Goal: Transaction & Acquisition: Book appointment/travel/reservation

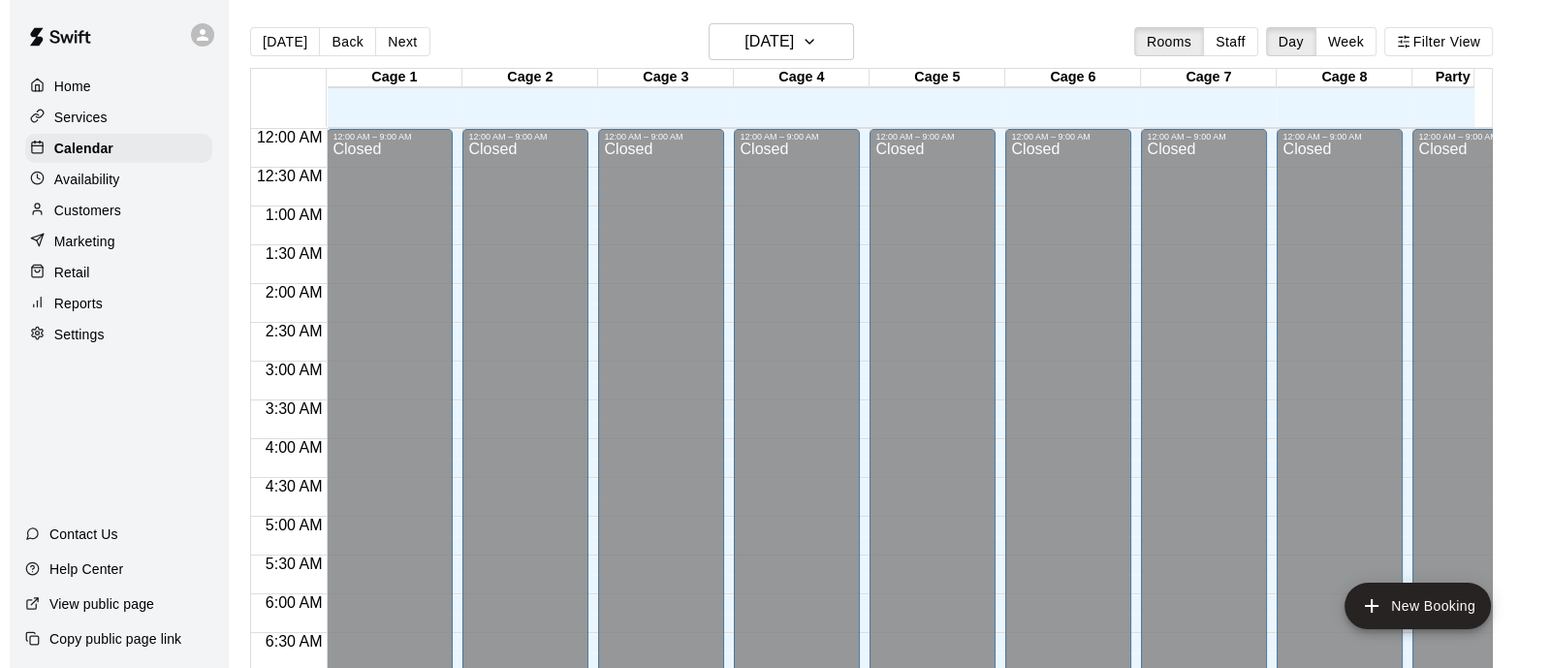
scroll to position [514, 0]
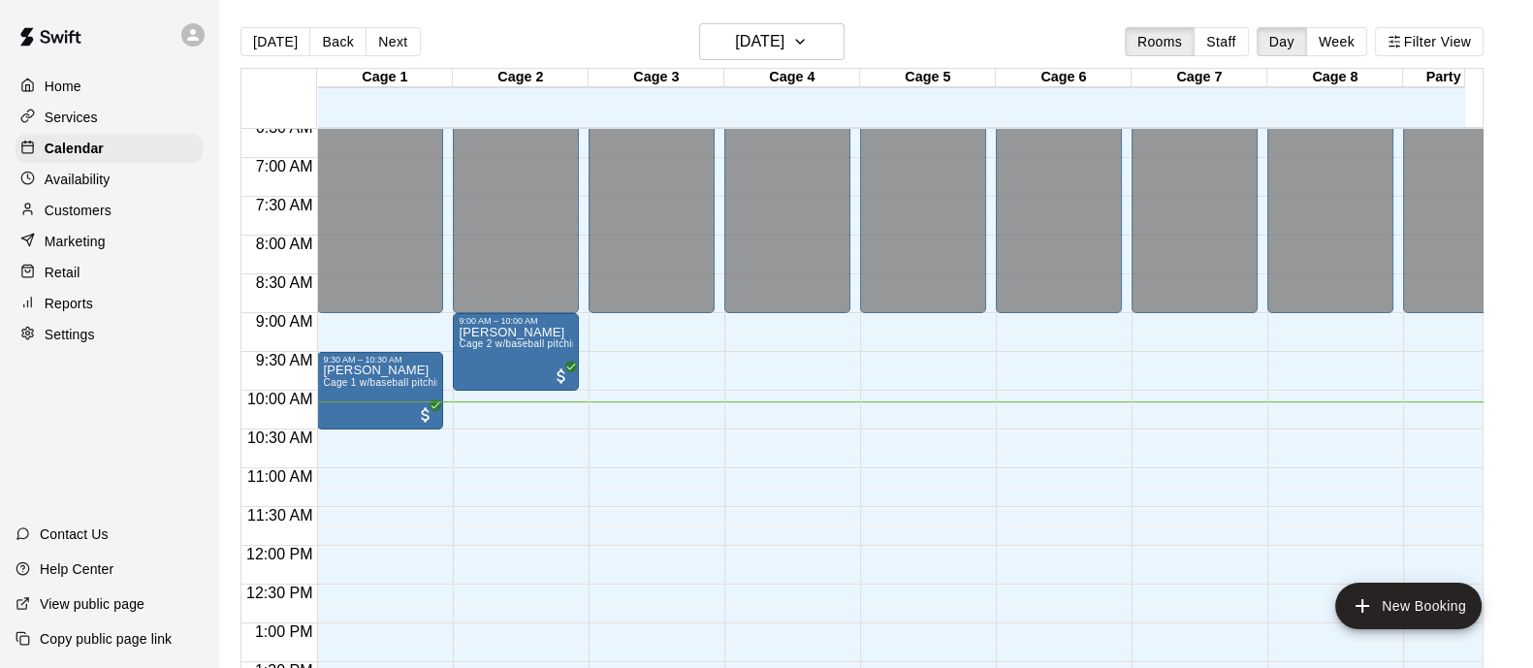
click at [480, 429] on div "12:00 AM – 9:00 AM Closed 9:00 AM – 10:00 AM [PERSON_NAME] Cage 2 w/baseball pi…" at bounding box center [516, 546] width 126 height 1862
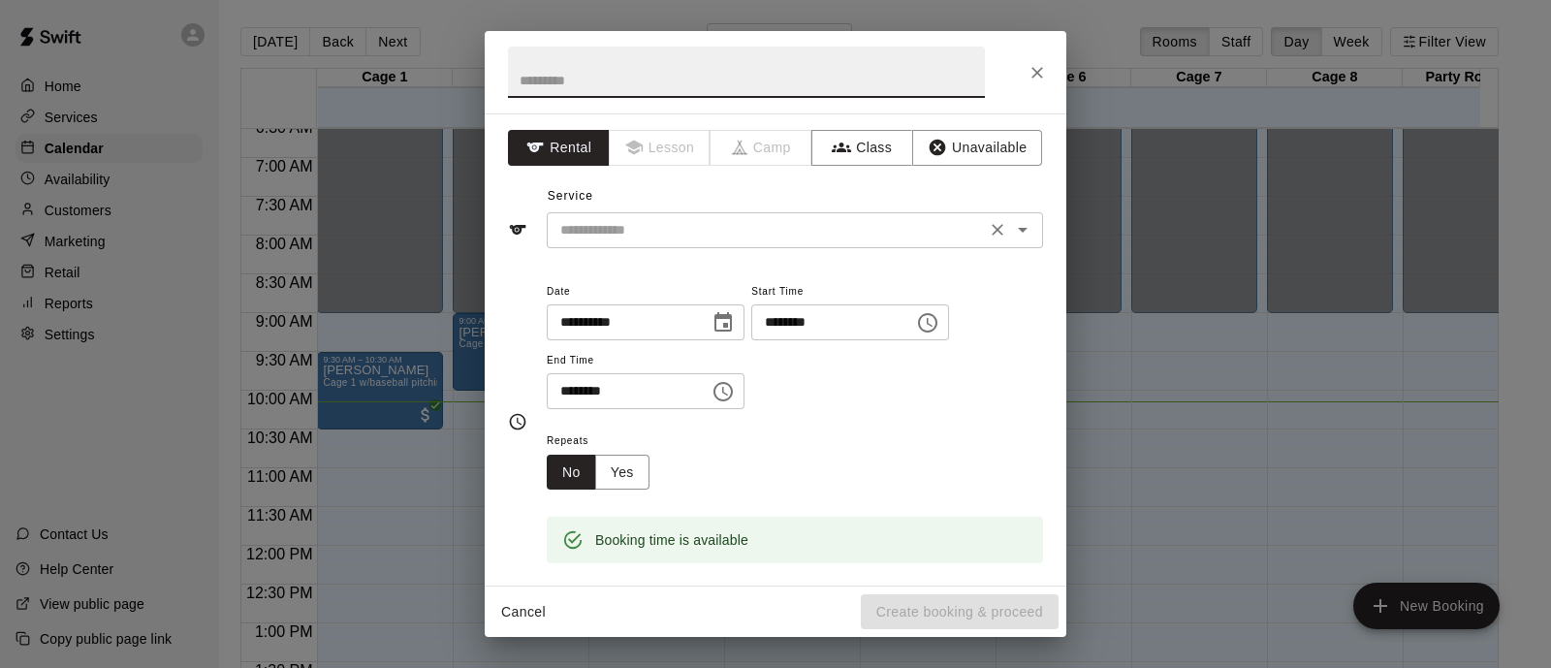
click at [663, 244] on div "​" at bounding box center [795, 230] width 496 height 36
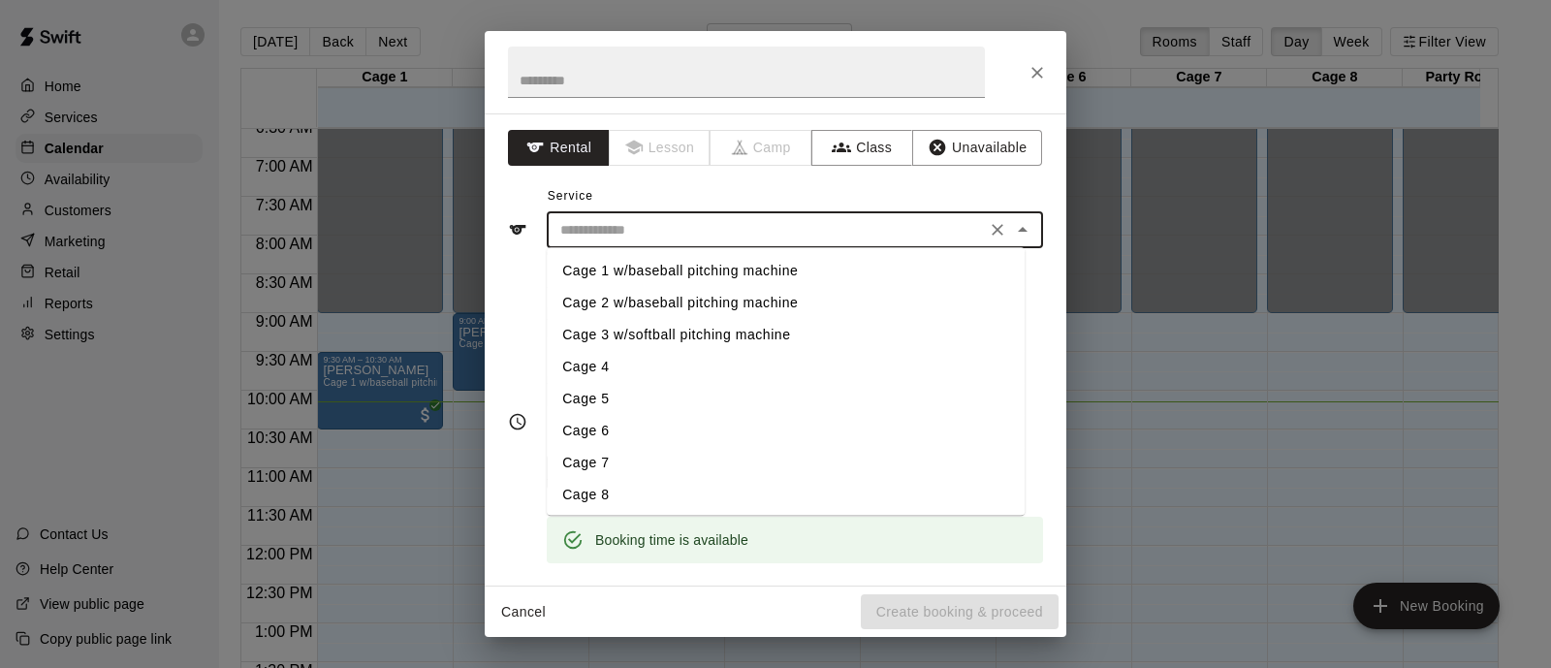
click at [671, 293] on li "Cage 2 w/baseball pitching machine" at bounding box center [786, 303] width 478 height 32
type input "**********"
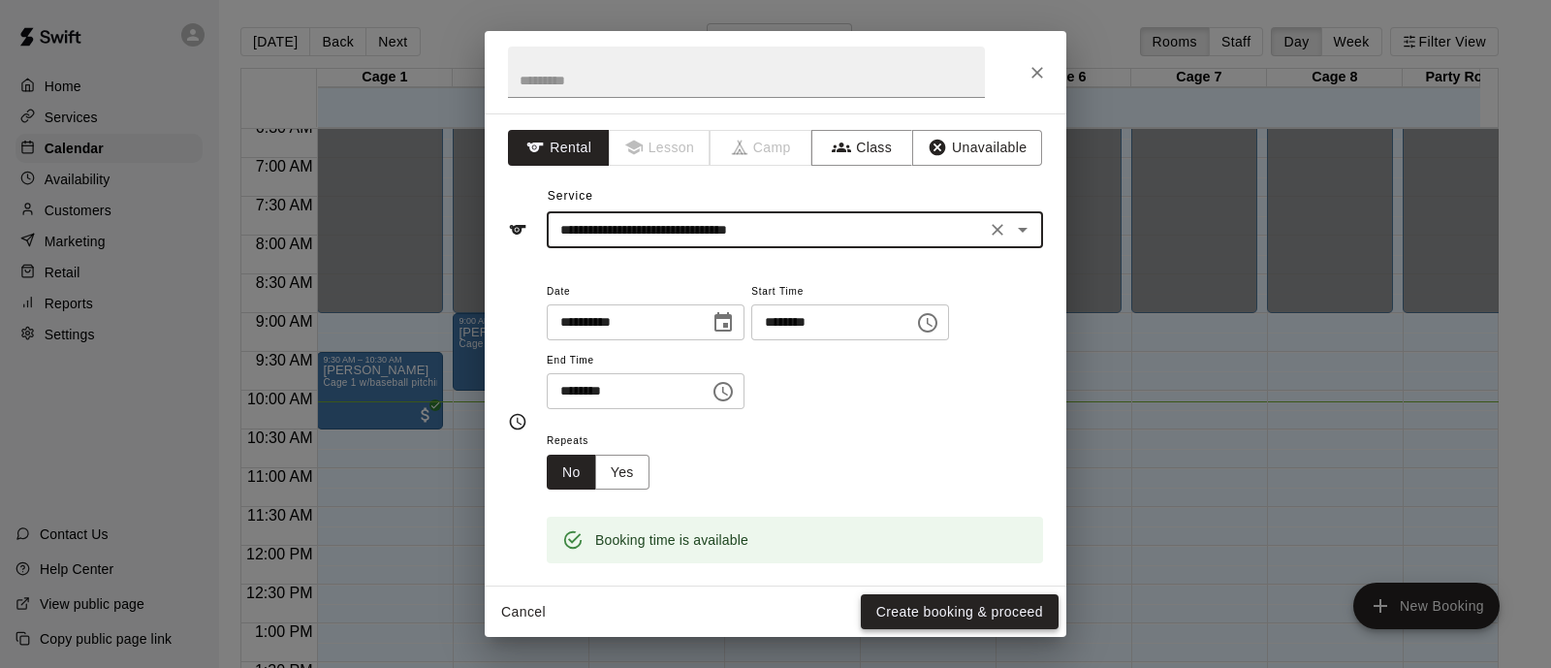
click at [962, 603] on button "Create booking & proceed" at bounding box center [960, 612] width 198 height 36
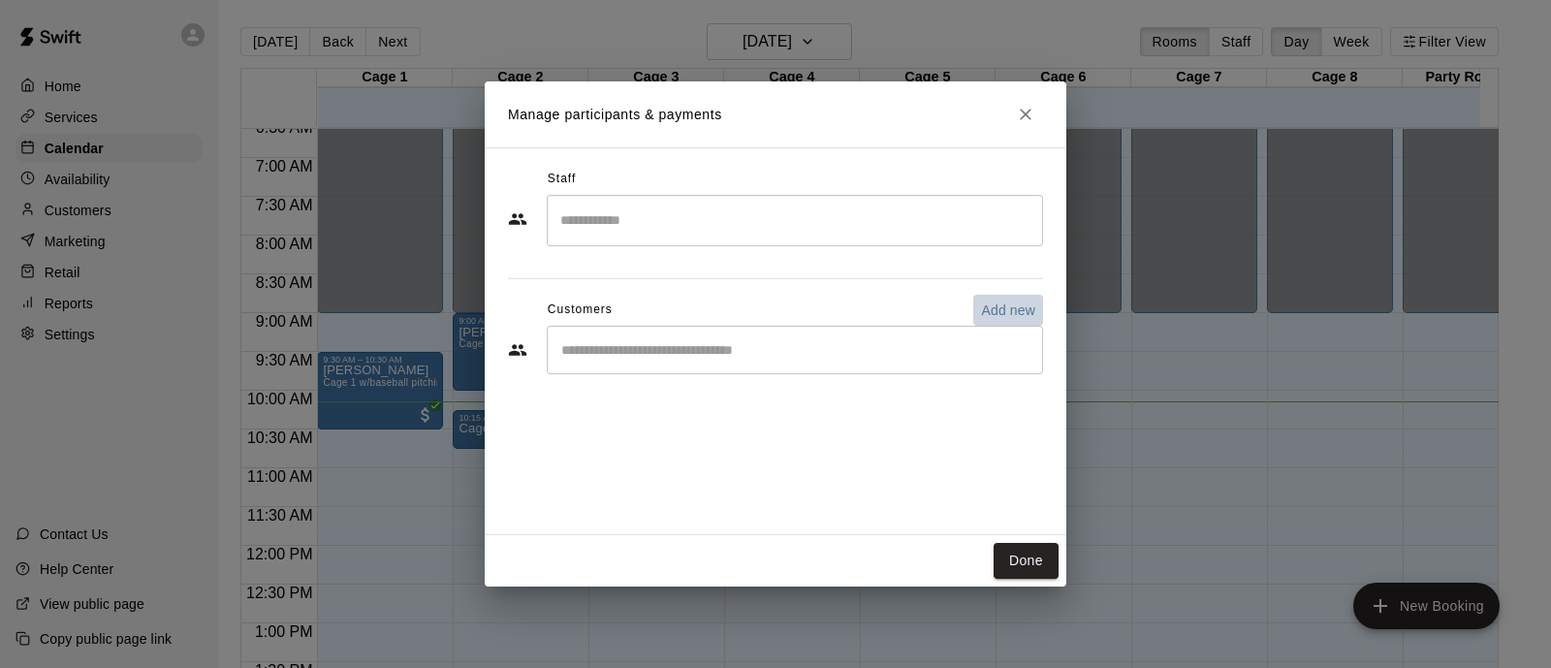
click at [1023, 301] on p "Add new" at bounding box center [1008, 310] width 54 height 19
select select "**"
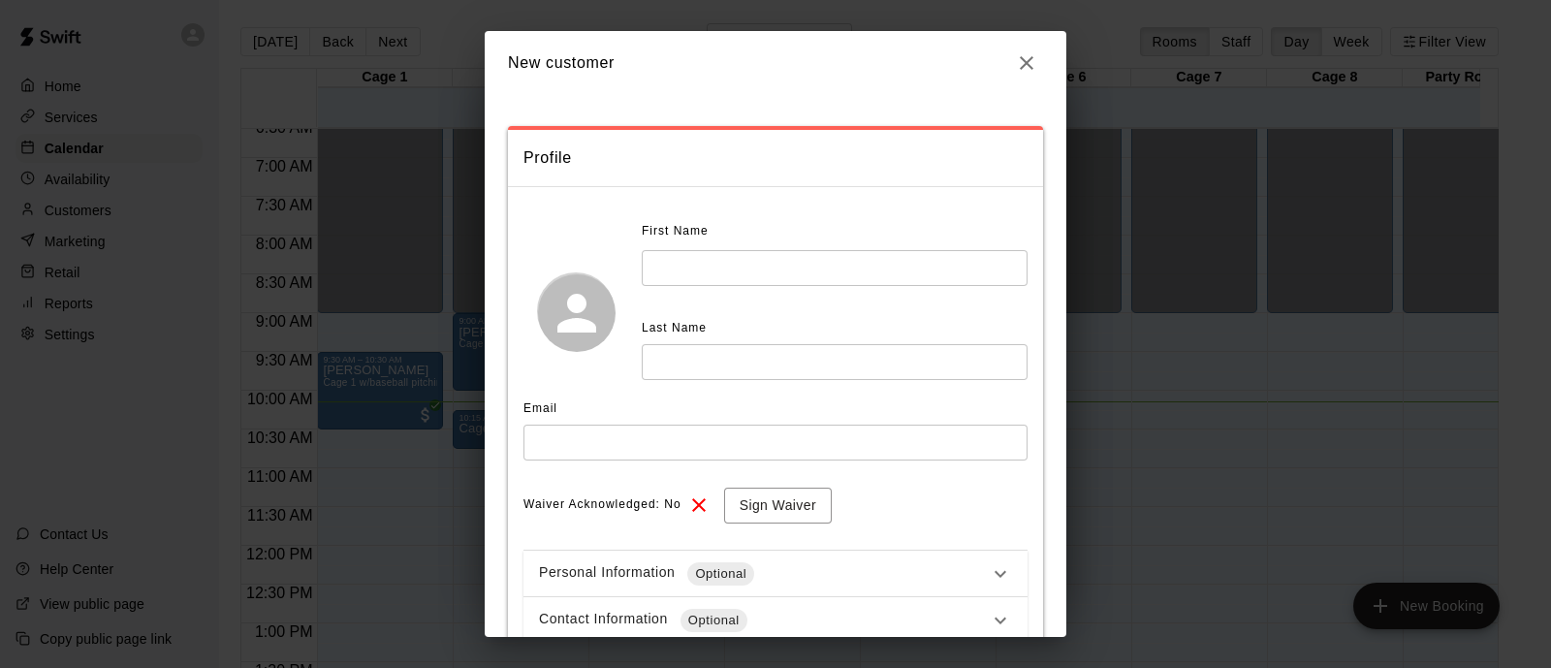
click at [783, 267] on input "text" at bounding box center [835, 268] width 386 height 36
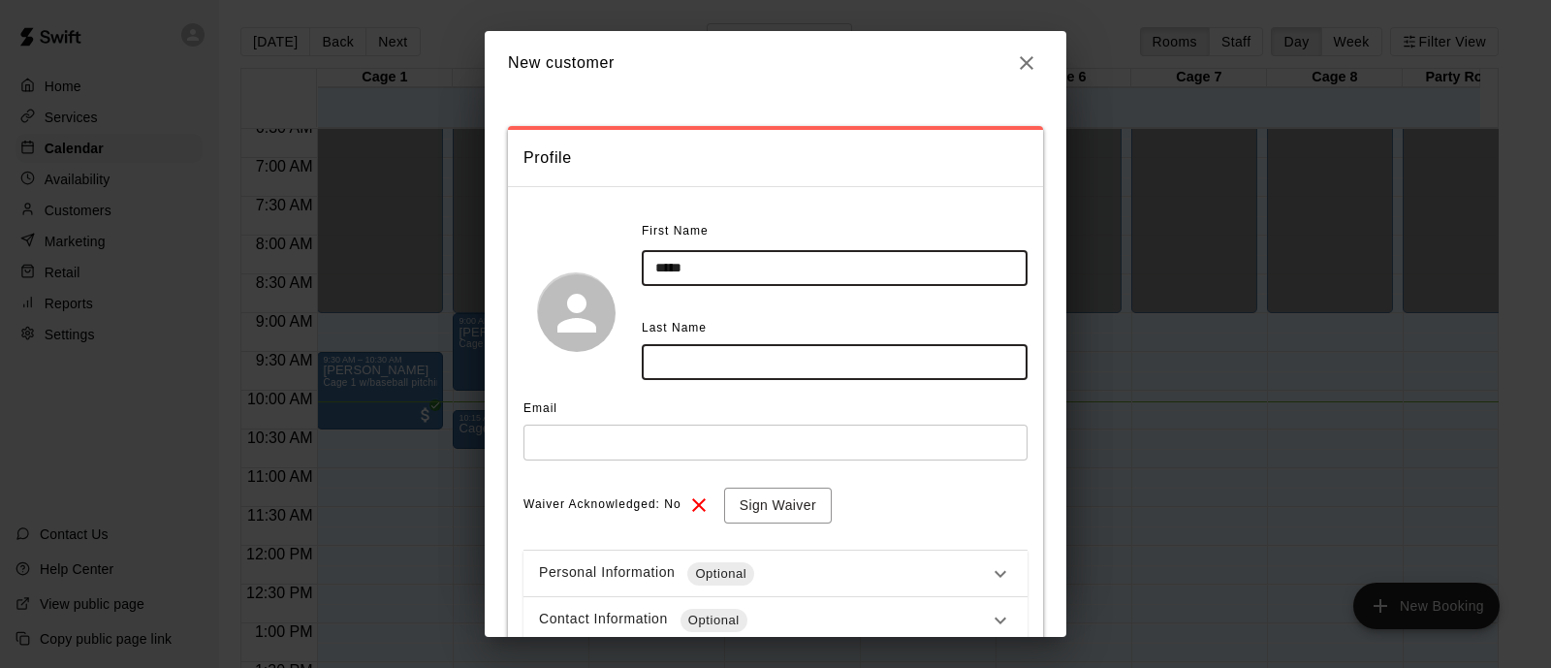
type input "*****"
click at [689, 378] on input "text" at bounding box center [835, 362] width 386 height 36
type input "*****"
click at [623, 430] on input "text" at bounding box center [776, 443] width 504 height 36
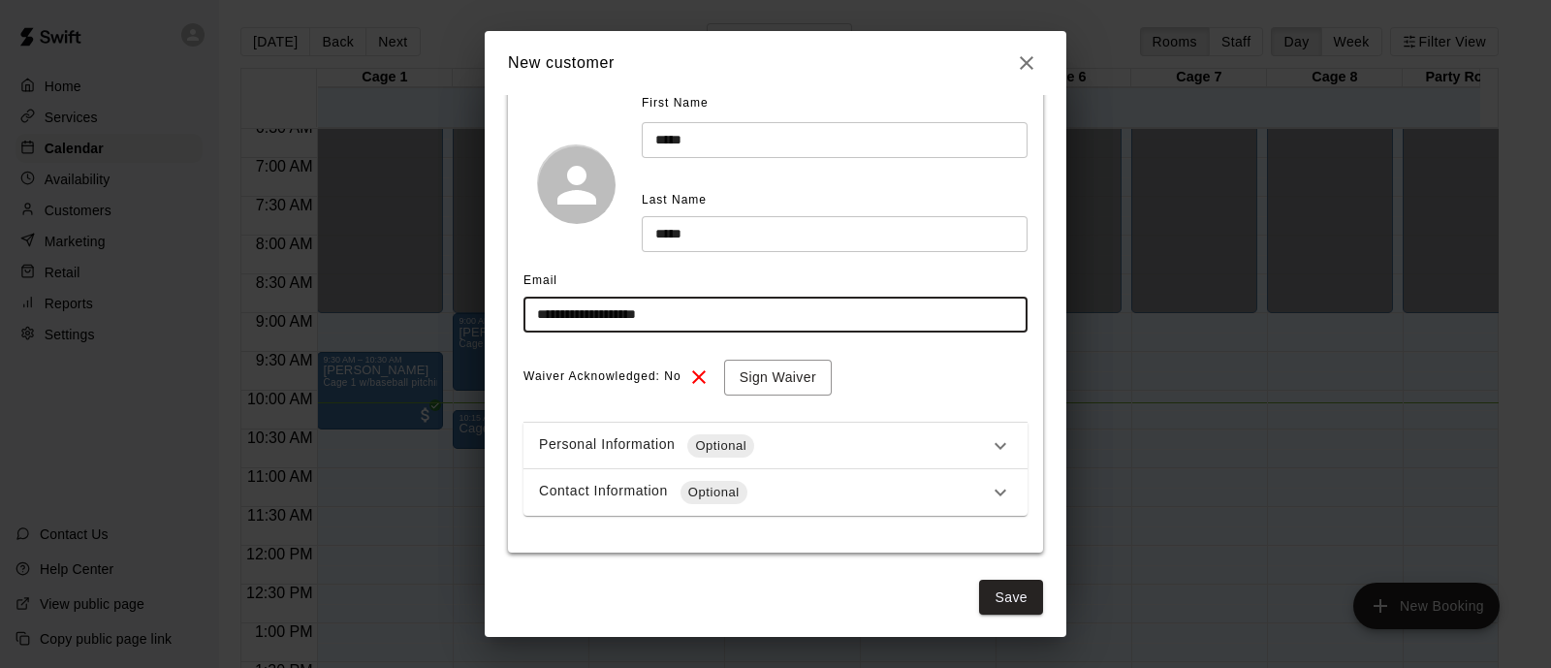
scroll to position [131, 0]
type input "**********"
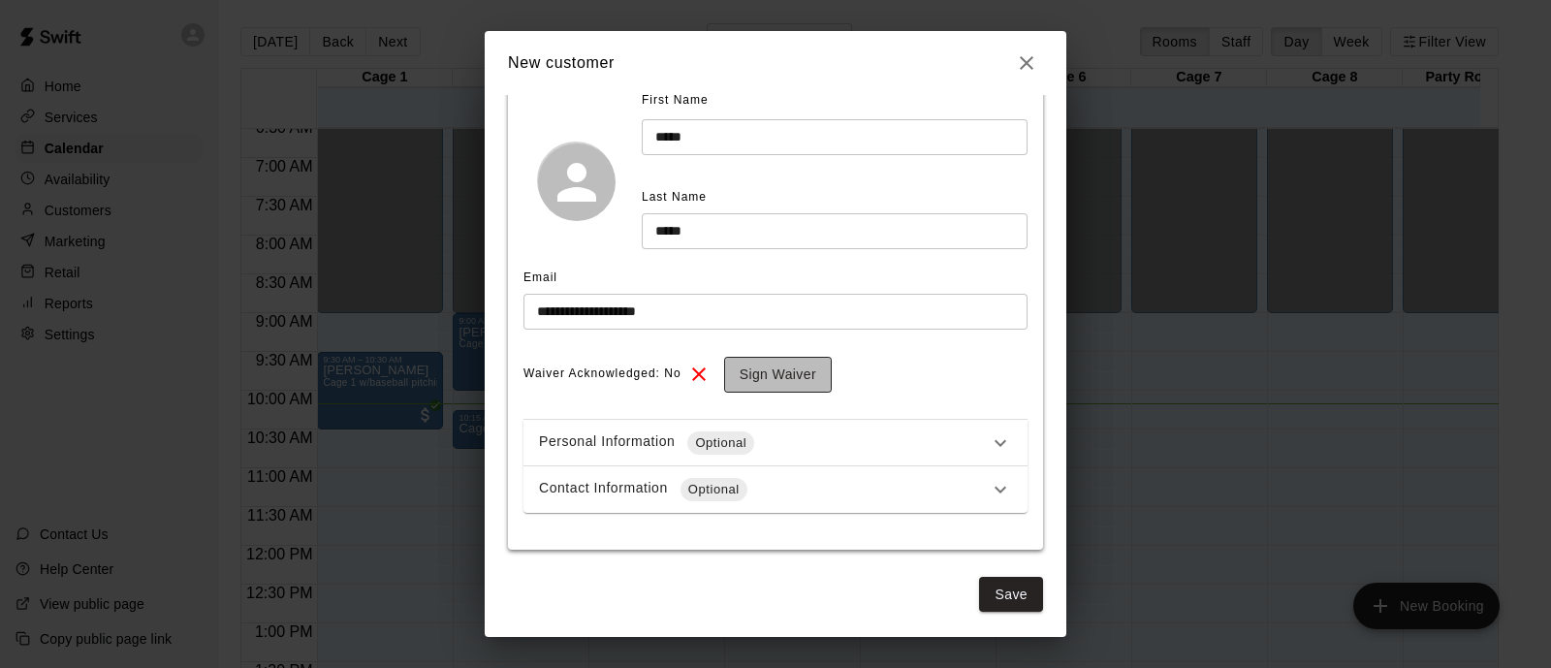
click at [761, 374] on button "Sign Waiver" at bounding box center [778, 375] width 108 height 36
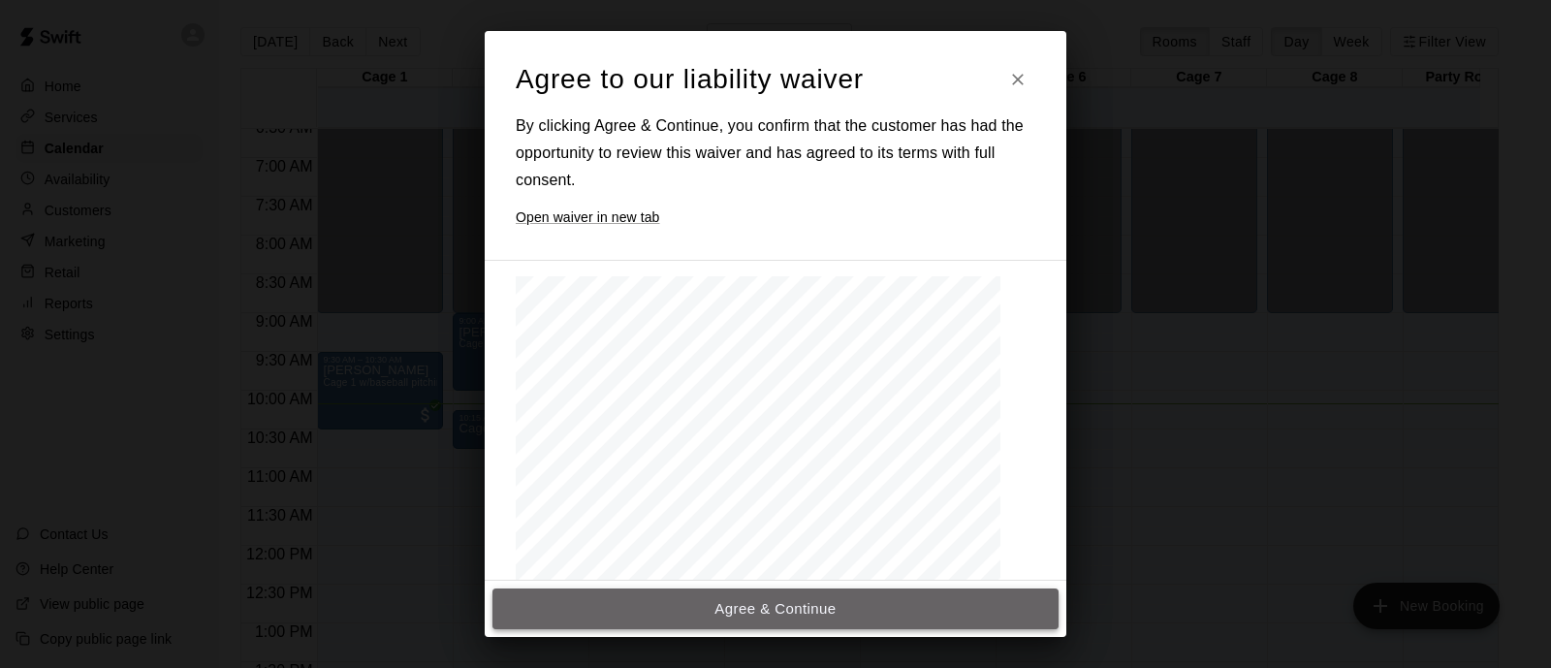
click at [811, 614] on button "Agree & Continue" at bounding box center [776, 609] width 566 height 41
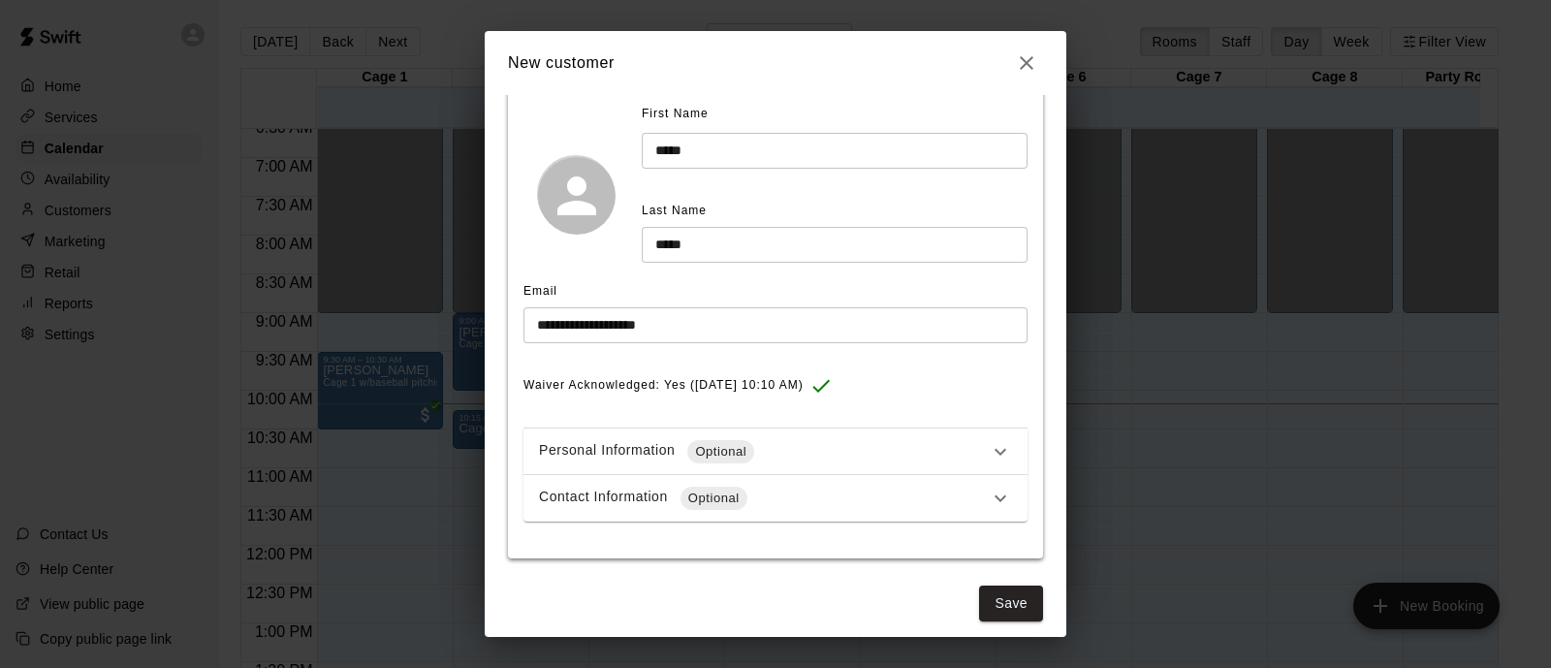
scroll to position [126, 0]
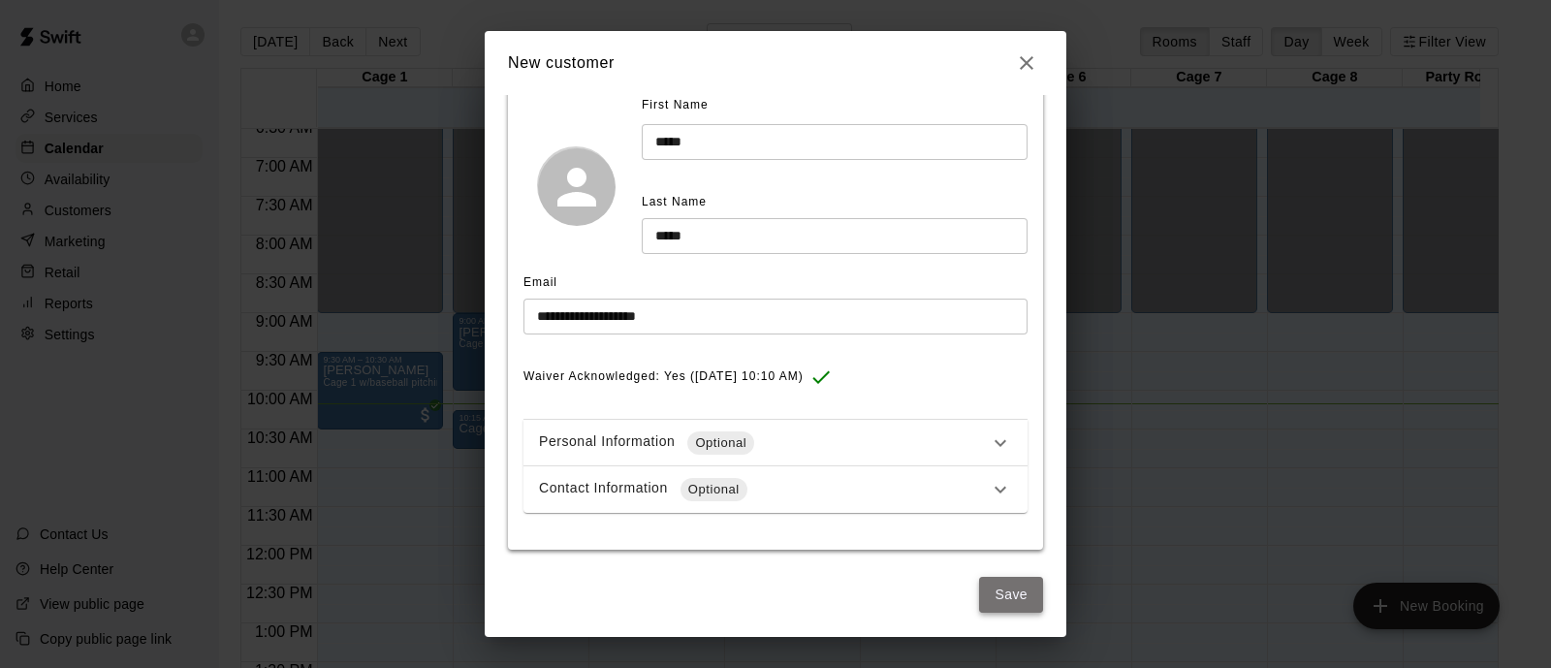
click at [984, 580] on button "Save" at bounding box center [1011, 595] width 64 height 36
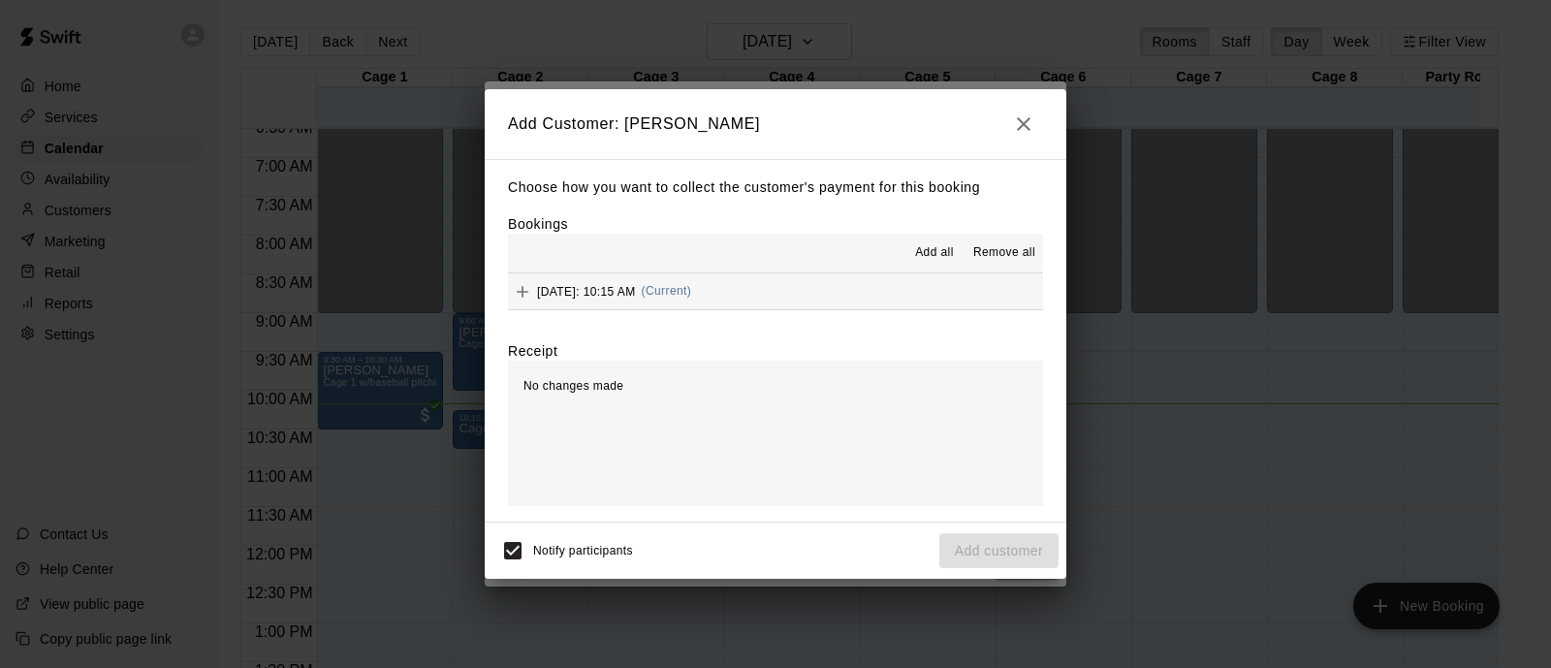
click at [636, 293] on span "[DATE]: 10:15 AM" at bounding box center [586, 291] width 99 height 14
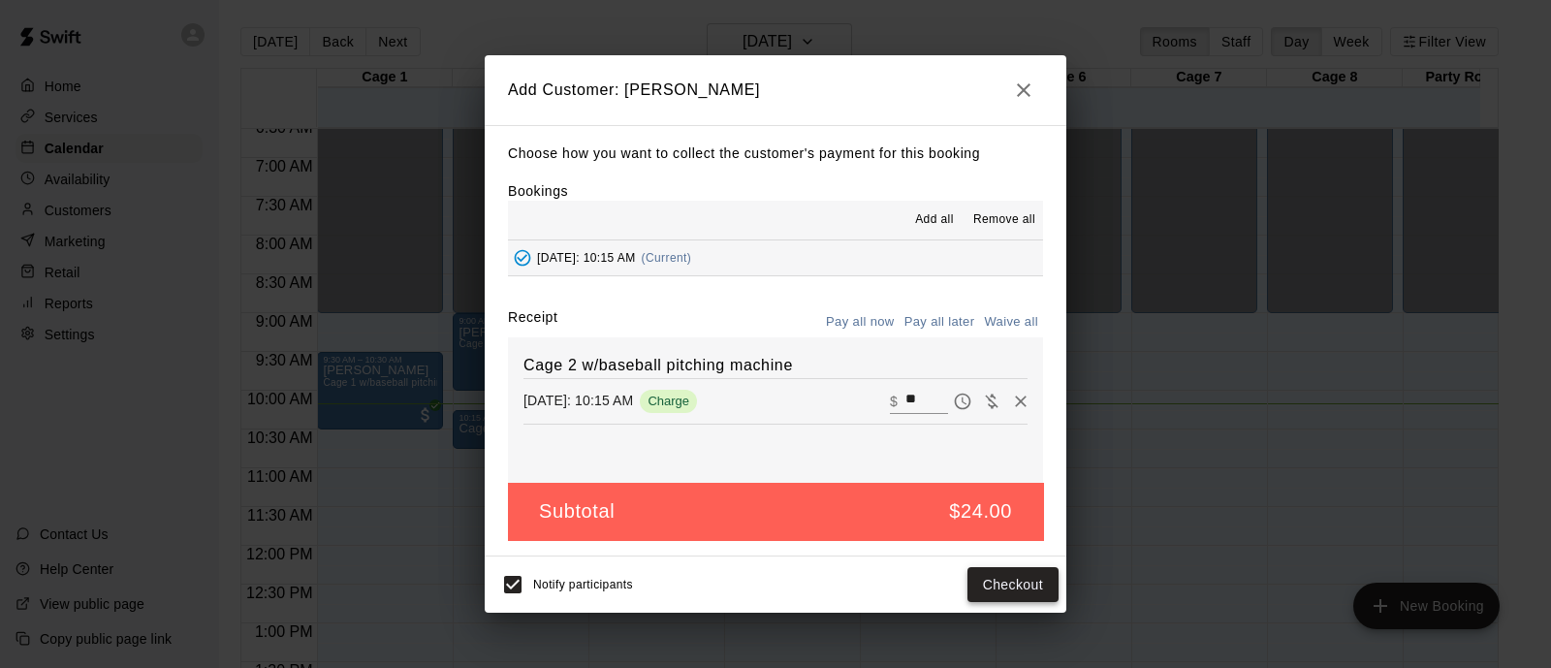
click at [999, 589] on button "Checkout" at bounding box center [1013, 585] width 91 height 36
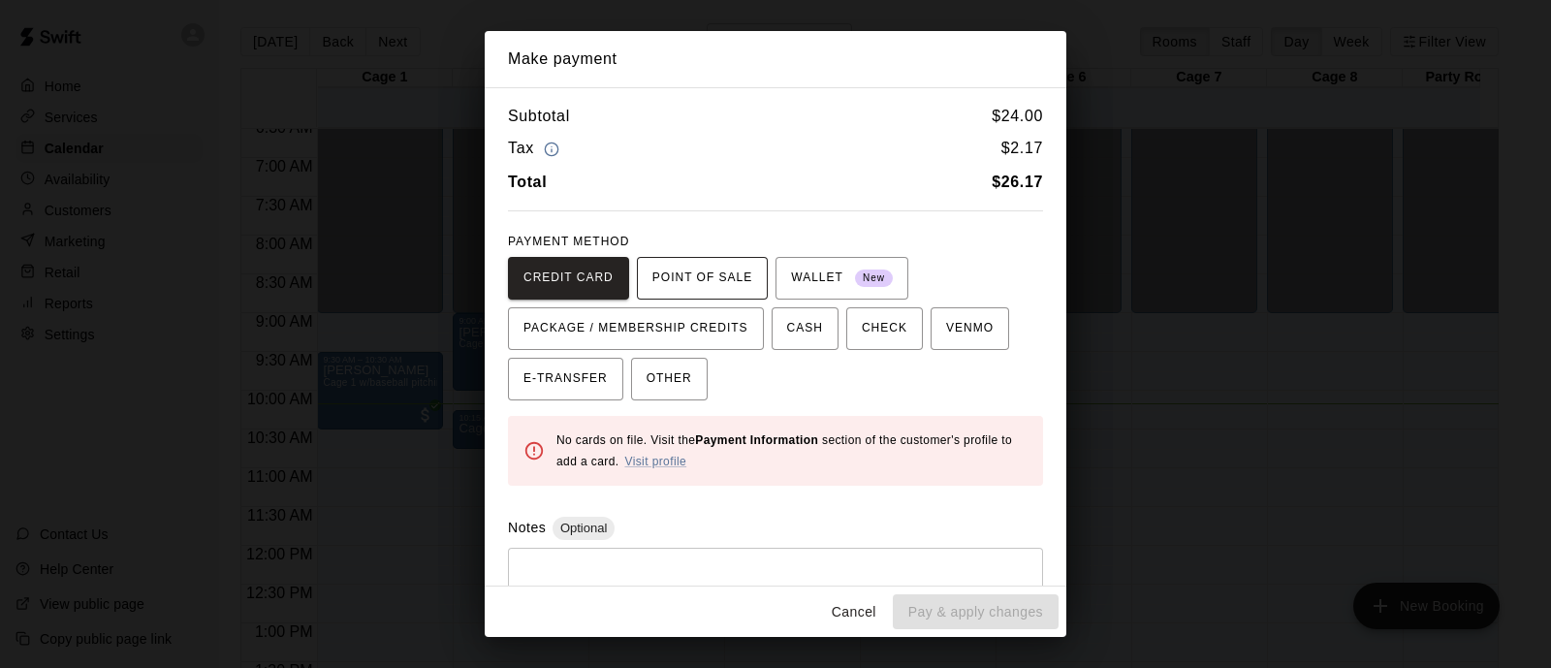
drag, startPoint x: 703, startPoint y: 275, endPoint x: 690, endPoint y: 275, distance: 12.6
click at [701, 276] on span "POINT OF SALE" at bounding box center [703, 278] width 100 height 31
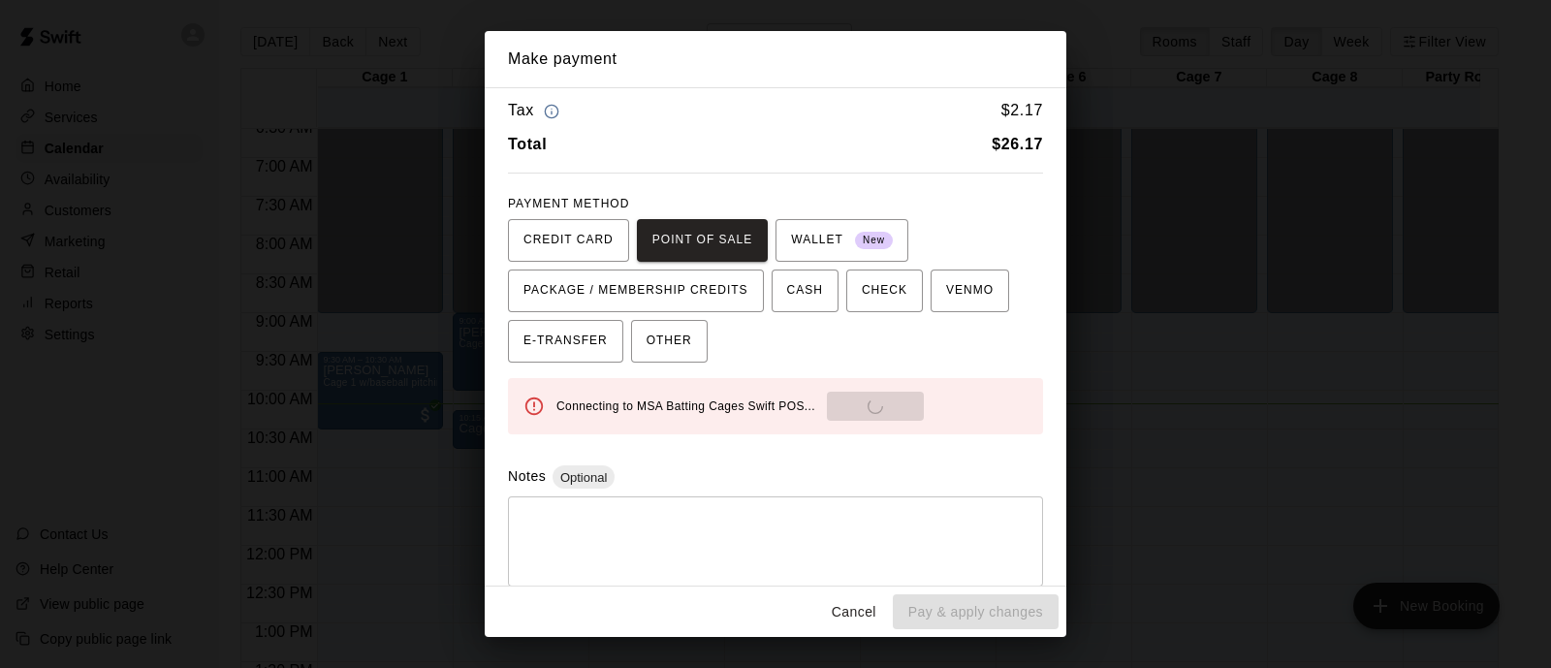
scroll to position [53, 0]
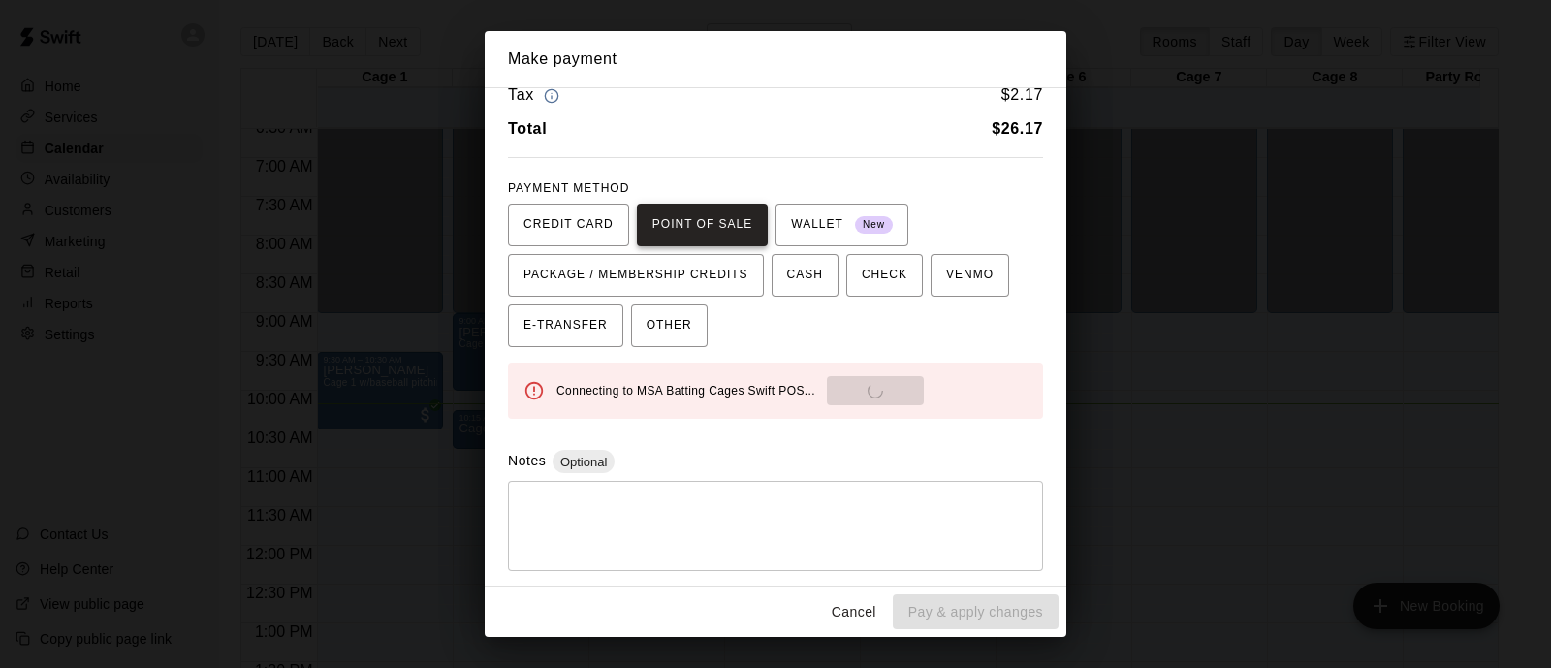
click at [641, 215] on button "POINT OF SALE" at bounding box center [702, 225] width 131 height 43
click at [849, 395] on div "Connecting to MSA Batting Cages Swift POS... Send to POS" at bounding box center [792, 390] width 471 height 29
click at [845, 389] on div "Connecting to MSA Batting Cages Swift POS... Send to POS" at bounding box center [792, 390] width 471 height 29
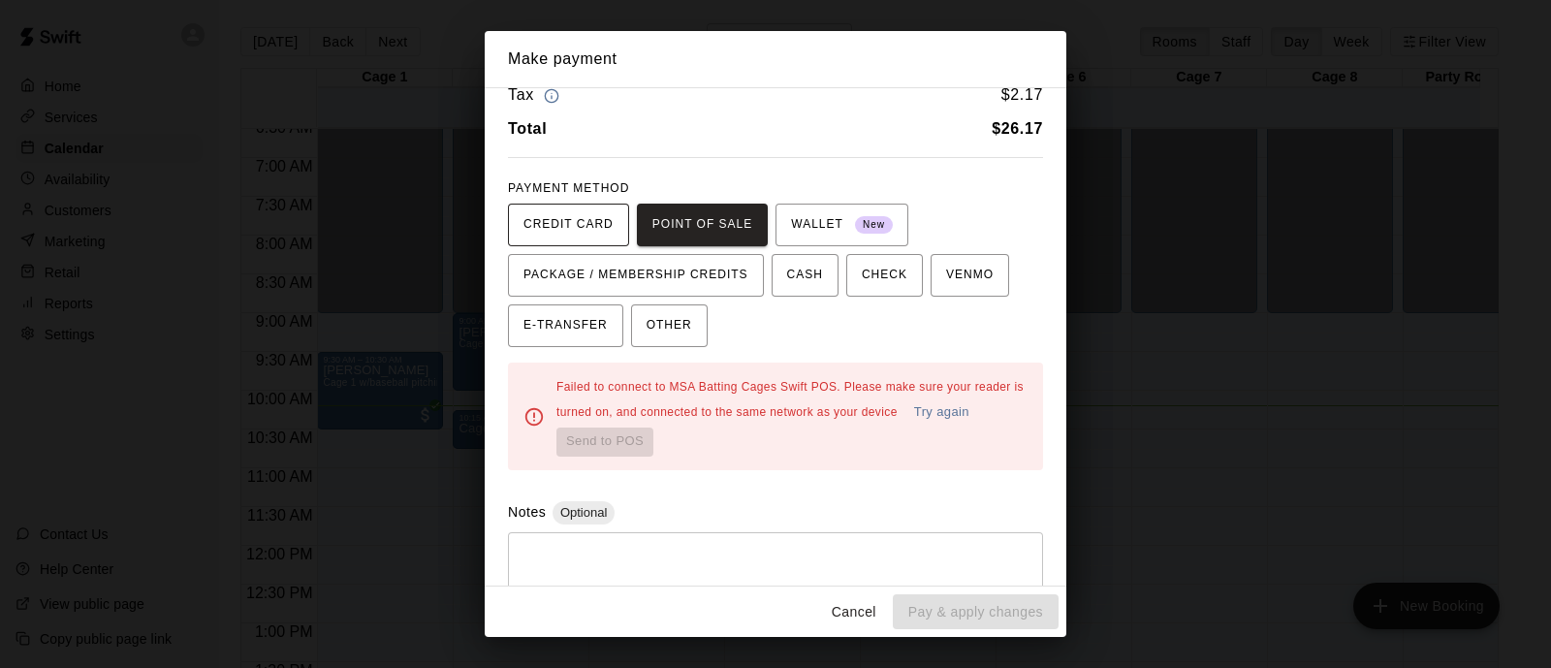
click at [552, 214] on span "CREDIT CARD" at bounding box center [569, 224] width 90 height 31
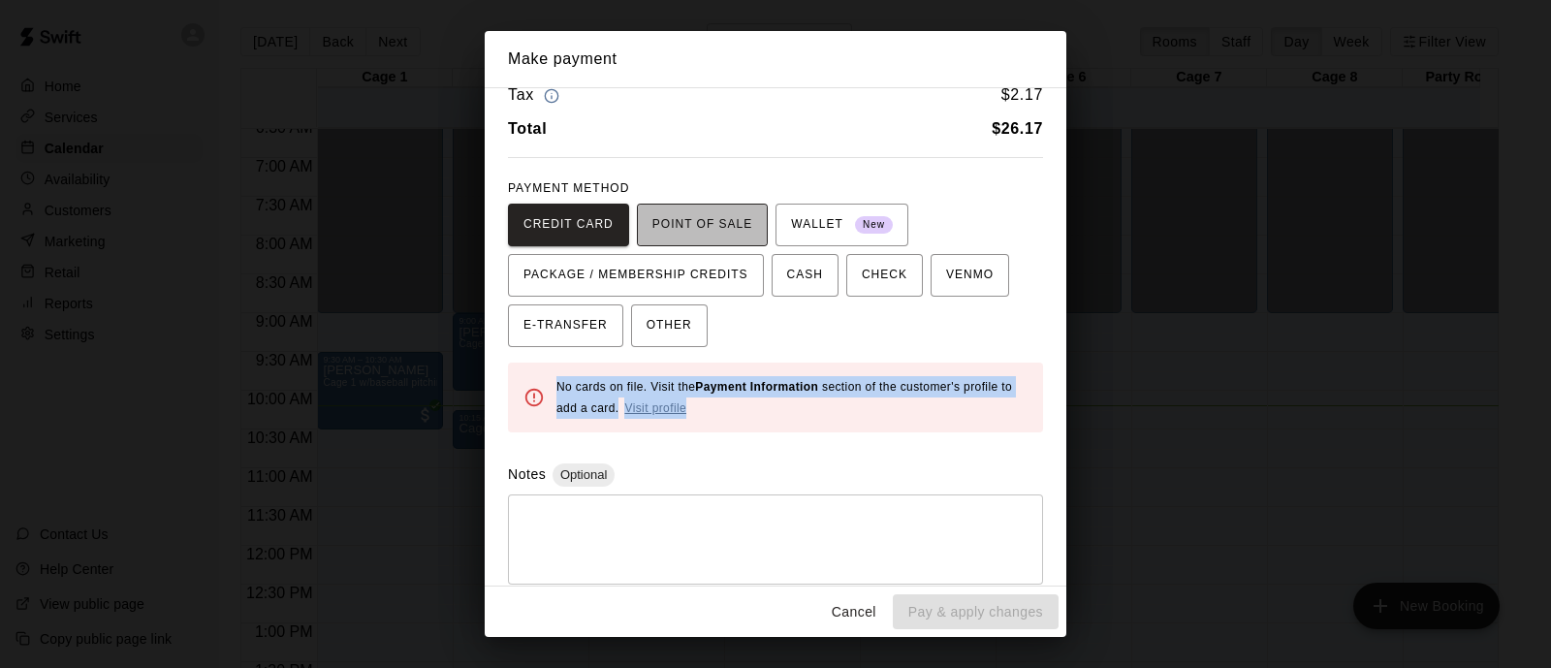
click at [679, 235] on span "POINT OF SALE" at bounding box center [703, 224] width 100 height 31
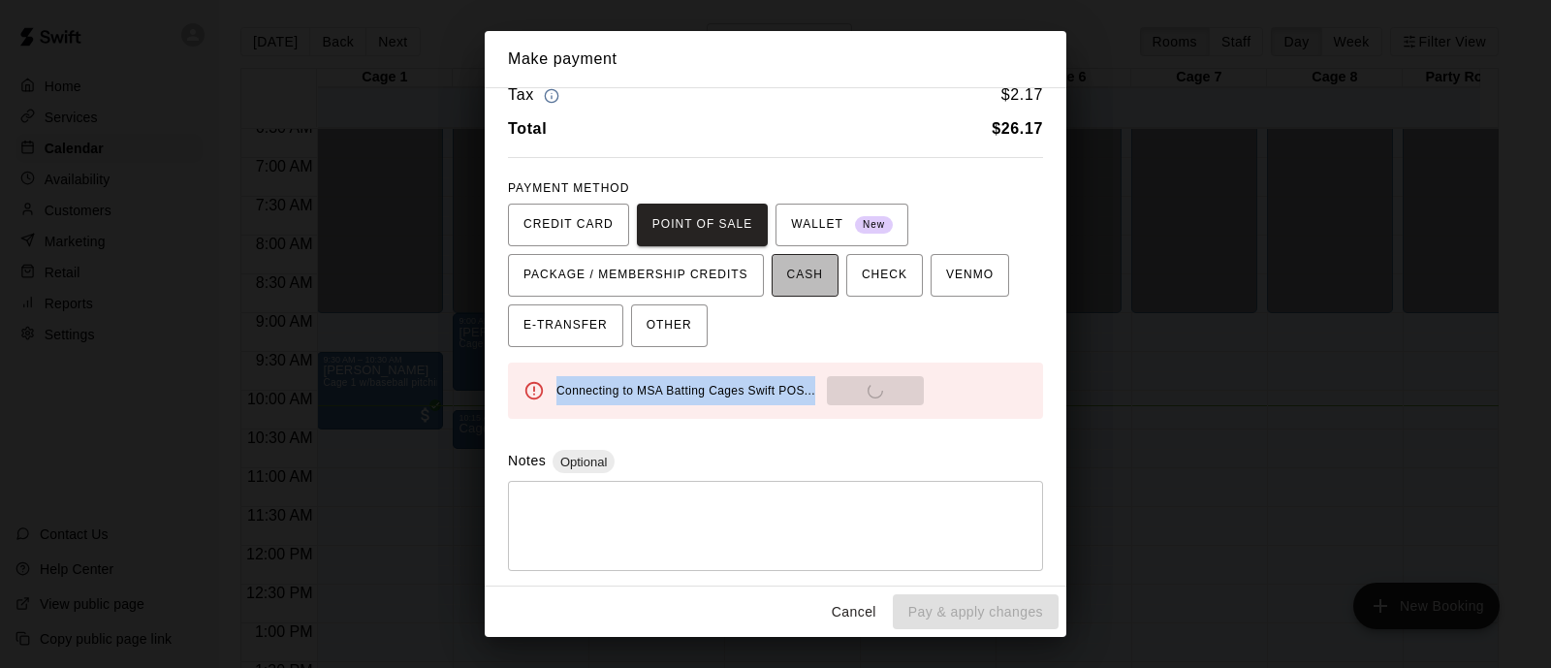
click at [801, 277] on span "CASH" at bounding box center [805, 275] width 36 height 31
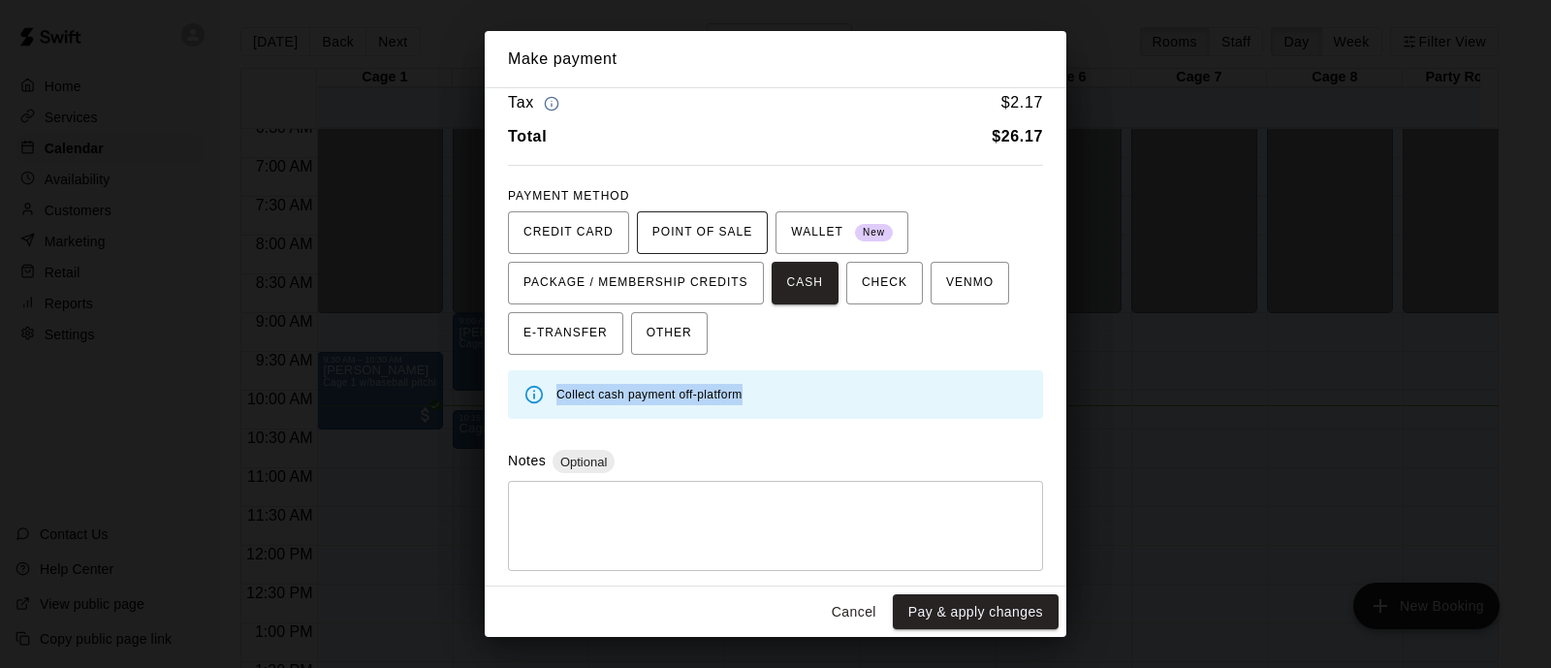
click at [731, 229] on span "POINT OF SALE" at bounding box center [703, 232] width 100 height 31
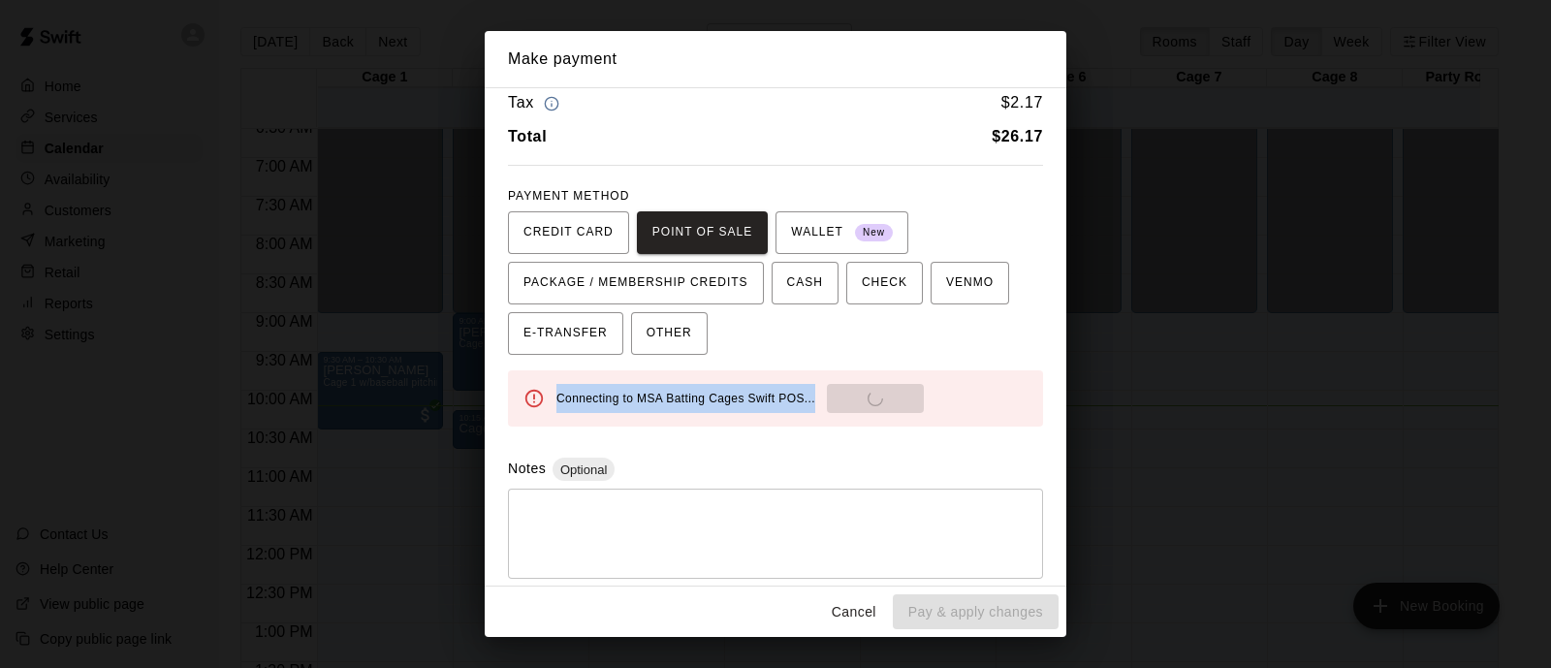
click at [878, 404] on div "Connecting to MSA Batting Cages Swift POS... Send to POS" at bounding box center [792, 398] width 471 height 29
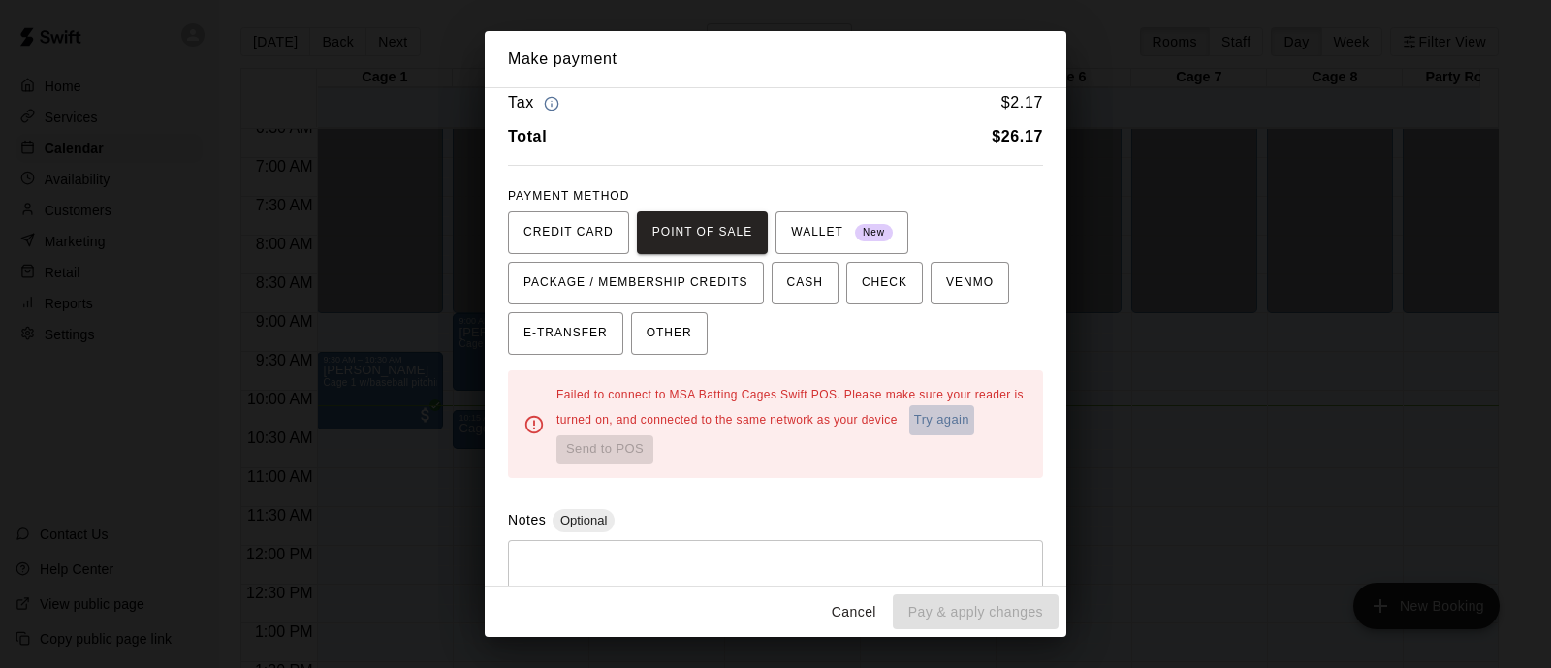
click at [910, 435] on button "Try again" at bounding box center [942, 420] width 65 height 30
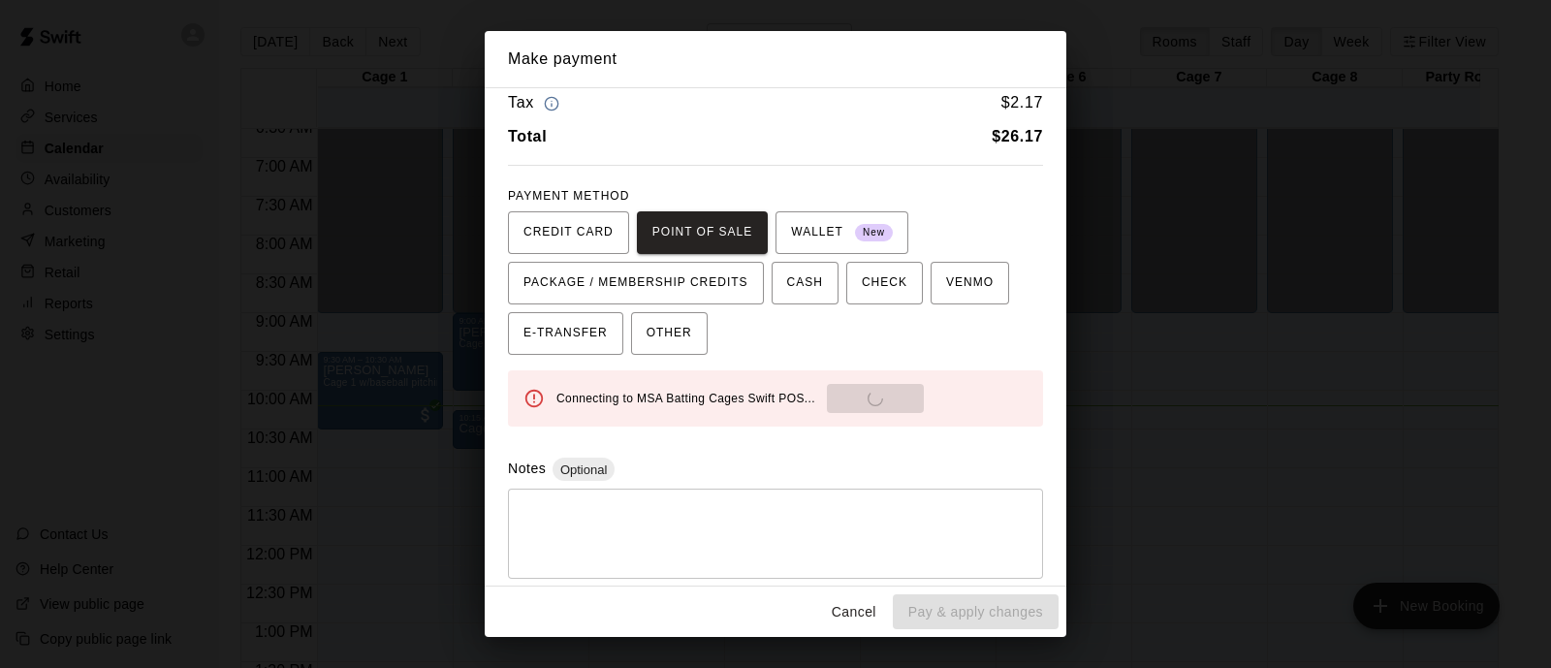
click at [865, 393] on div "Connecting to MSA Batting Cages Swift POS... Send to POS" at bounding box center [792, 398] width 471 height 29
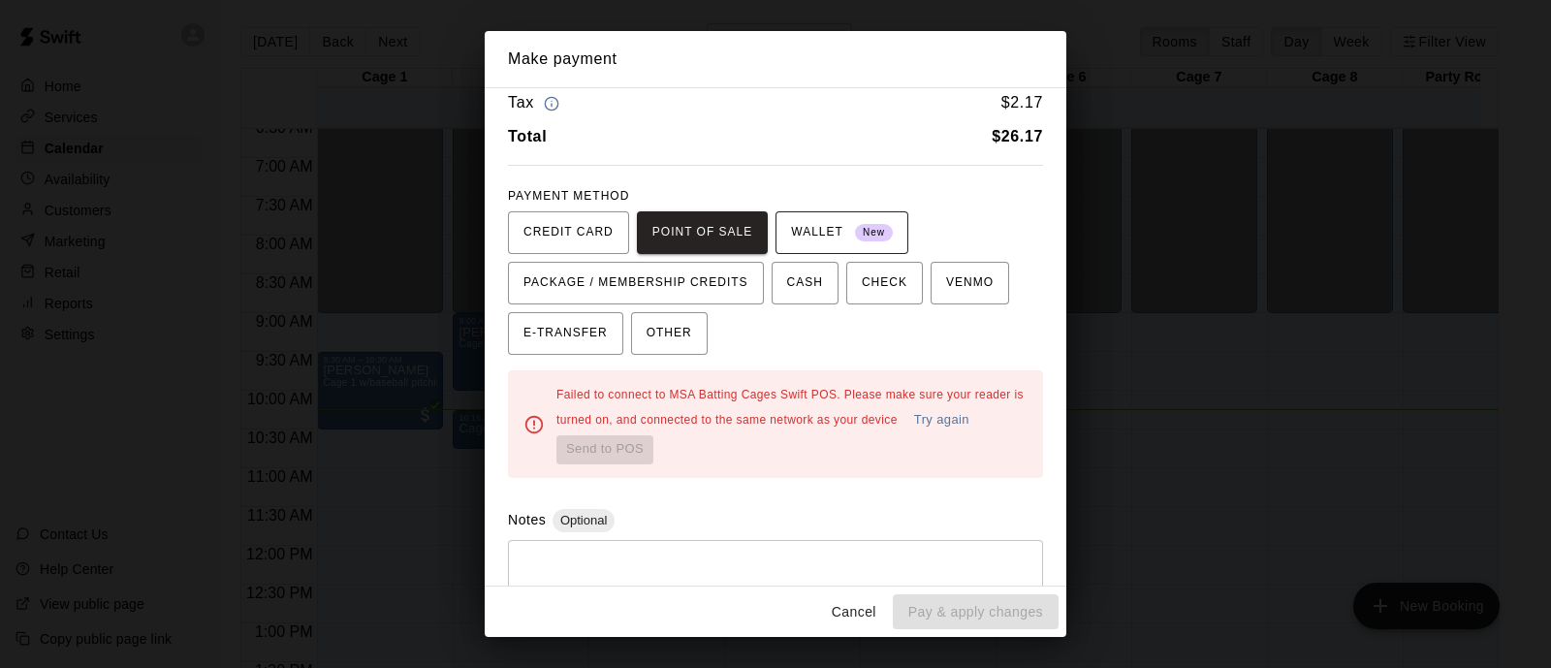
click at [823, 224] on span "WALLET New" at bounding box center [842, 232] width 102 height 31
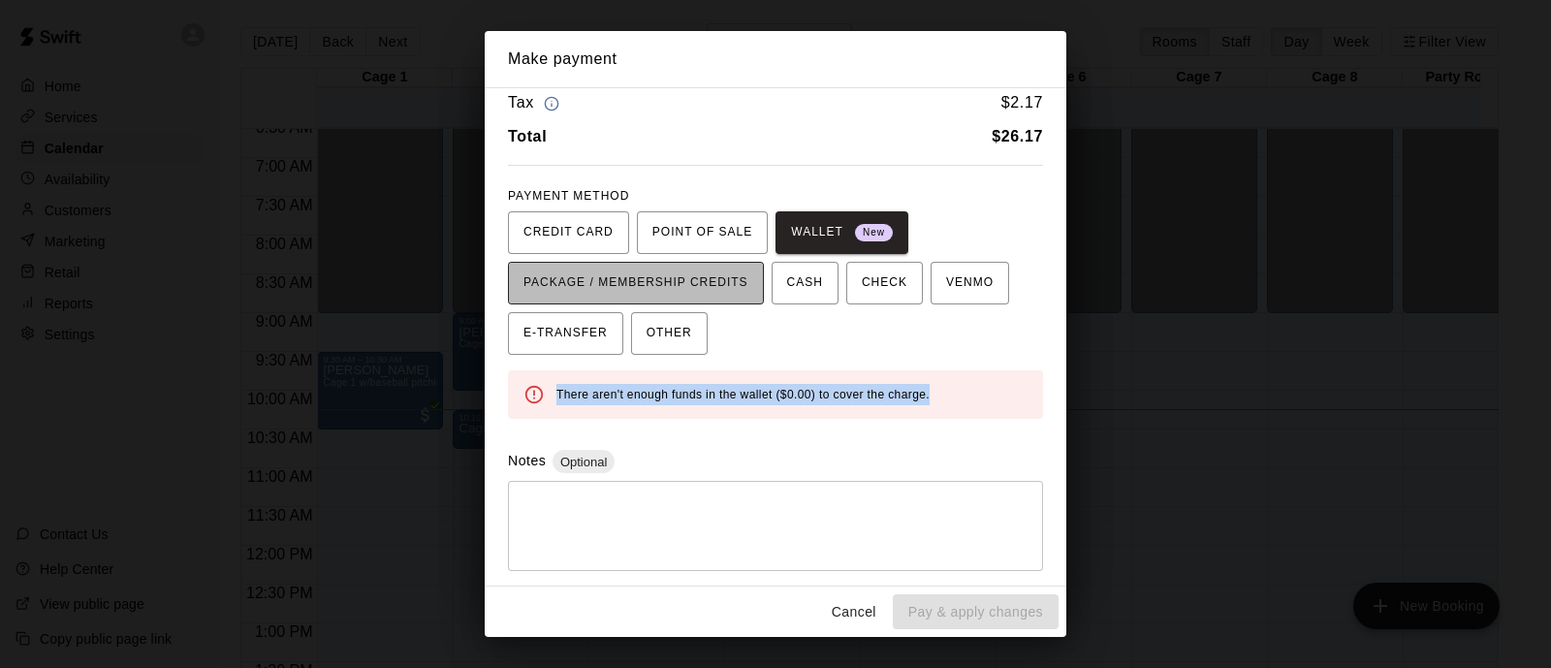
click at [702, 282] on span "PACKAGE / MEMBERSHIP CREDITS" at bounding box center [636, 283] width 225 height 31
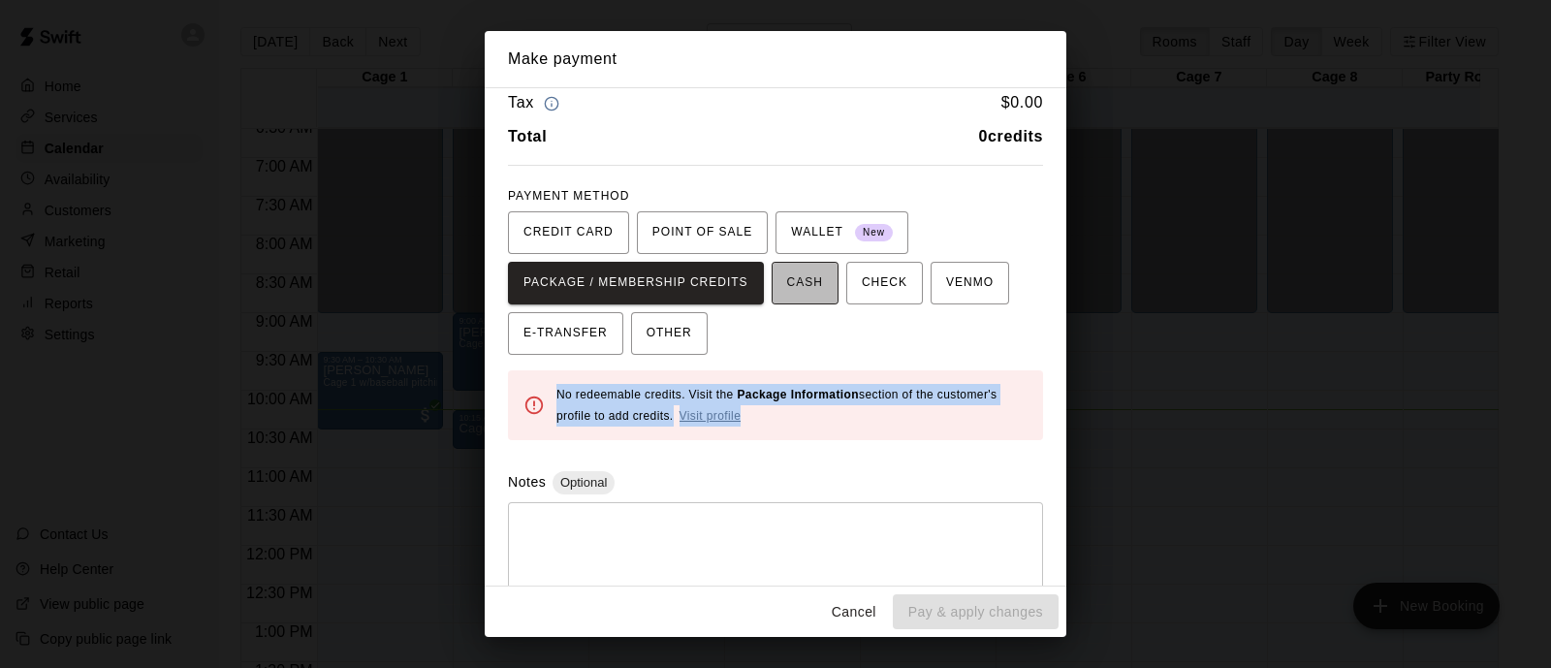
click at [781, 293] on button "CASH" at bounding box center [805, 283] width 67 height 43
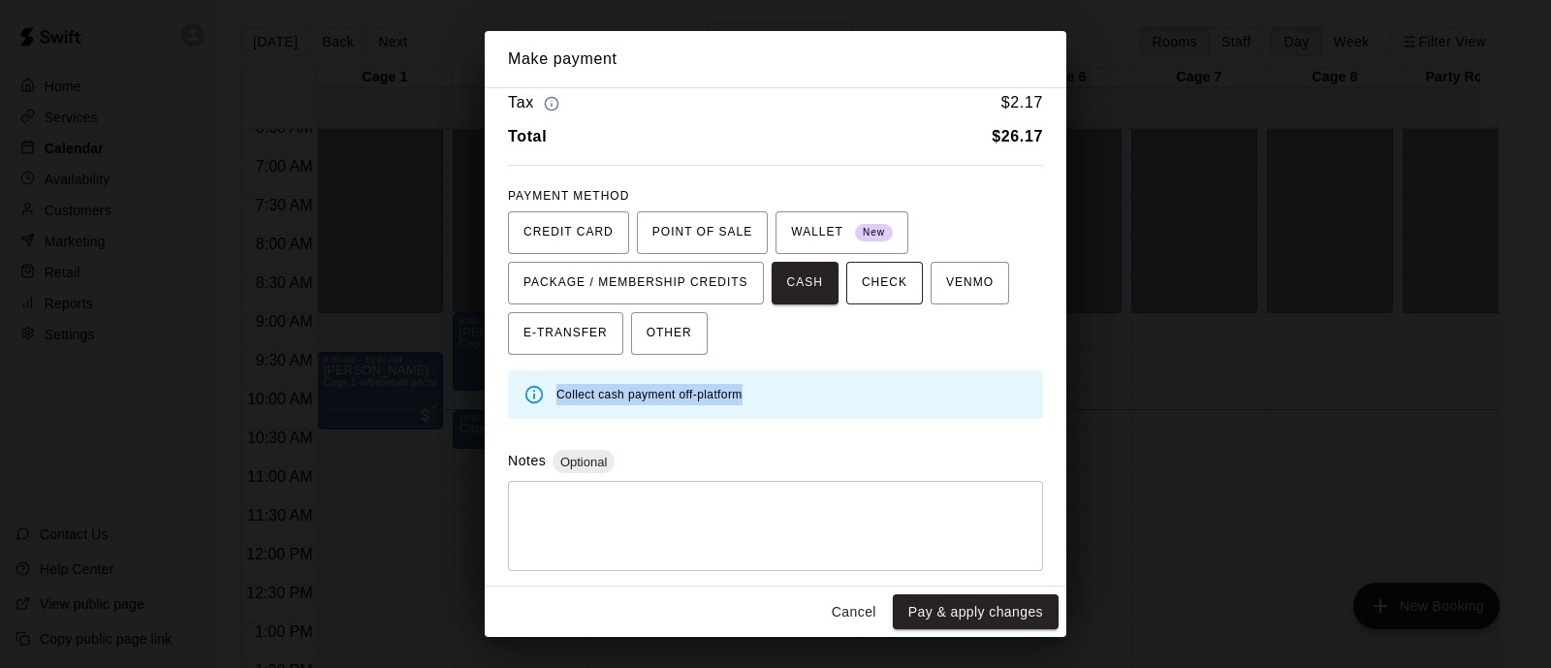
click at [890, 290] on span "CHECK" at bounding box center [885, 283] width 46 height 31
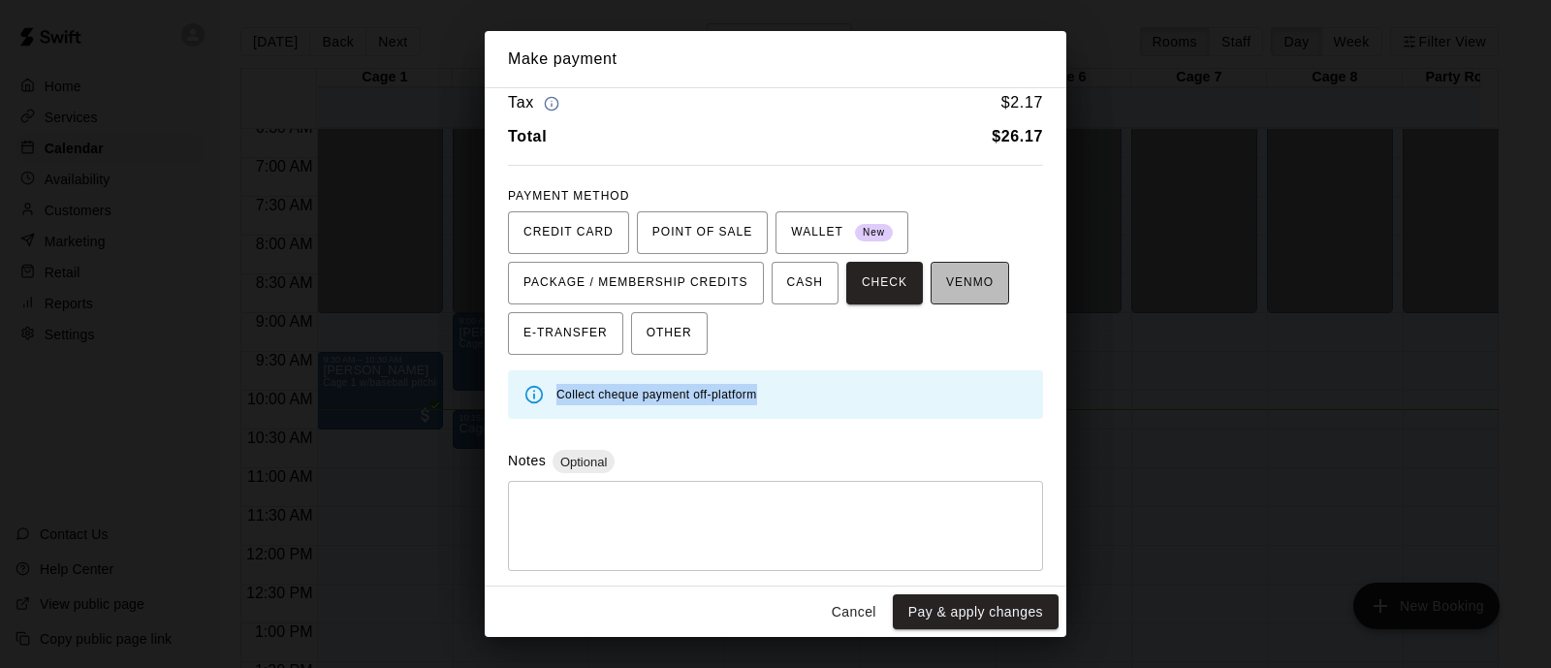
click at [971, 294] on span "VENMO" at bounding box center [970, 283] width 48 height 31
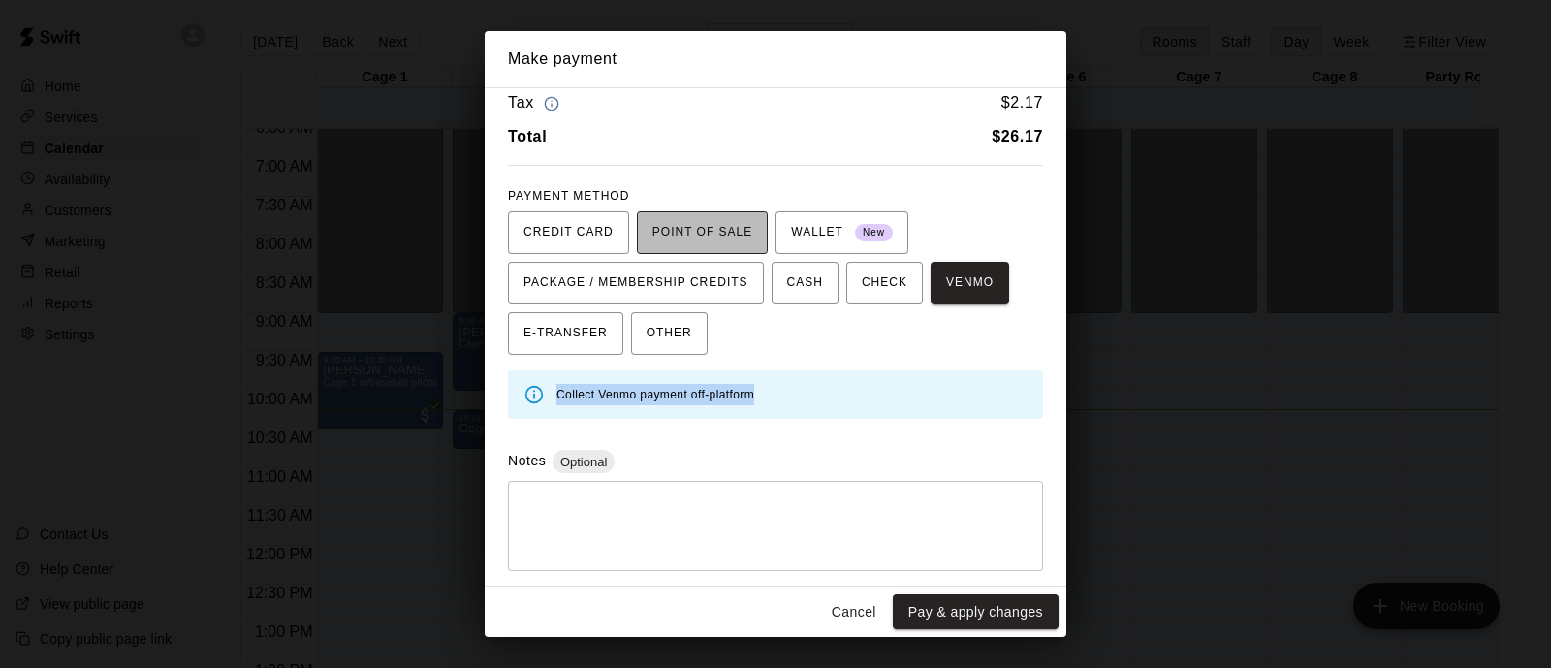
click at [664, 226] on span "POINT OF SALE" at bounding box center [703, 232] width 100 height 31
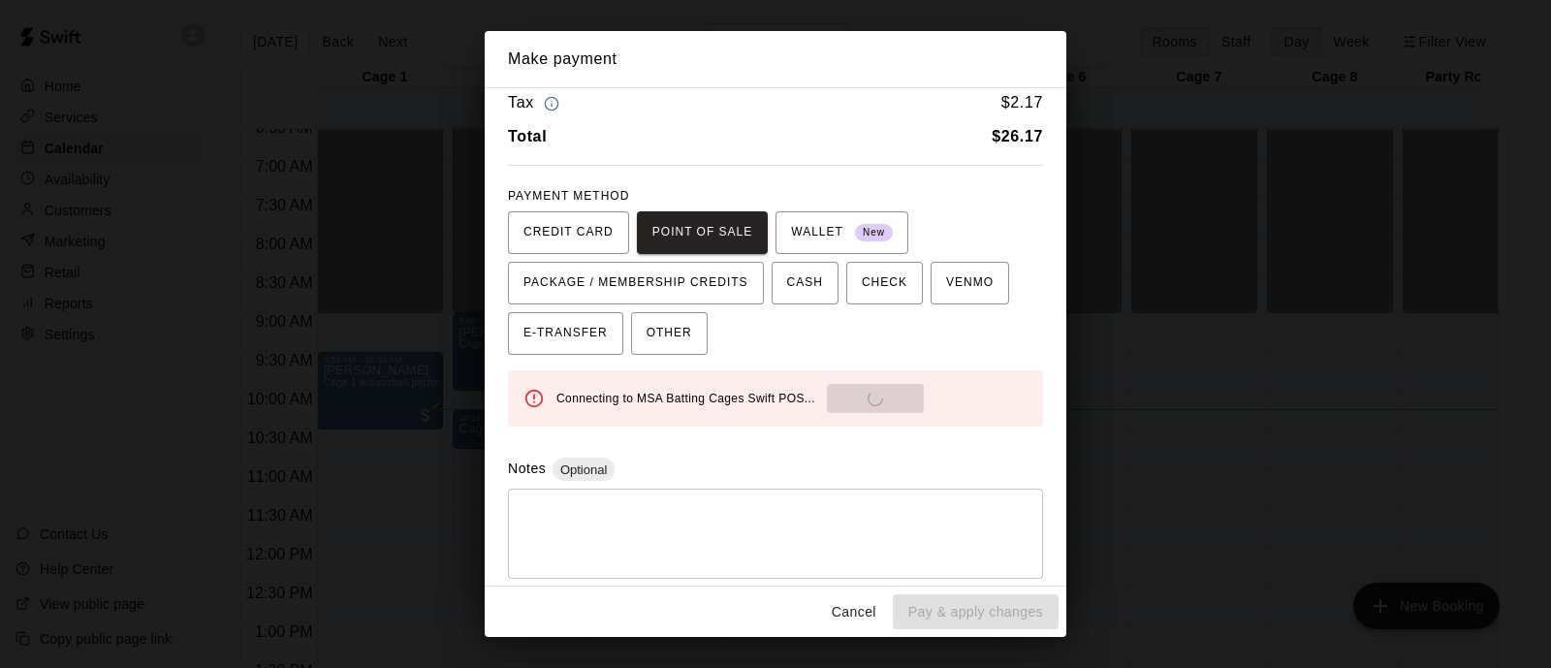
click at [549, 208] on div "PAYMENT METHOD CREDIT CARD POINT OF SALE WALLET New PACKAGE / MEMBERSHIP CREDIT…" at bounding box center [775, 268] width 535 height 175
click at [550, 220] on span "CREDIT CARD" at bounding box center [569, 232] width 90 height 31
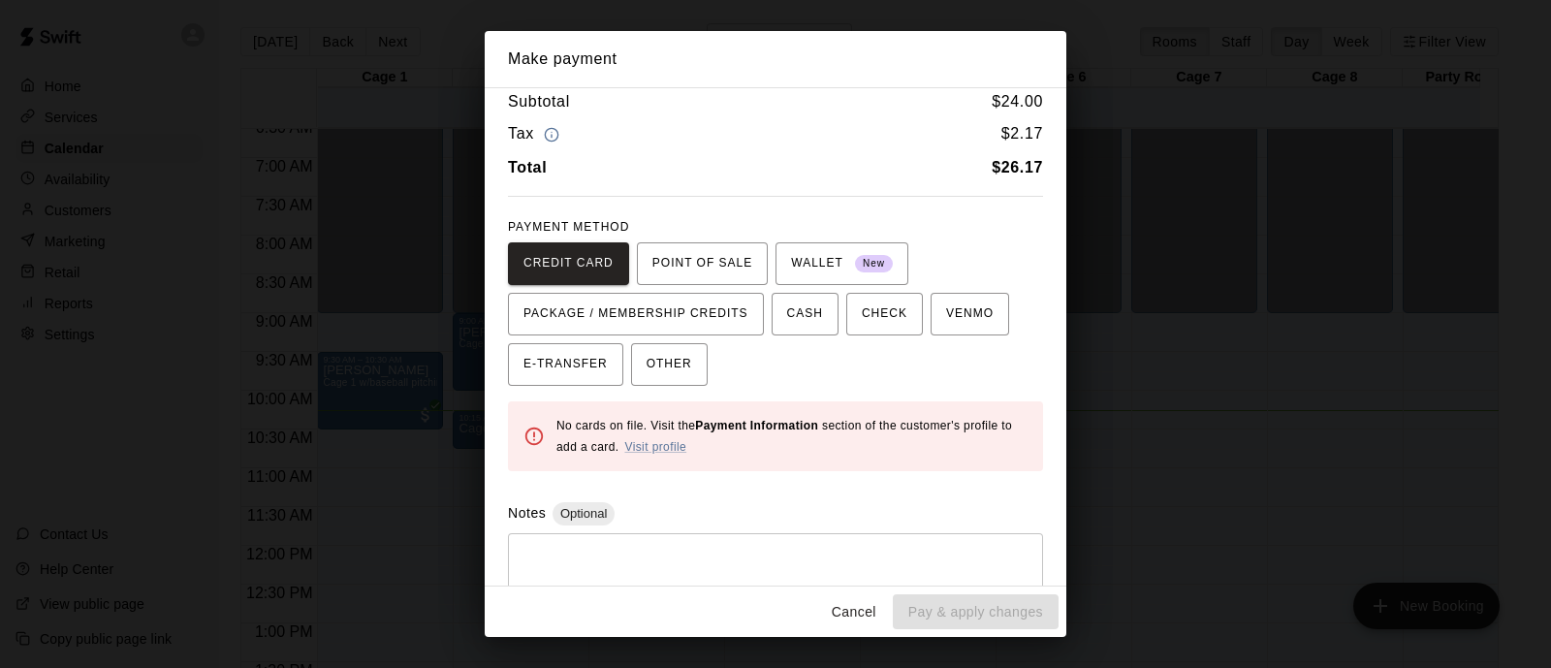
scroll to position [0, 0]
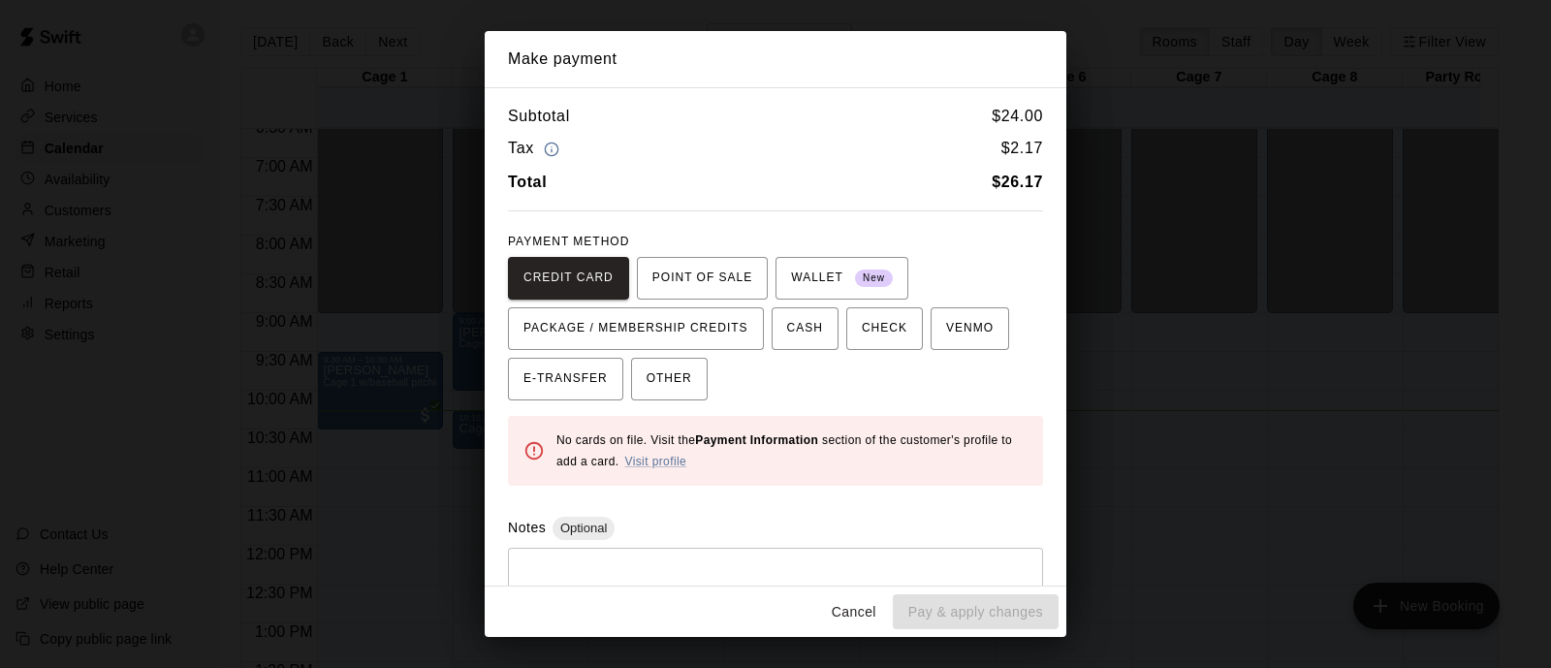
click at [676, 446] on div "No cards on file. Visit the Payment Information section of the customer's profi…" at bounding box center [792, 451] width 471 height 58
click at [593, 259] on button "CREDIT CARD" at bounding box center [568, 278] width 121 height 43
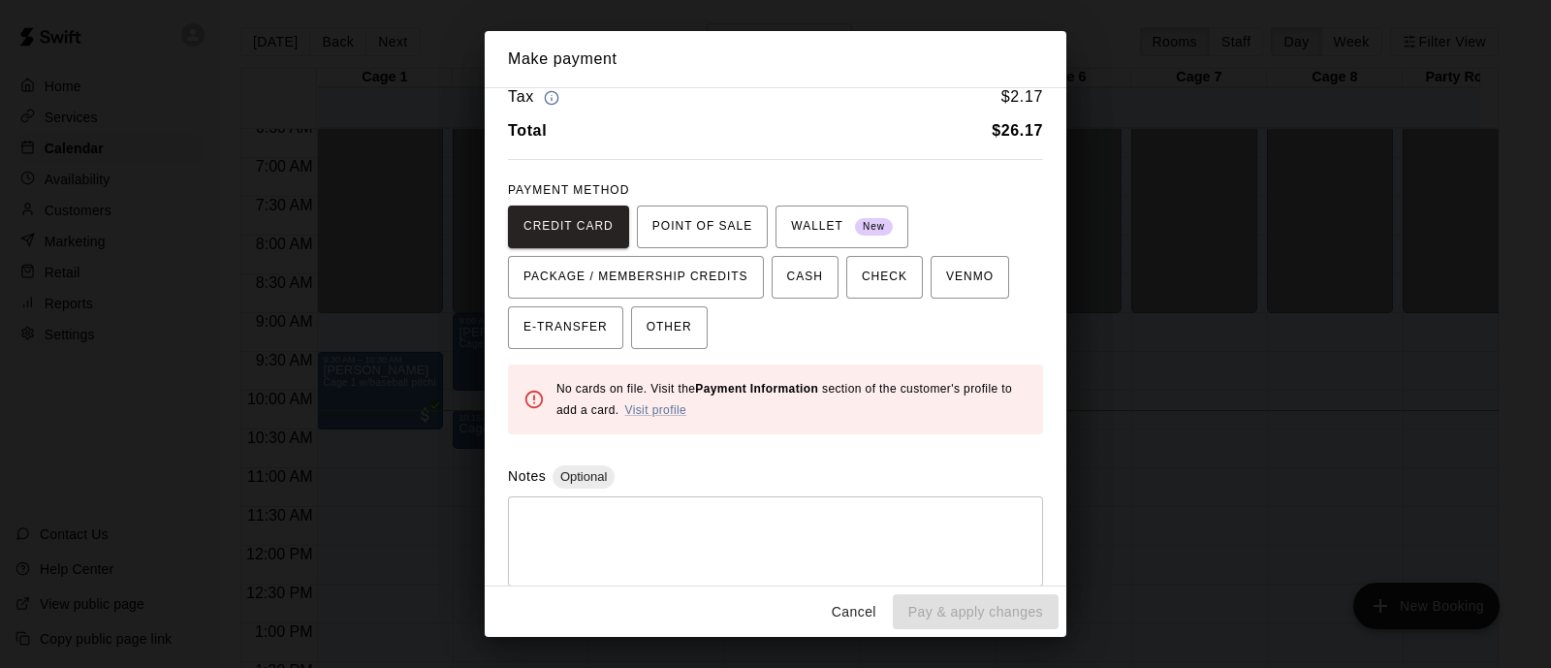
scroll to position [65, 0]
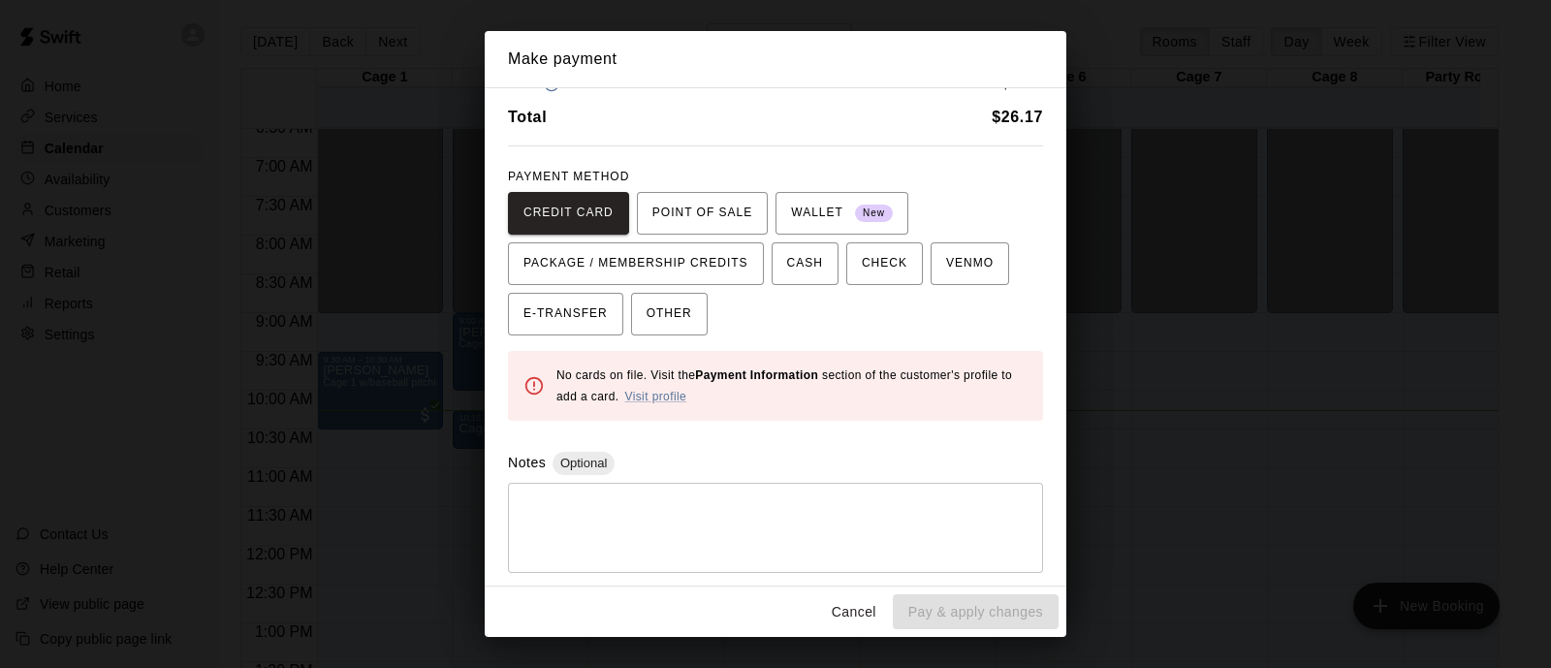
click at [825, 619] on button "Cancel" at bounding box center [854, 612] width 62 height 36
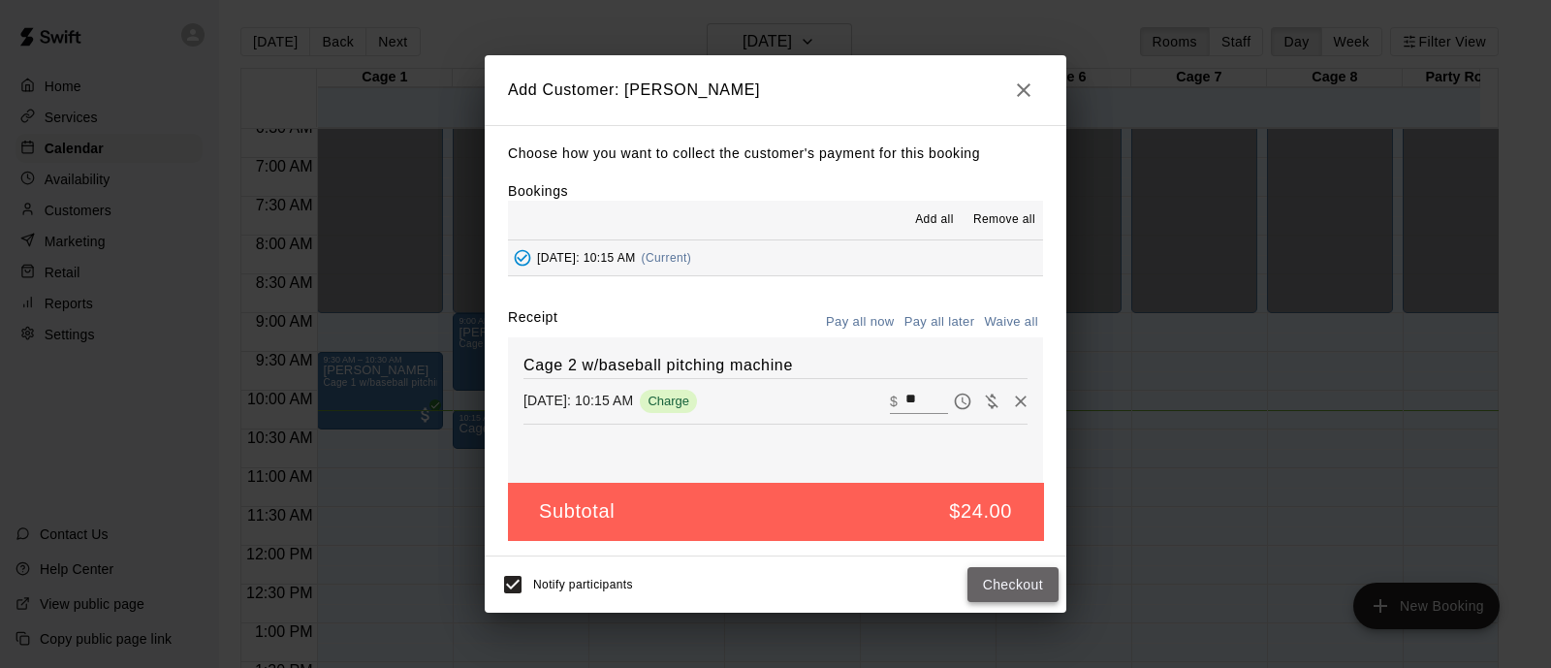
click at [994, 580] on button "Checkout" at bounding box center [1013, 585] width 91 height 36
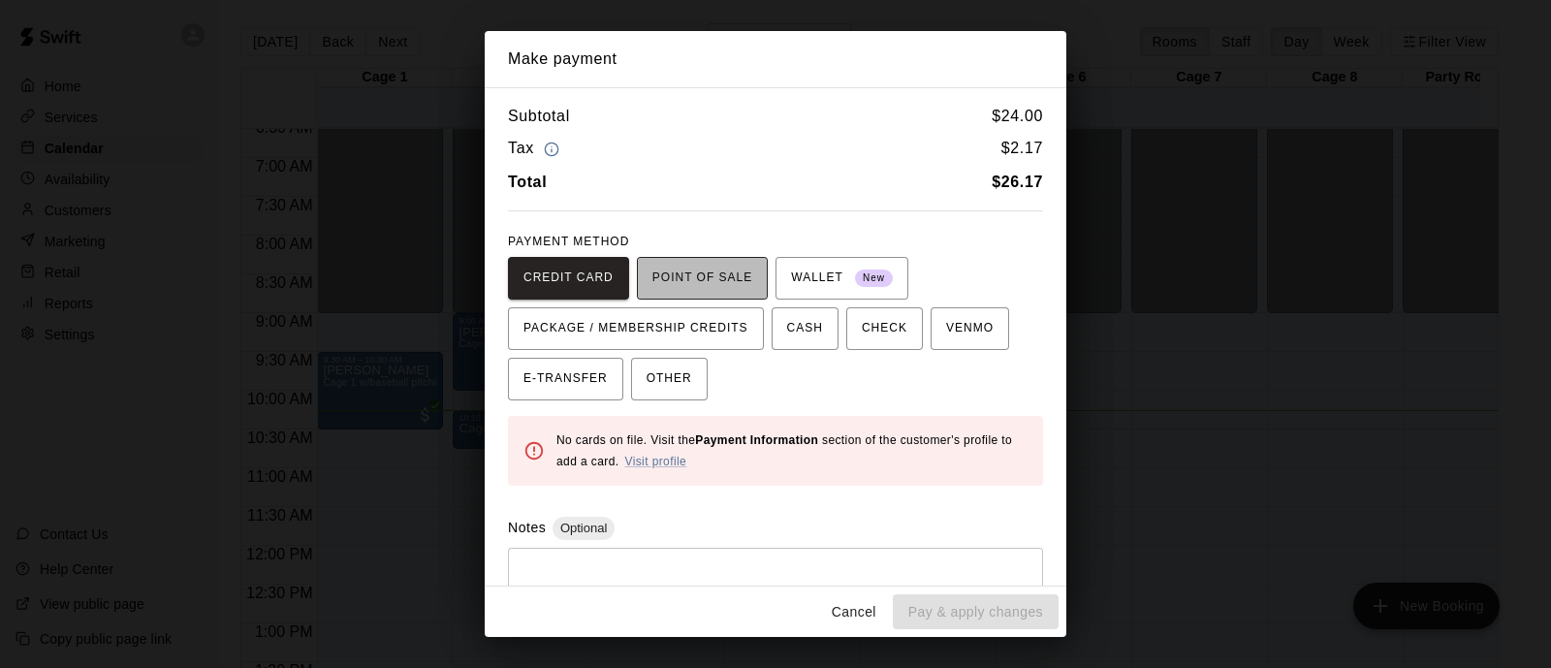
click at [707, 273] on span "POINT OF SALE" at bounding box center [703, 278] width 100 height 31
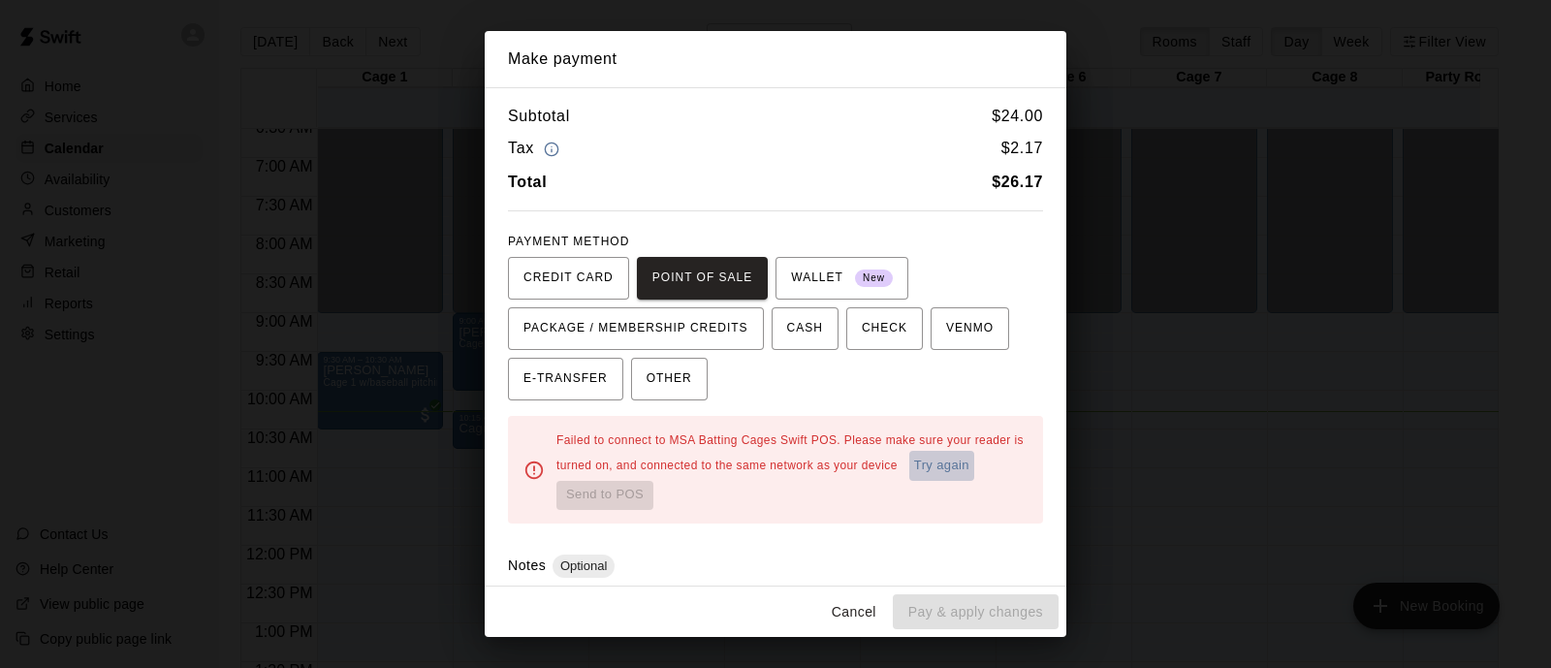
click at [910, 481] on button "Try again" at bounding box center [942, 466] width 65 height 30
click at [645, 480] on div "Failed to connect to MSA Batting Cages Swift POS. Please make sure your reader …" at bounding box center [792, 470] width 471 height 80
click at [910, 481] on button "Try again" at bounding box center [942, 466] width 65 height 30
click at [910, 480] on button "Try again" at bounding box center [942, 466] width 65 height 30
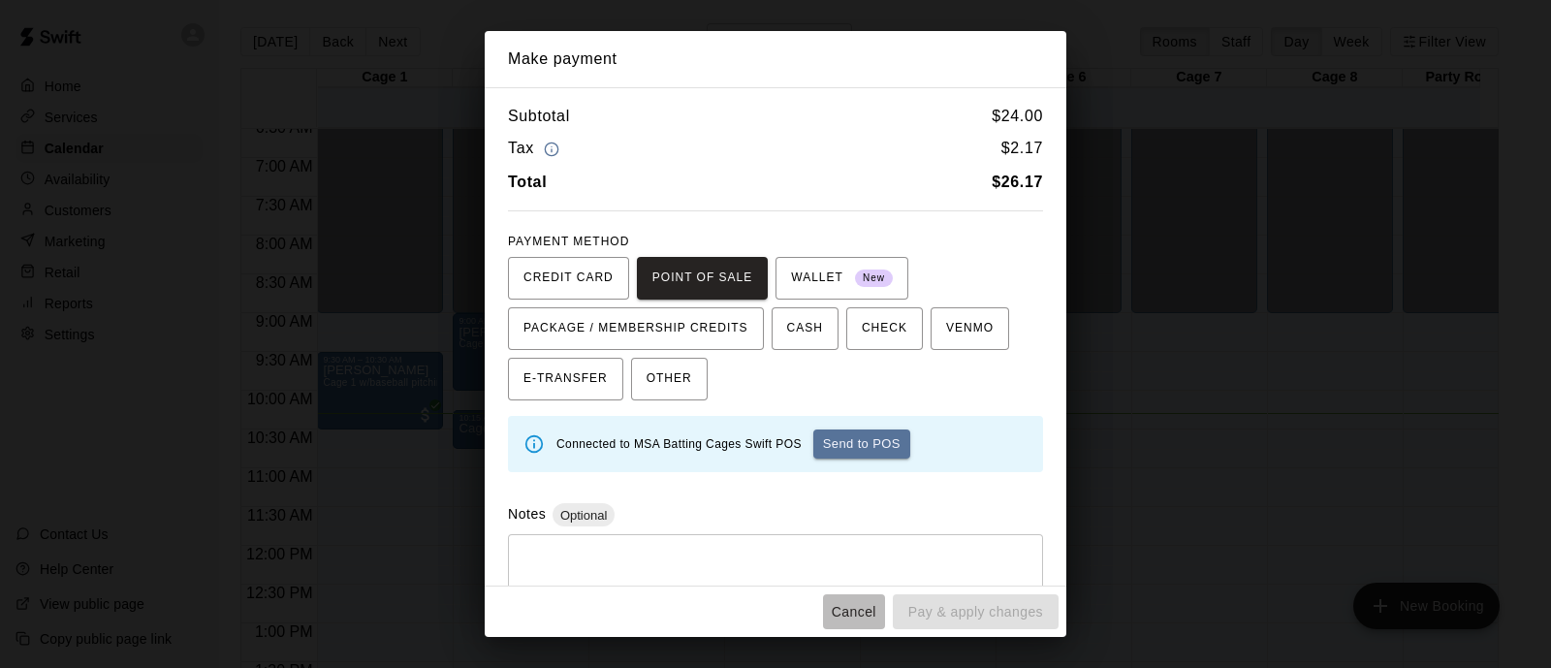
click at [842, 618] on button "Cancel" at bounding box center [854, 612] width 62 height 36
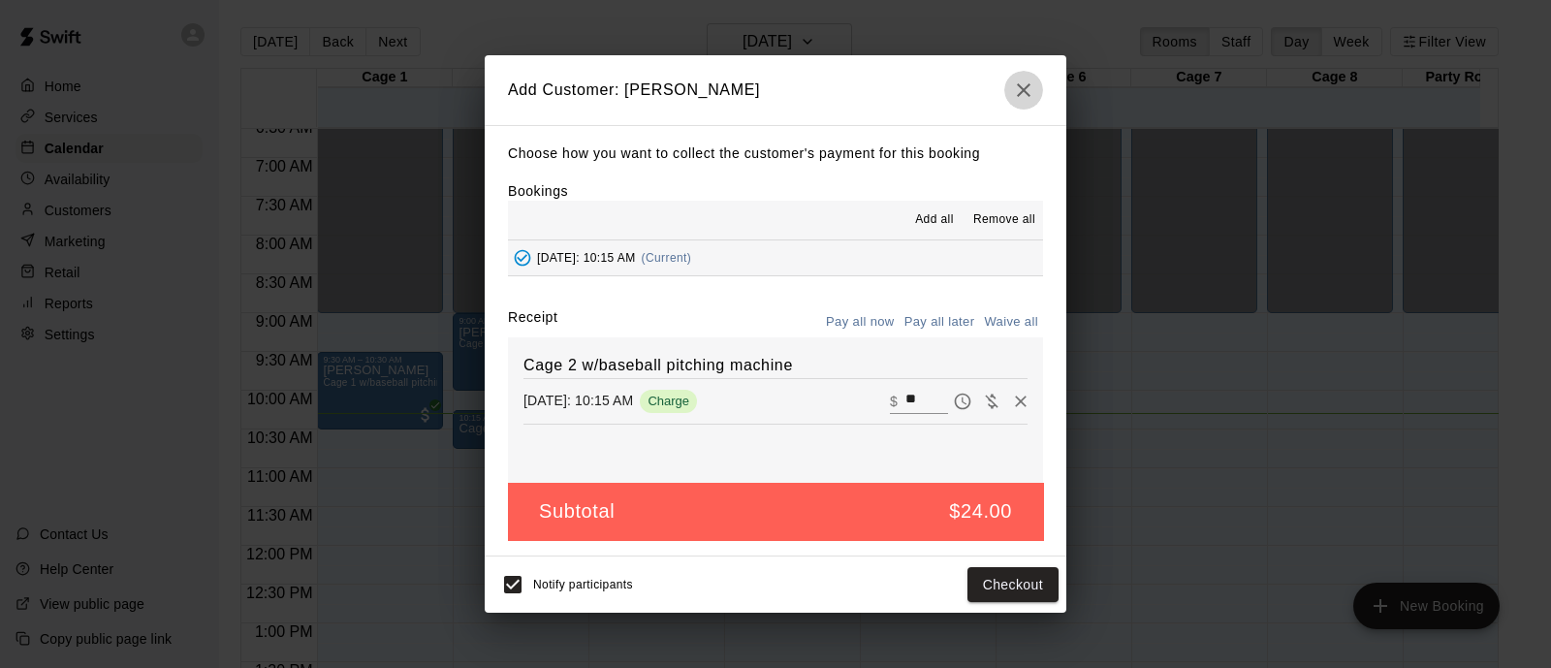
click at [1023, 83] on icon "button" at bounding box center [1023, 90] width 23 height 23
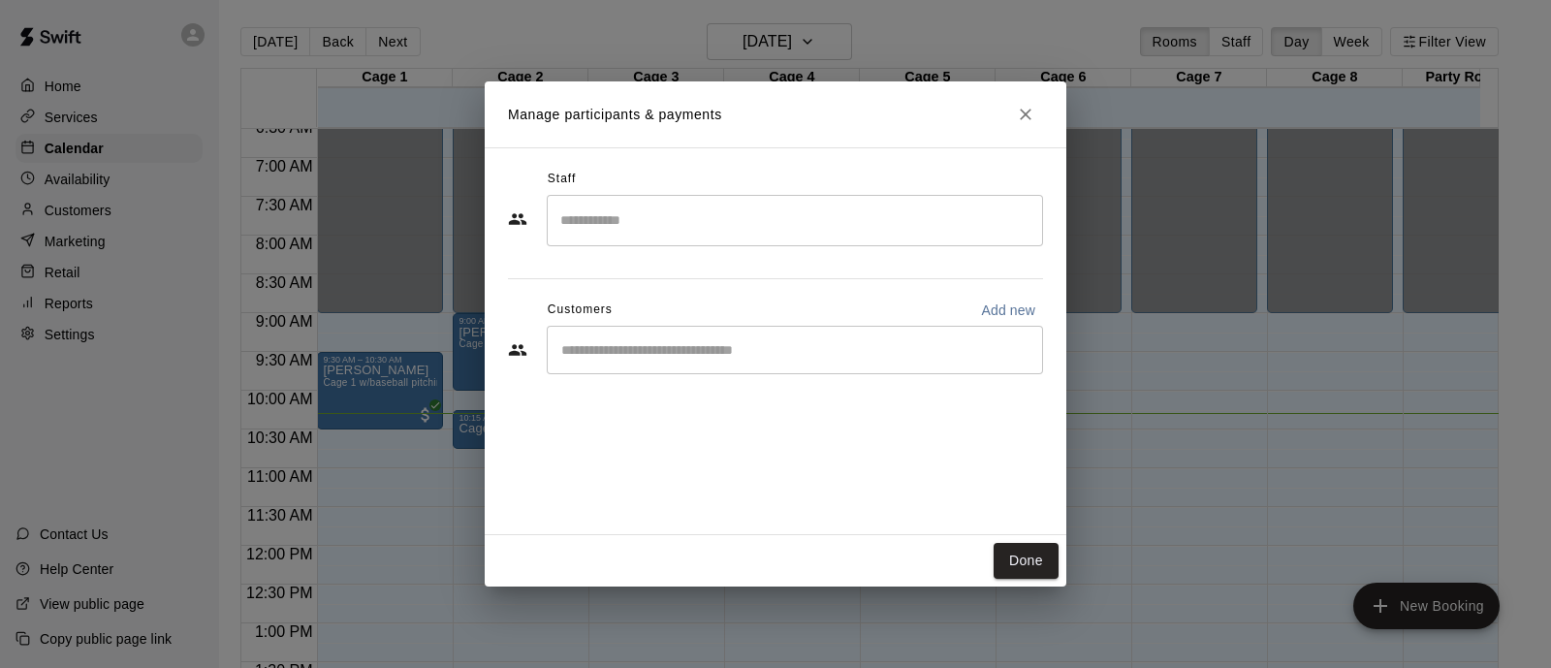
click at [989, 553] on div "Done" at bounding box center [776, 560] width 582 height 51
click at [1022, 570] on button "Done" at bounding box center [1026, 561] width 65 height 36
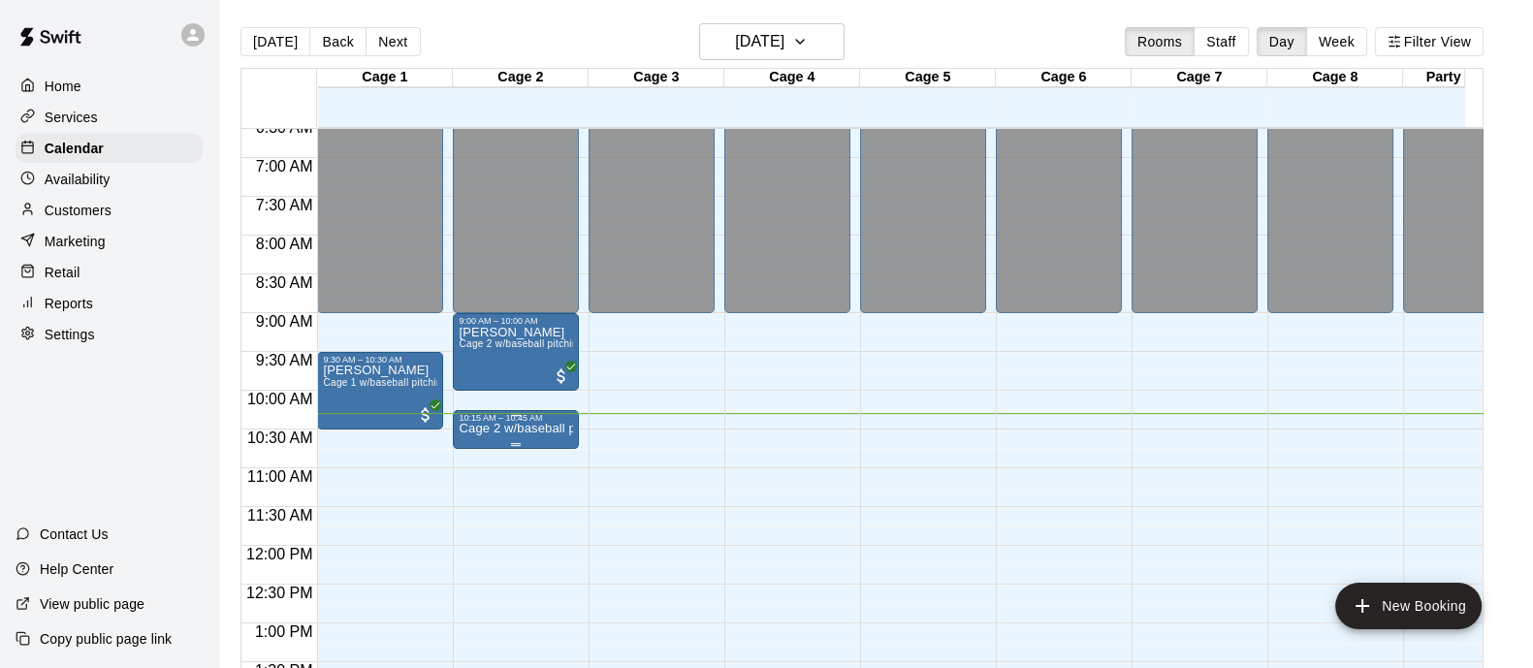
click at [562, 415] on div "10:15 AM – 10:45 AM" at bounding box center [516, 418] width 114 height 10
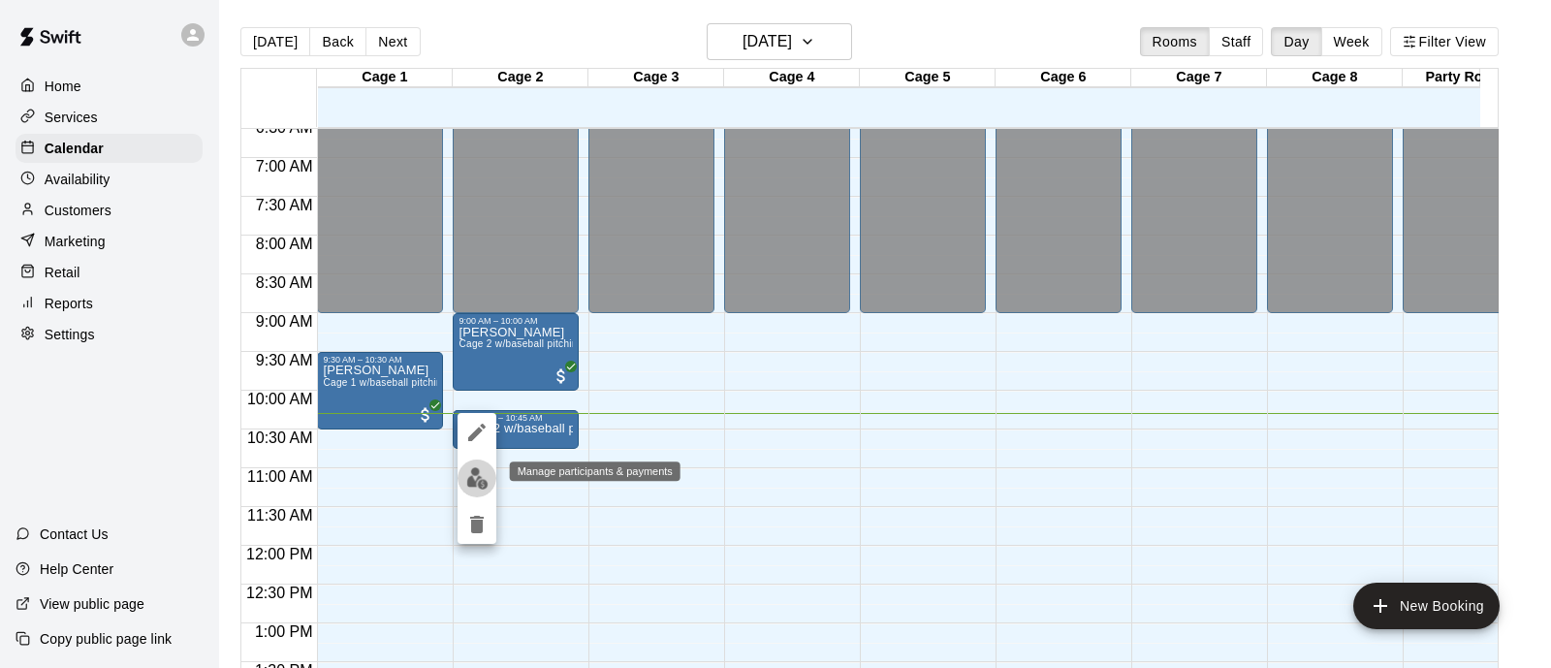
click at [466, 476] on img "edit" at bounding box center [477, 478] width 22 height 22
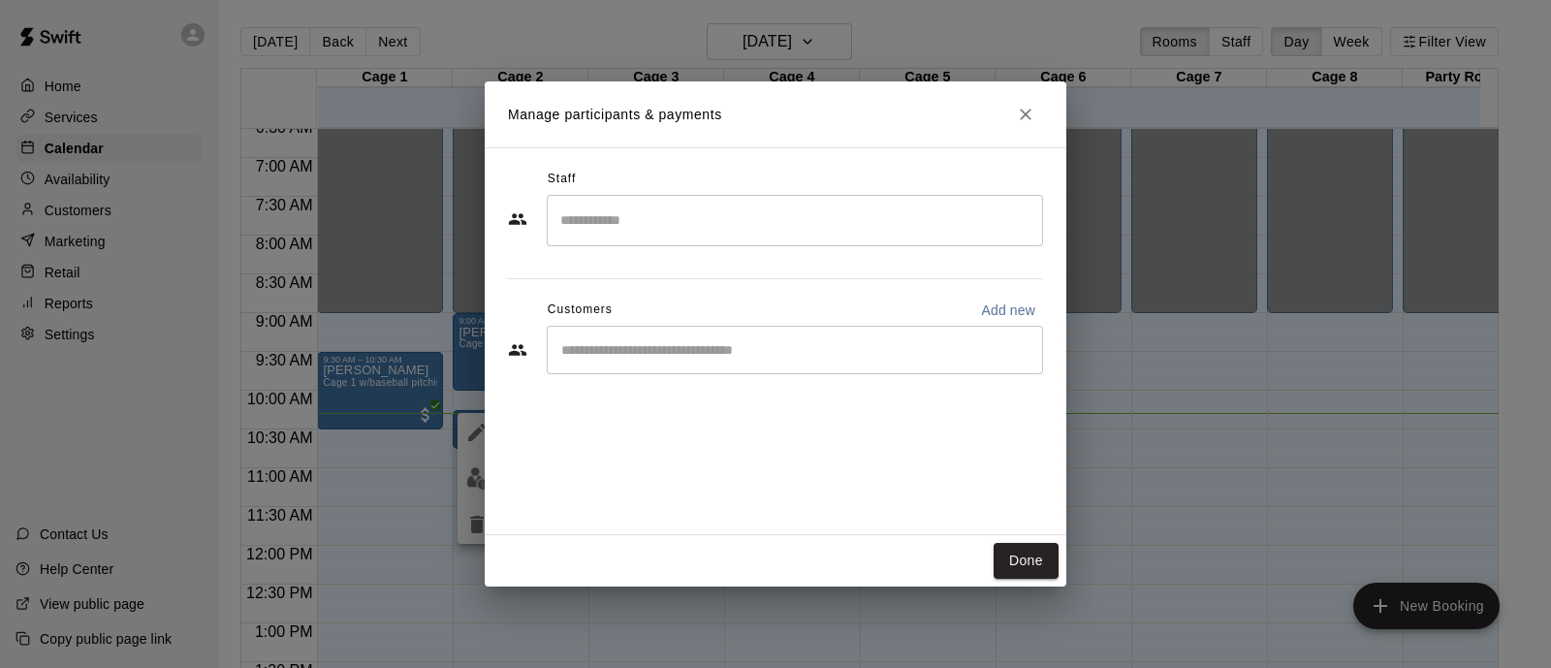
click at [898, 360] on div "​" at bounding box center [795, 350] width 496 height 48
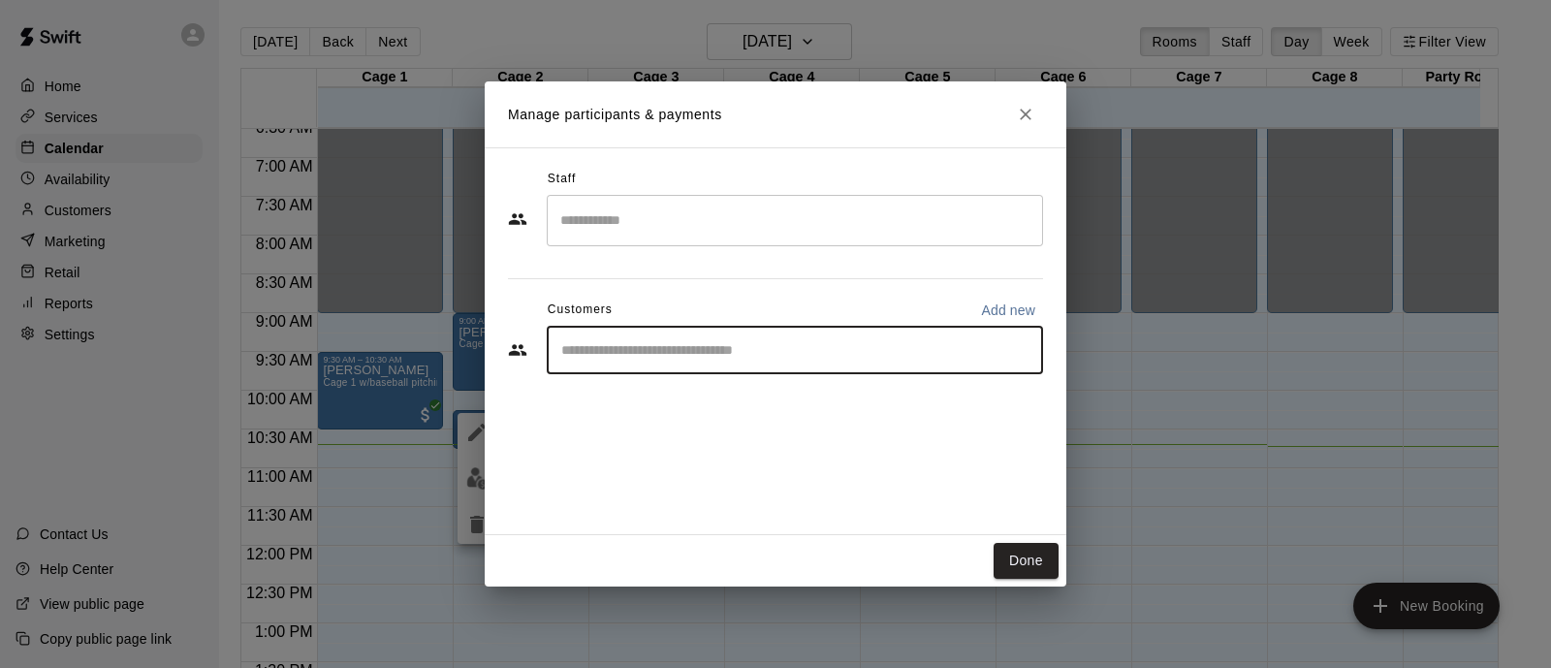
click at [906, 357] on input "Start typing to search customers..." at bounding box center [795, 349] width 479 height 19
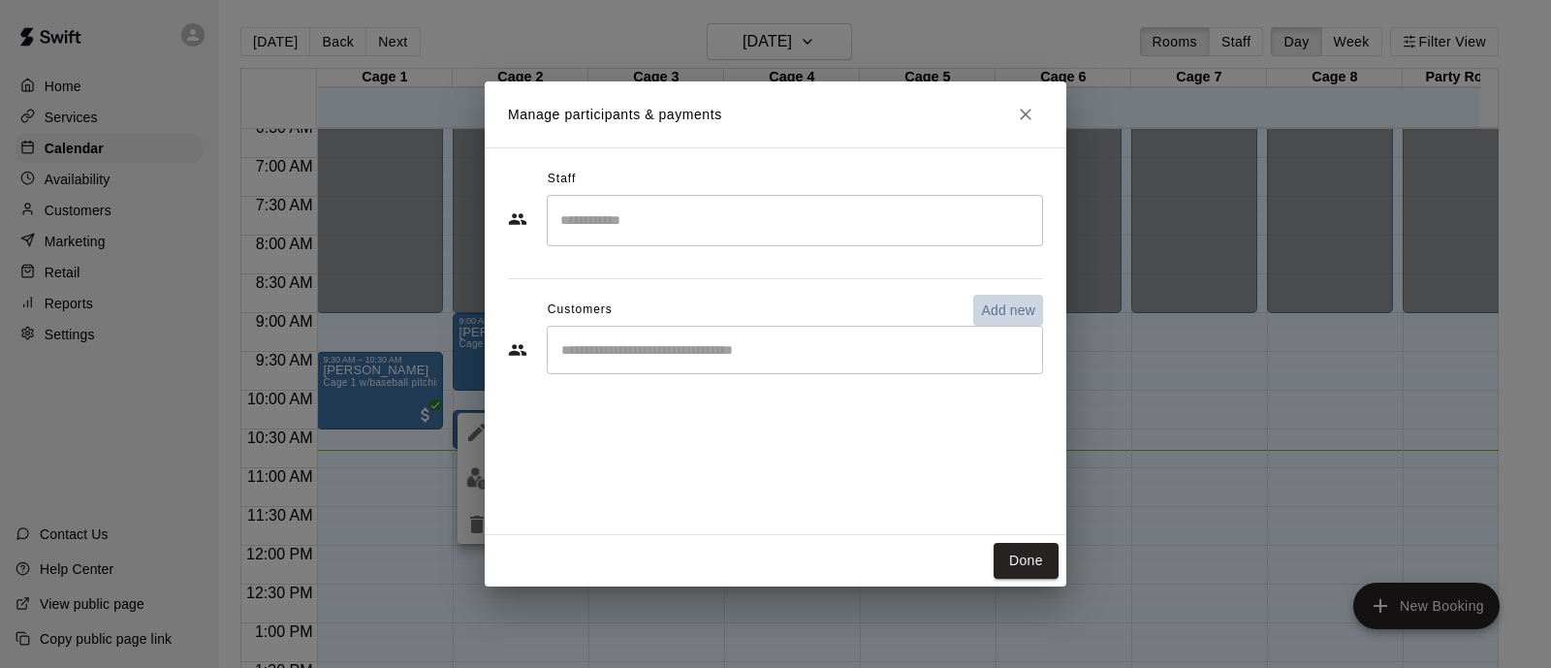
click at [1023, 302] on p "Add new" at bounding box center [1008, 310] width 54 height 19
select select "**"
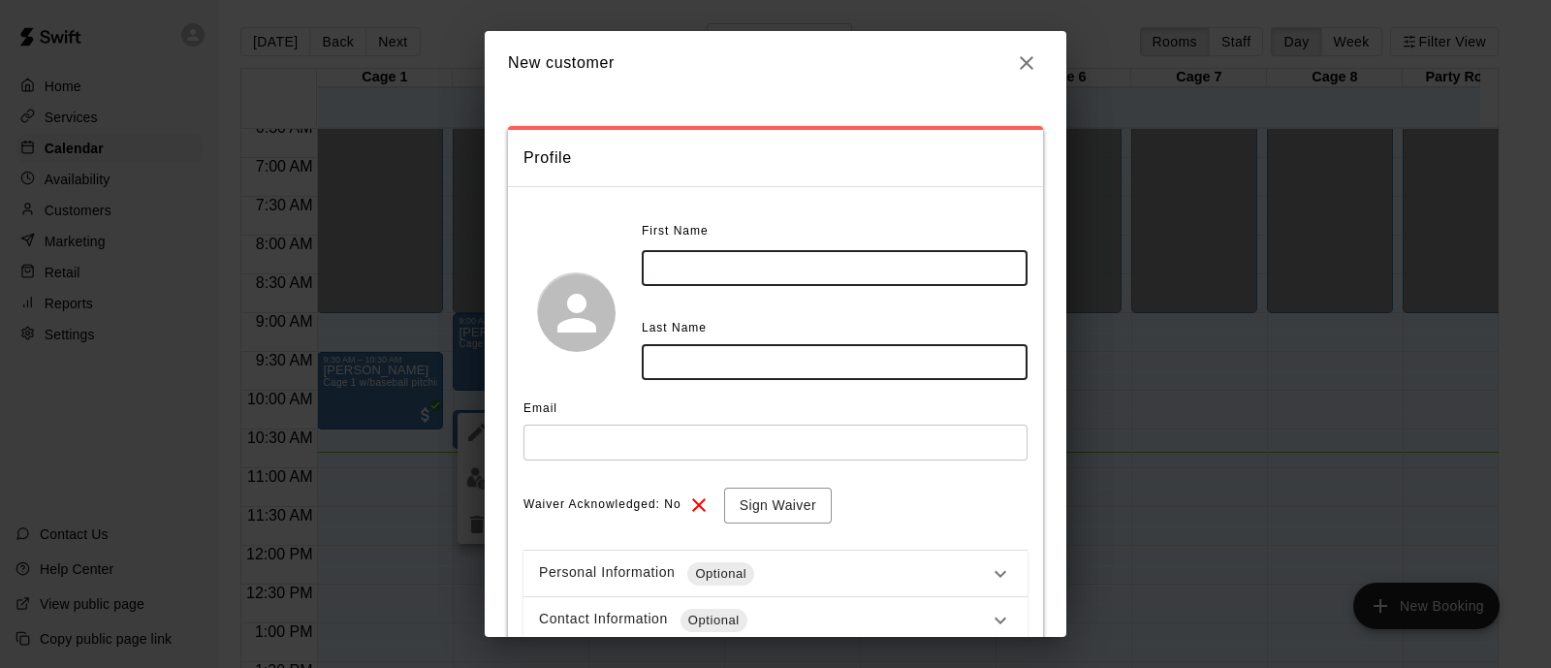
click at [705, 250] on input "text" at bounding box center [835, 268] width 386 height 36
type input "*****"
click at [673, 348] on input "text" at bounding box center [835, 362] width 386 height 36
type input "*****"
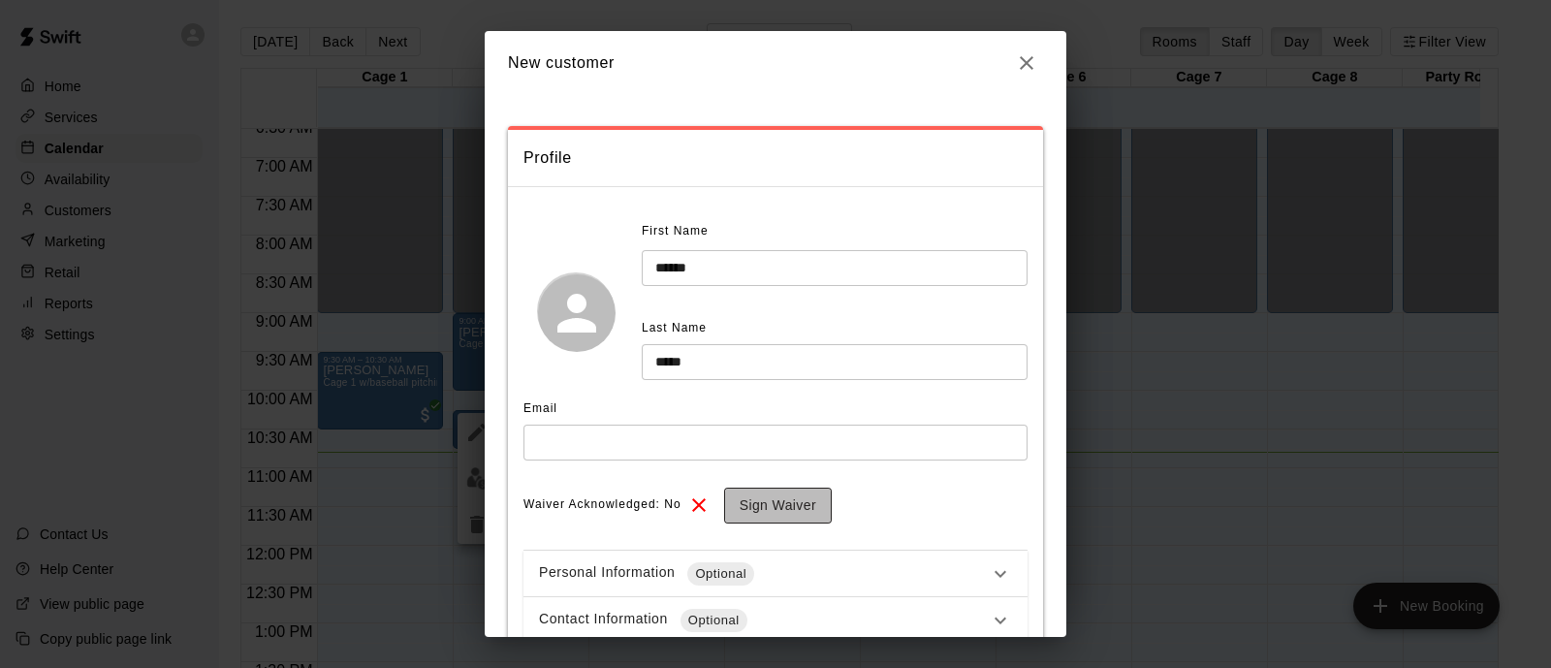
click at [799, 509] on button "Sign Waiver" at bounding box center [778, 506] width 108 height 36
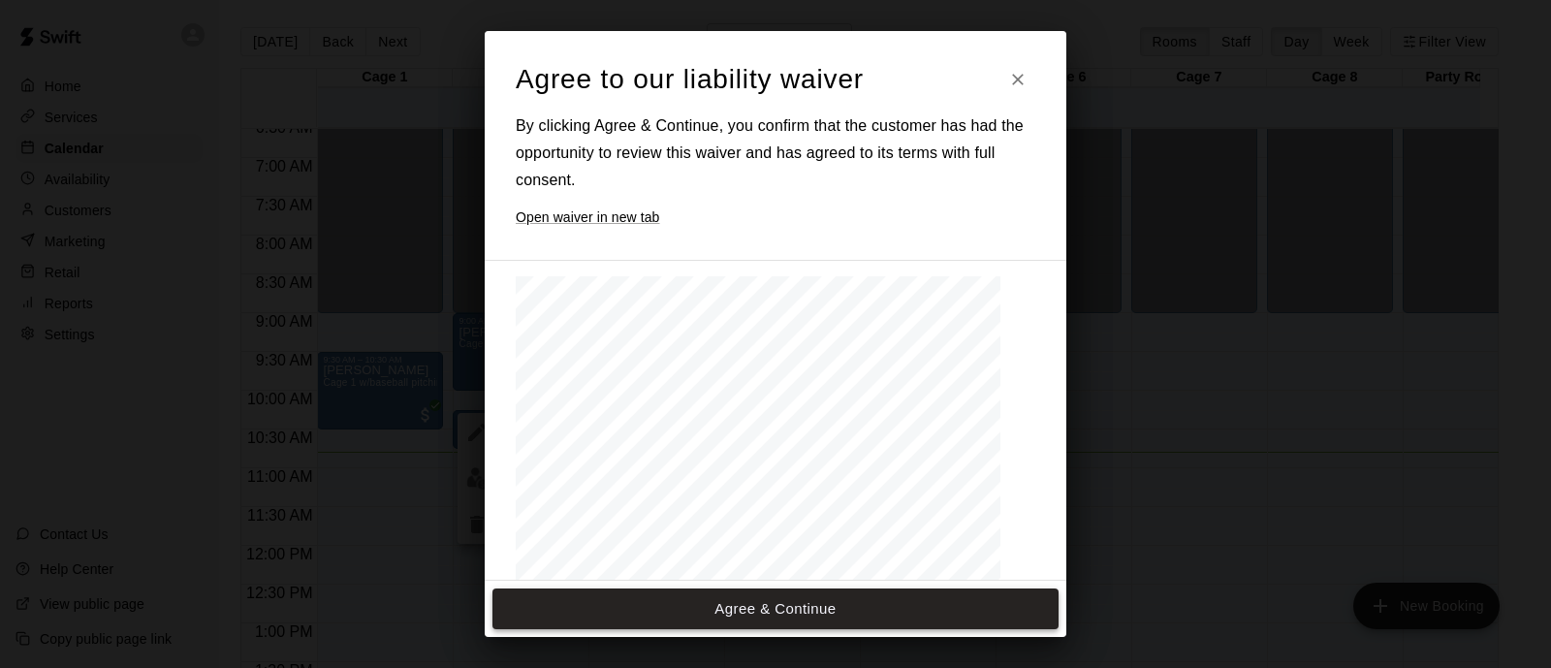
click at [771, 602] on button "Agree & Continue" at bounding box center [776, 609] width 566 height 41
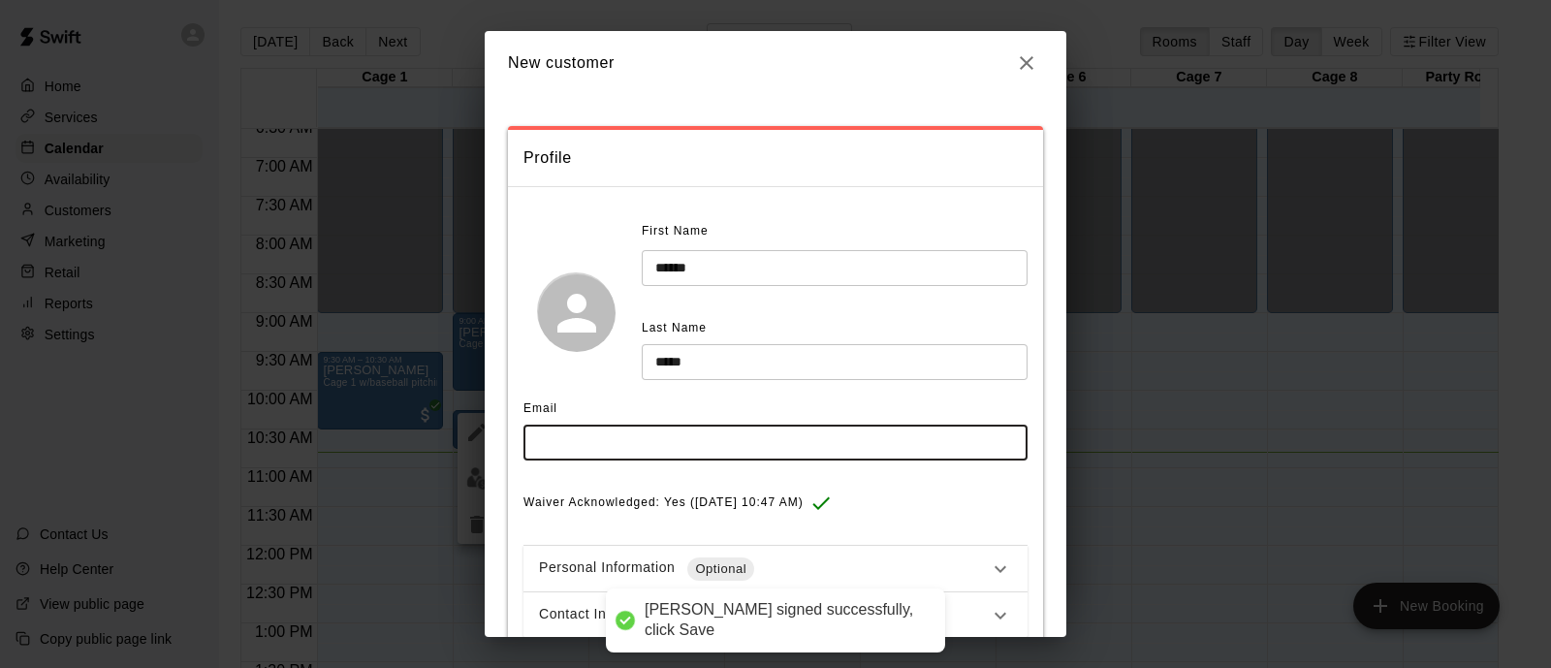
click at [774, 437] on input "text" at bounding box center [776, 443] width 504 height 36
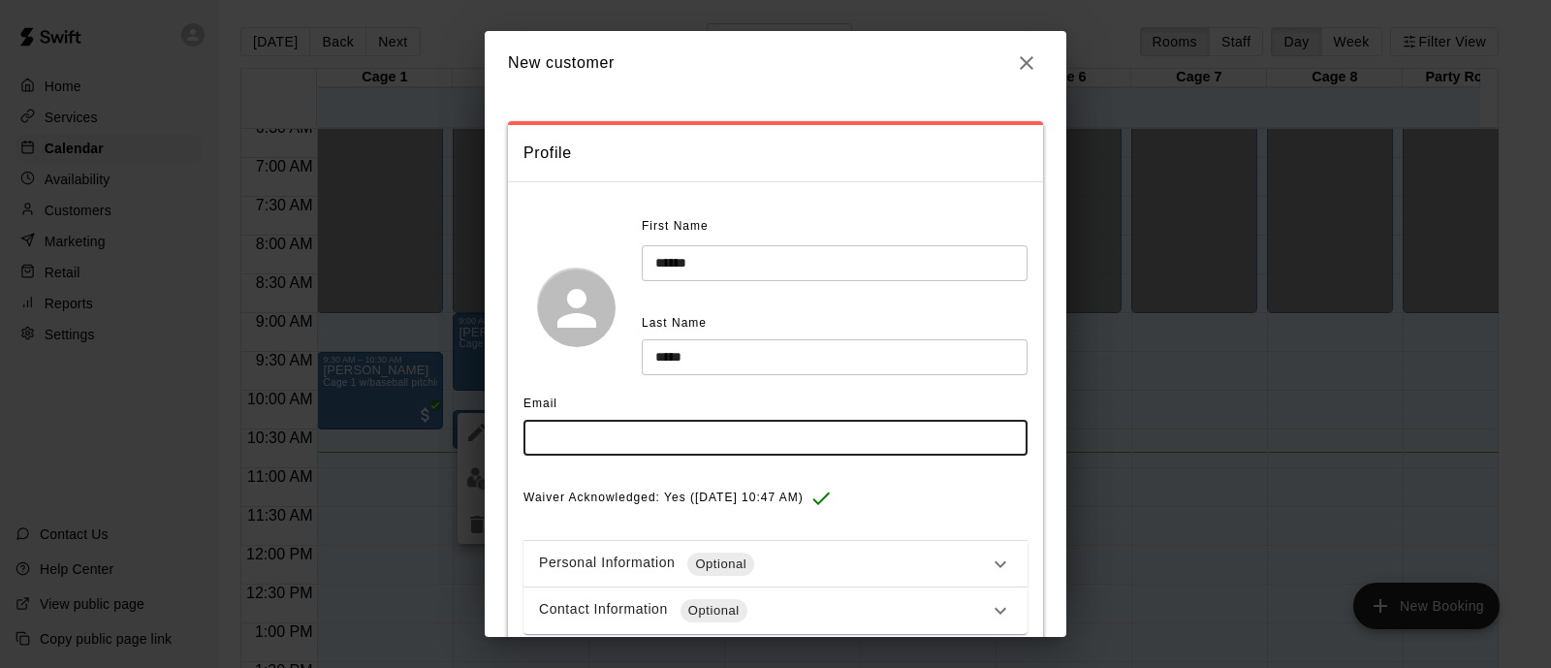
scroll to position [0, 0]
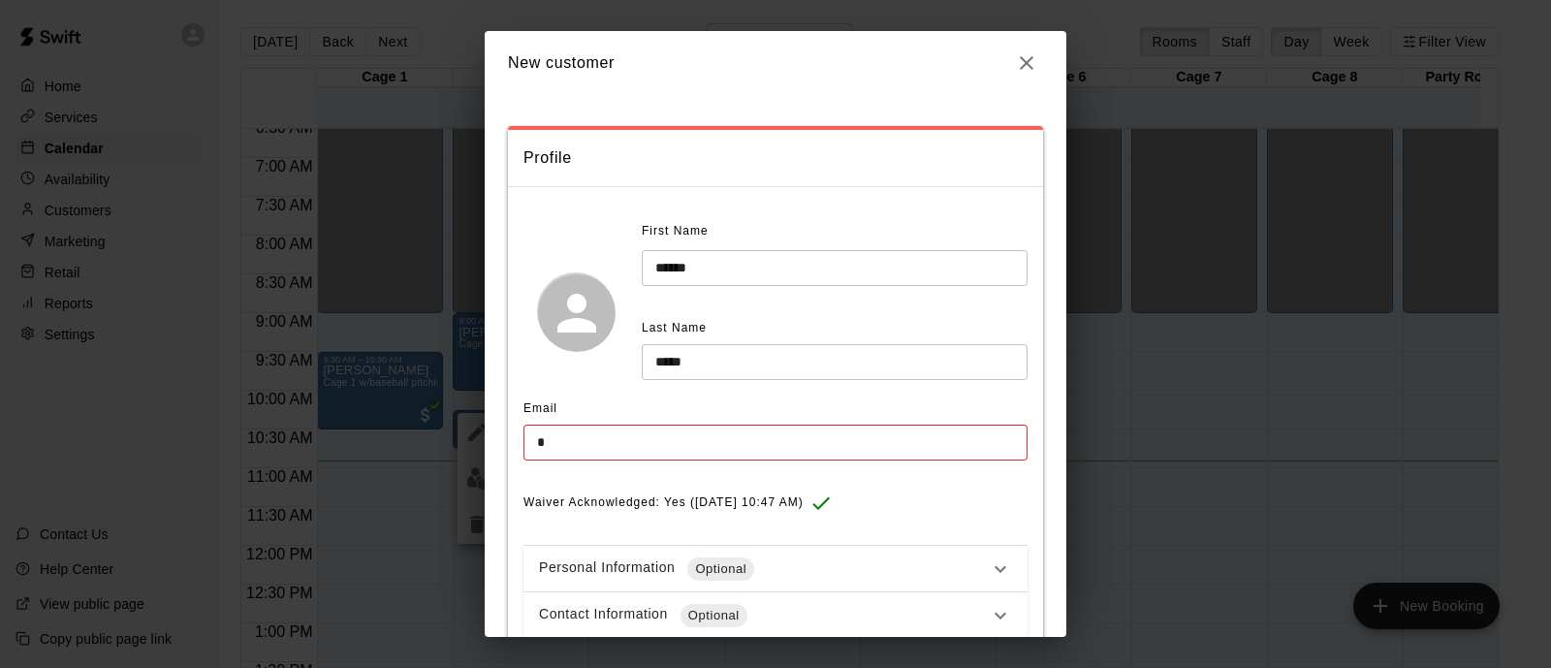
click at [774, 533] on div "**********" at bounding box center [776, 428] width 504 height 424
click at [616, 438] on input "*" at bounding box center [776, 443] width 504 height 36
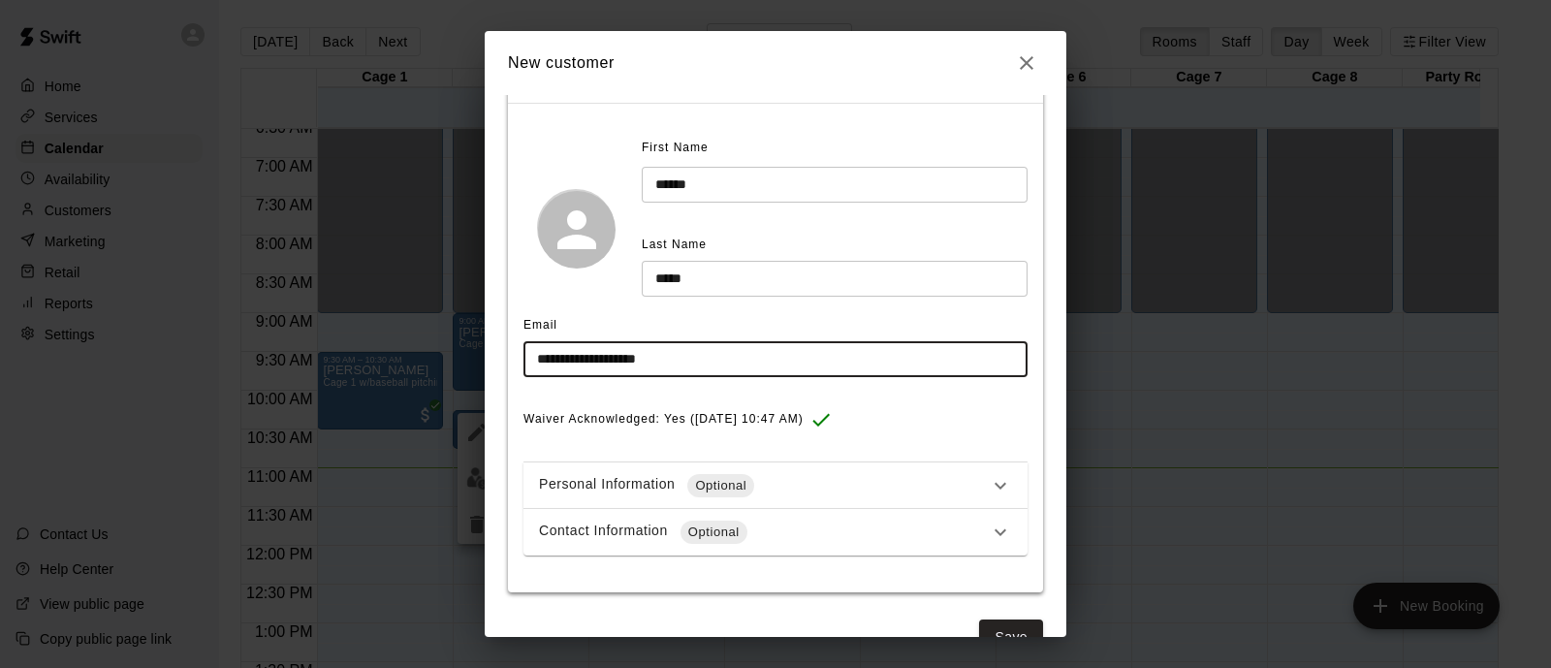
scroll to position [126, 0]
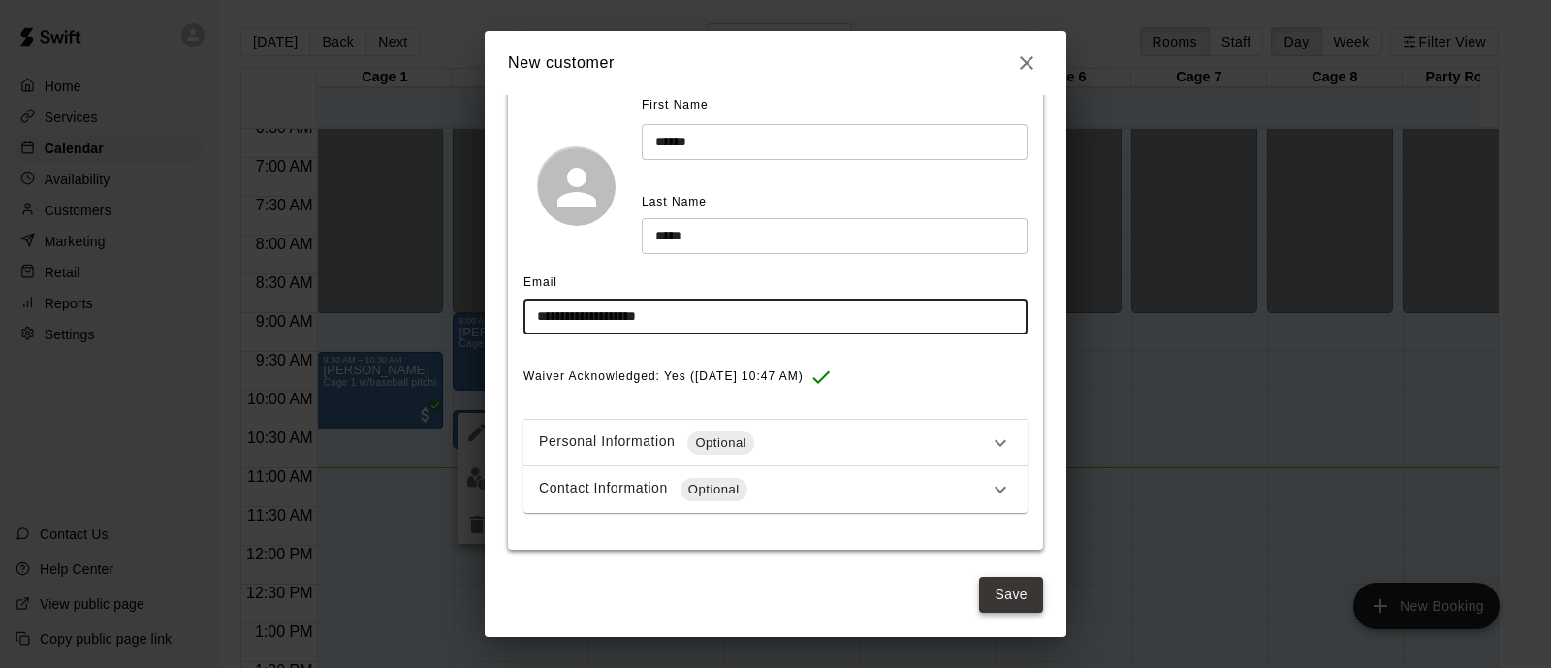
type input "**********"
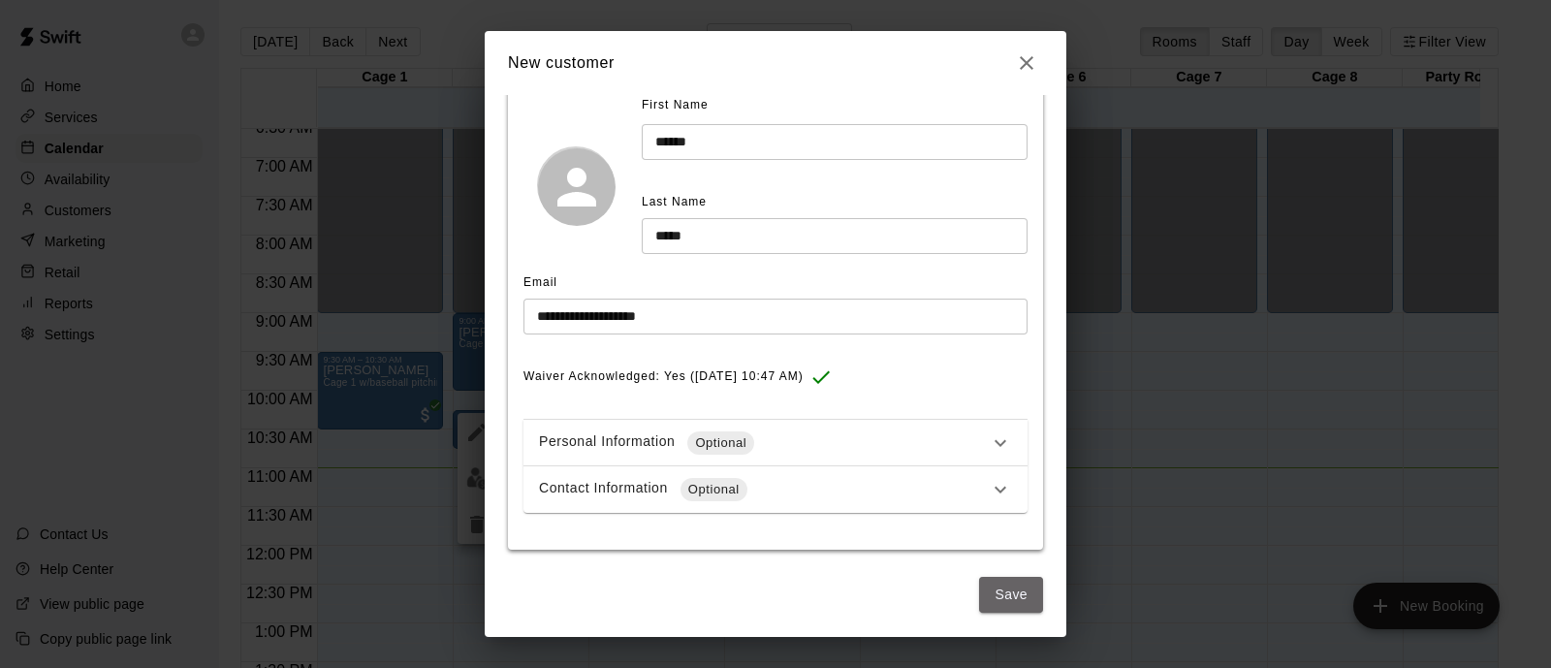
click at [994, 584] on button "Save" at bounding box center [1011, 595] width 64 height 36
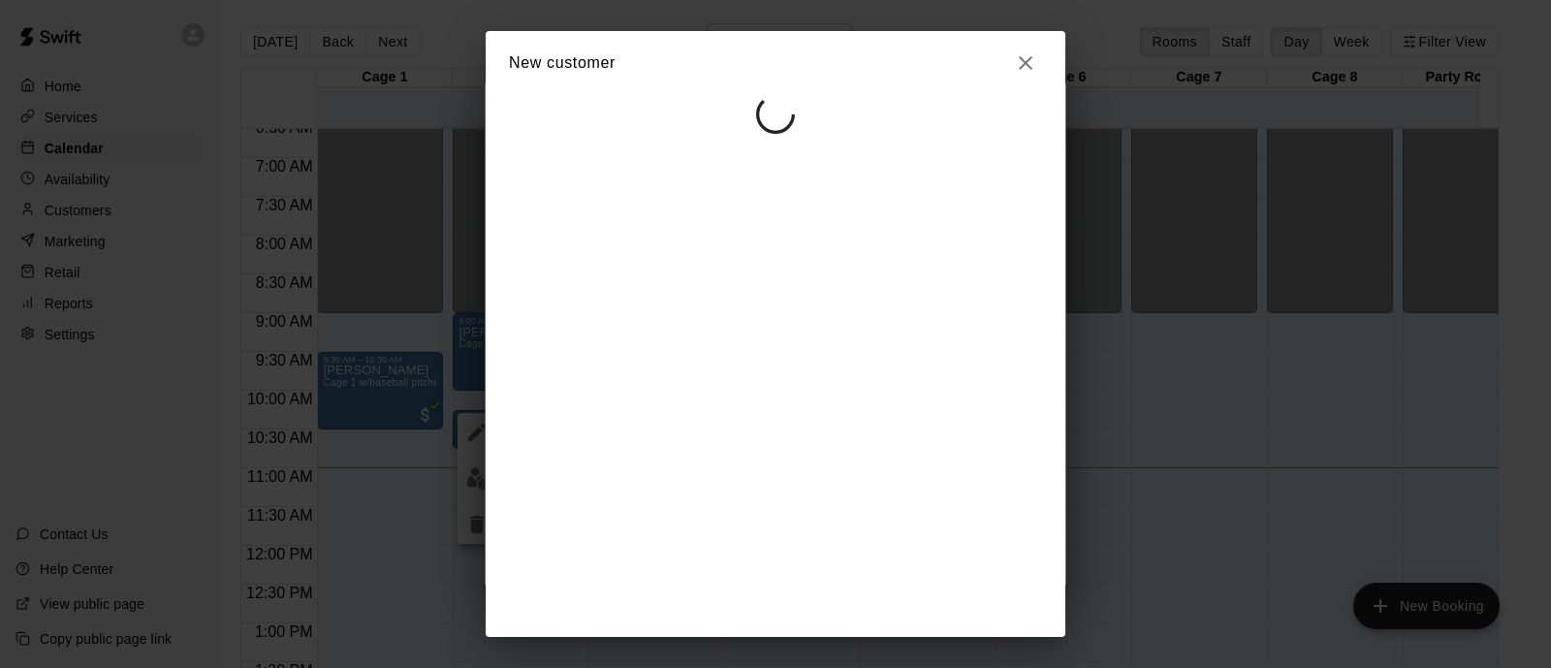
select select "**"
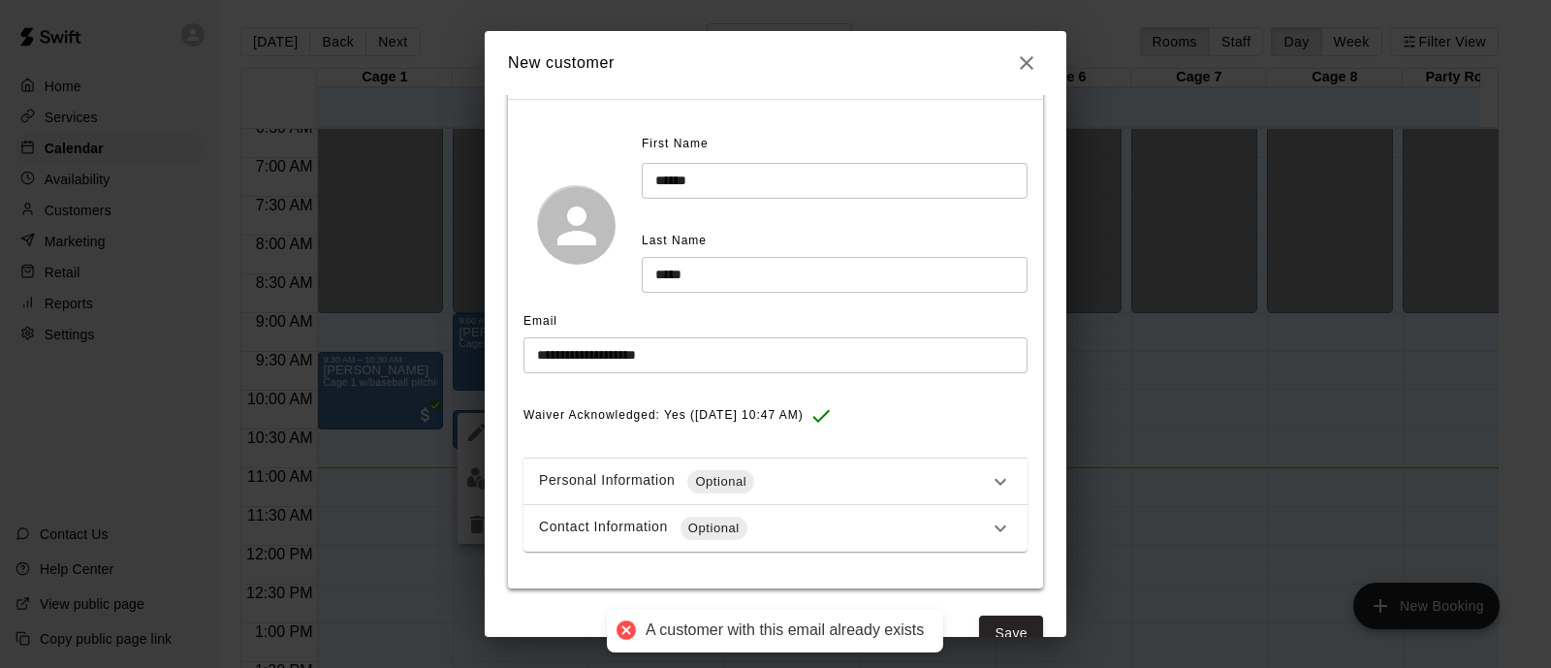
scroll to position [126, 0]
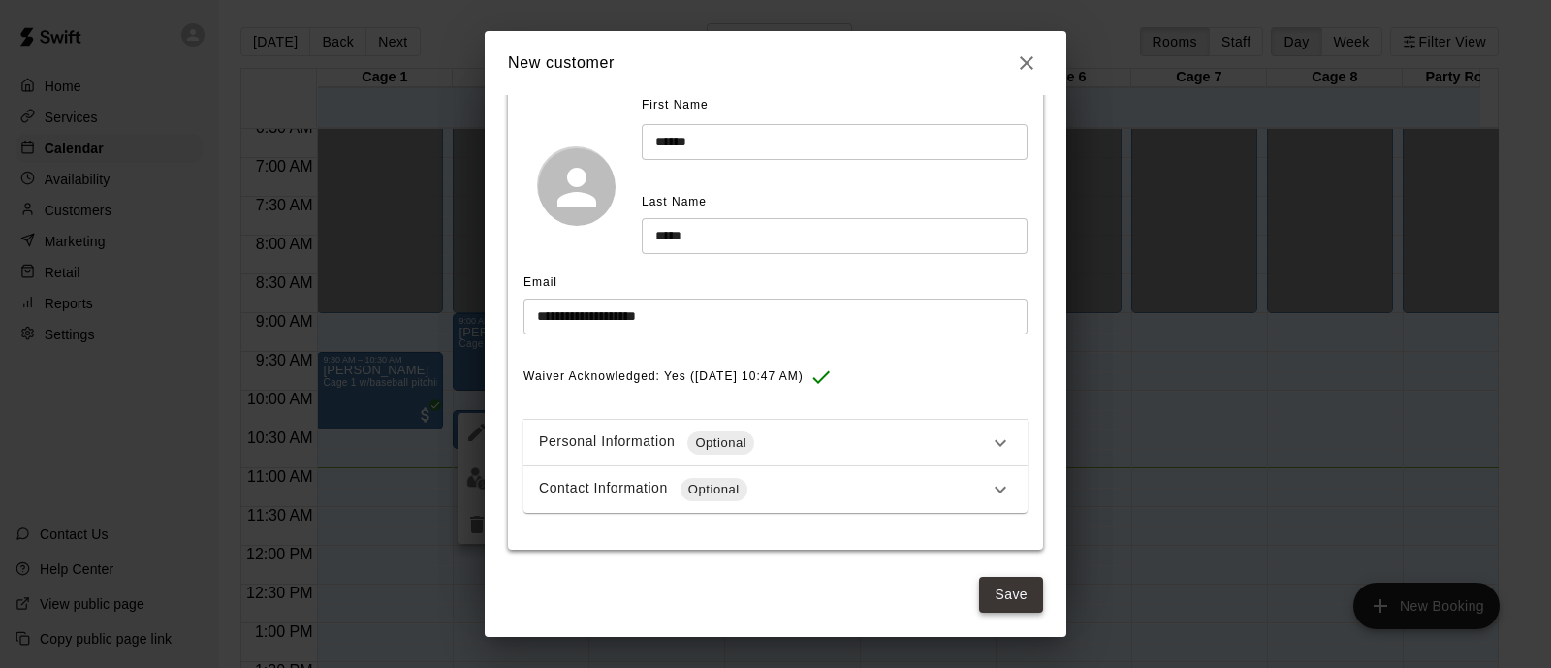
click at [1004, 581] on button "Save" at bounding box center [1011, 595] width 64 height 36
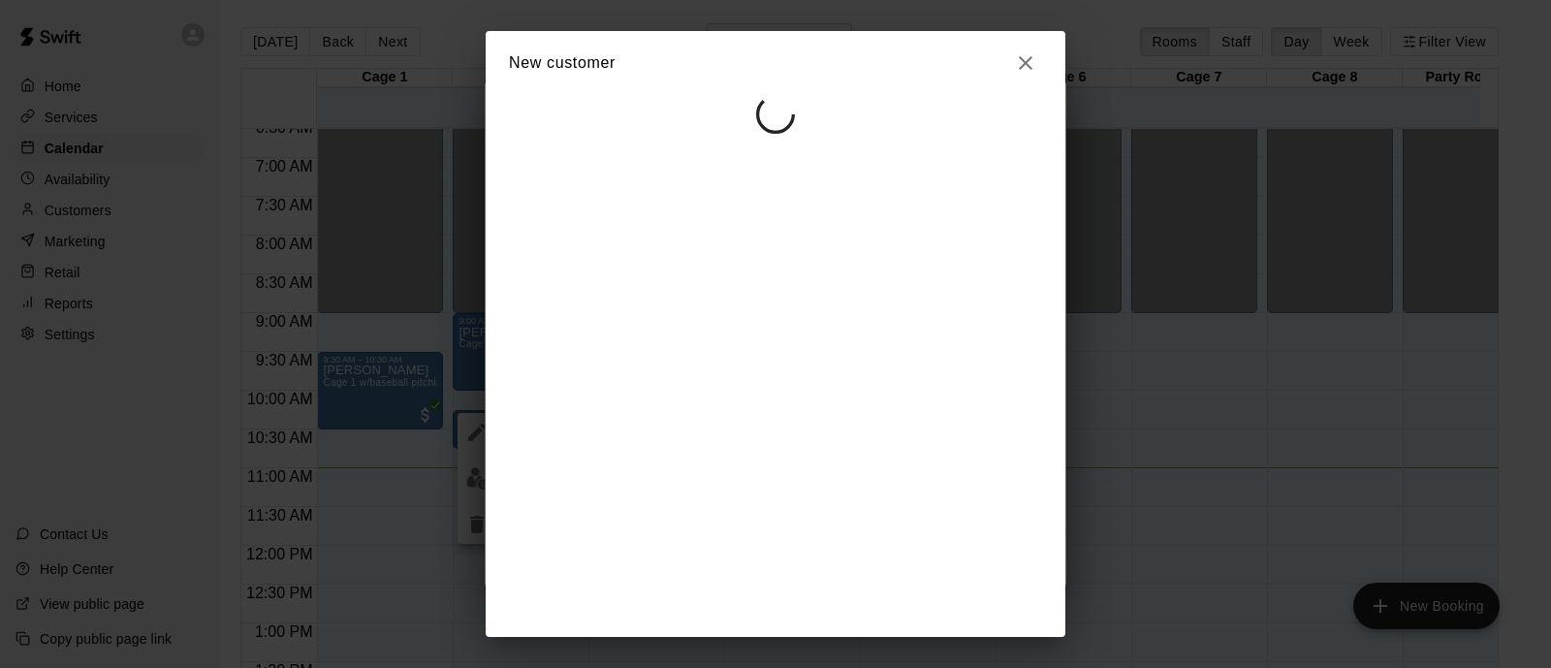
select select "**"
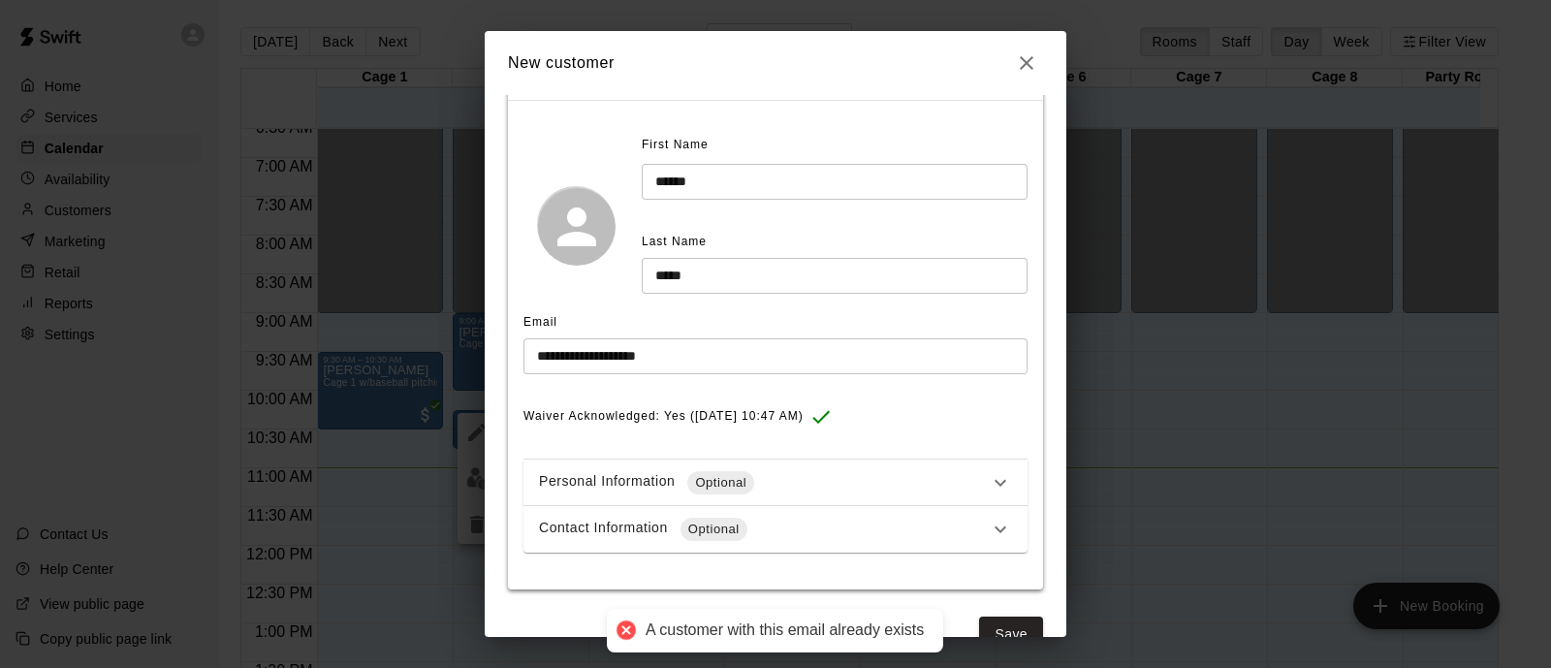
scroll to position [126, 0]
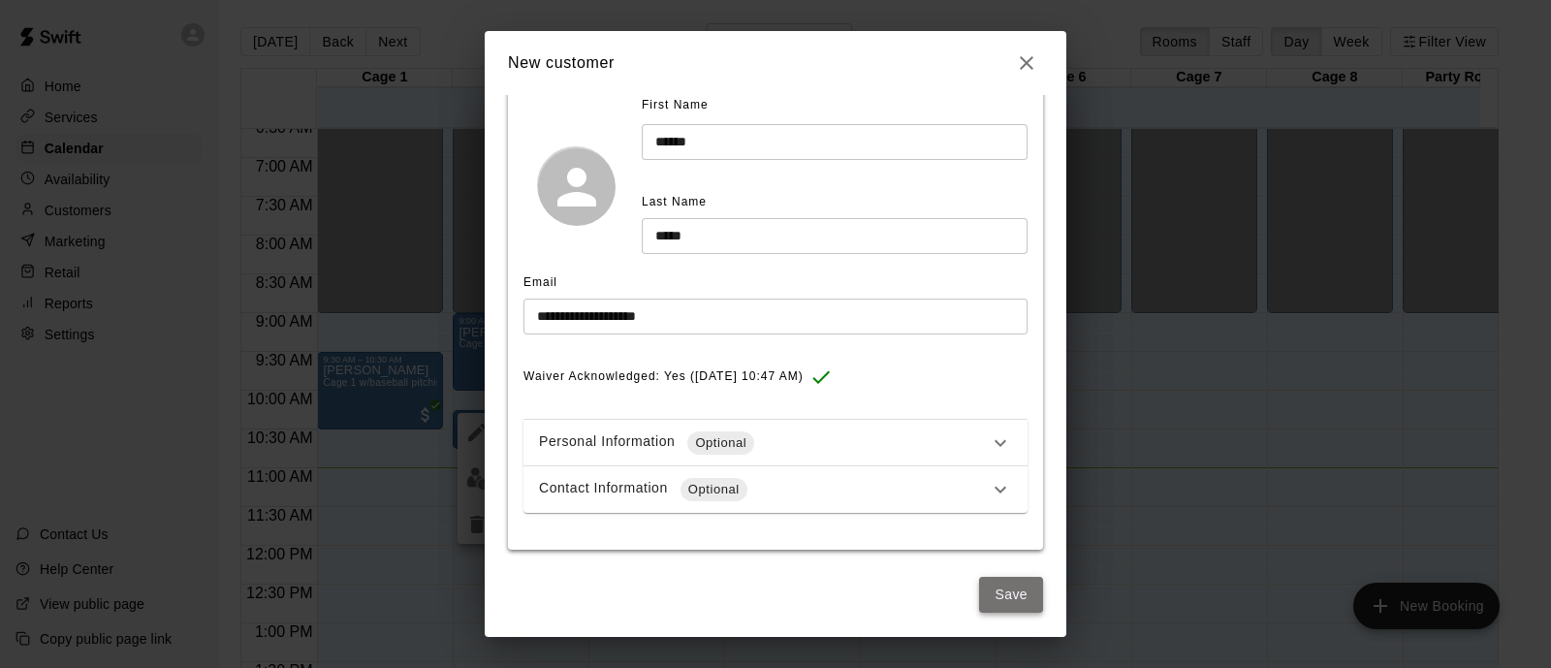
click at [982, 582] on button "Save" at bounding box center [1011, 595] width 64 height 36
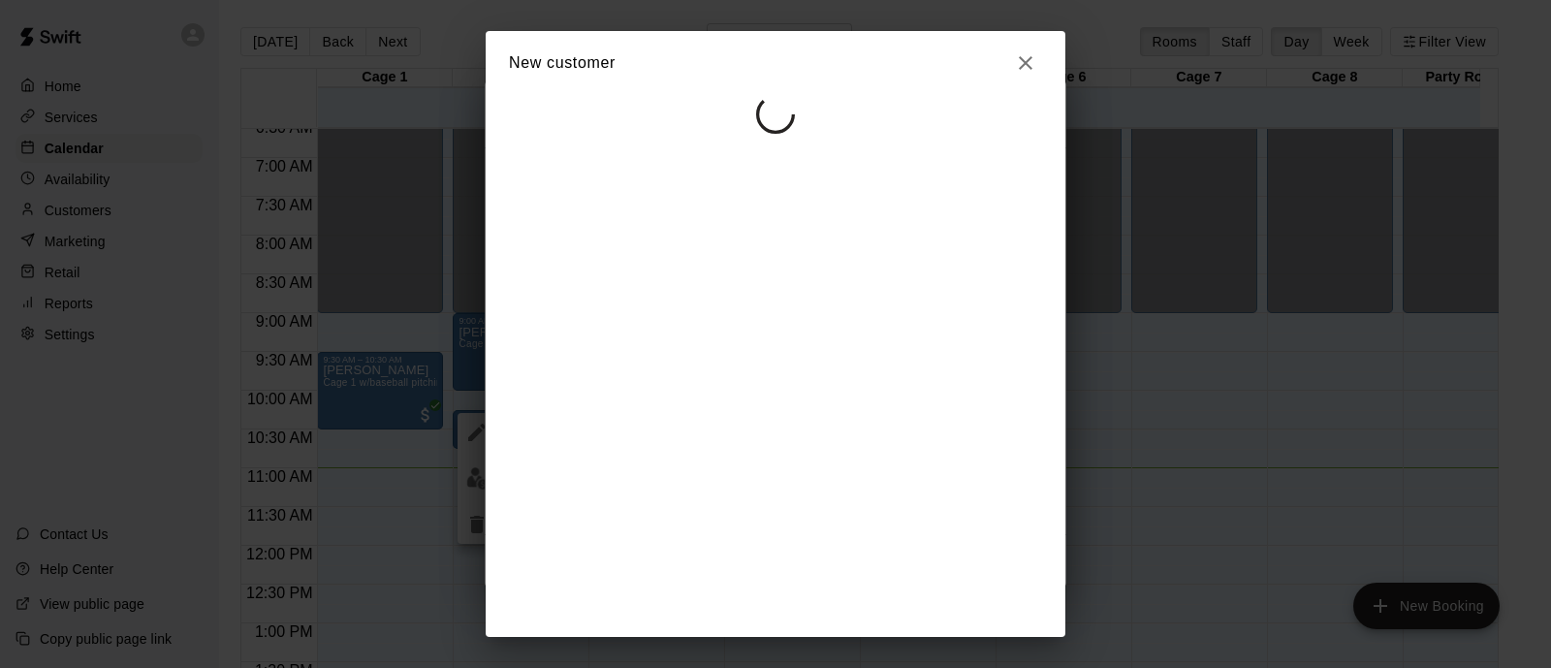
select select "**"
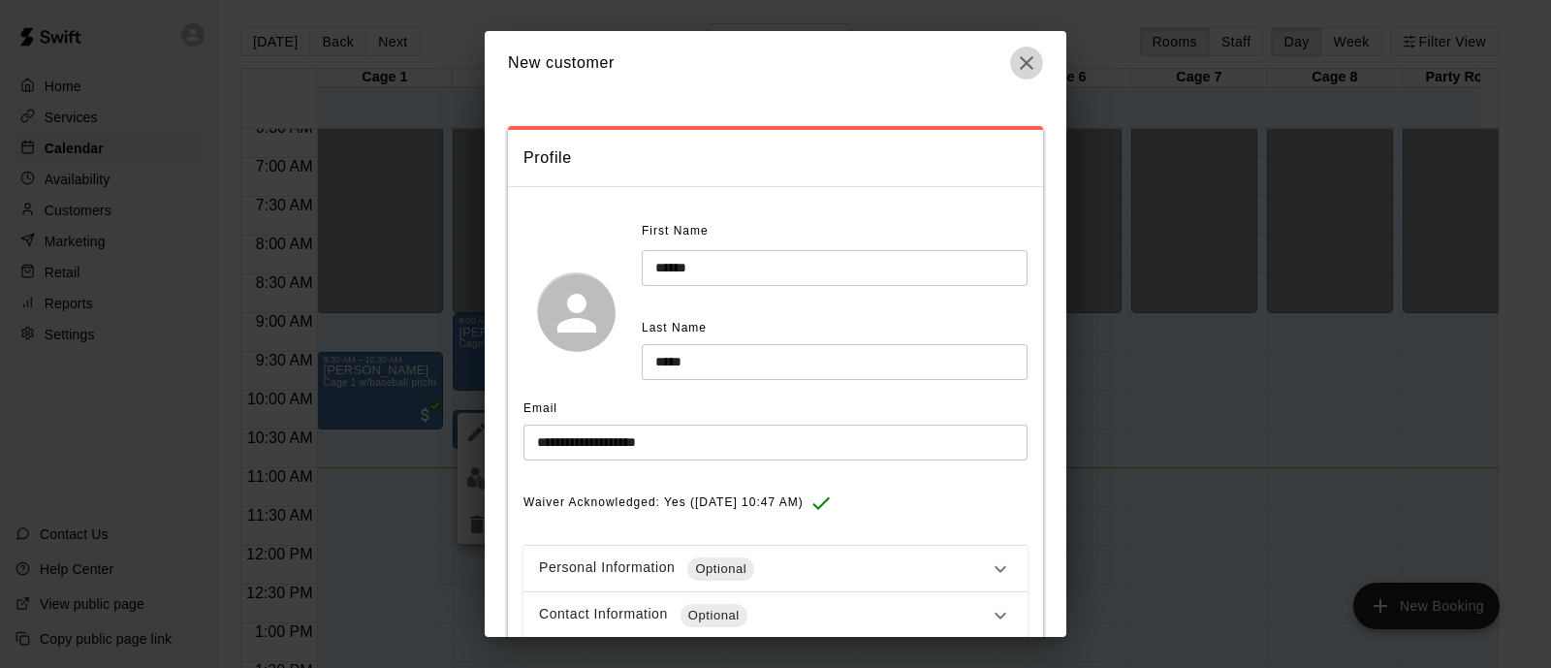
click at [1023, 58] on icon "button" at bounding box center [1027, 63] width 14 height 14
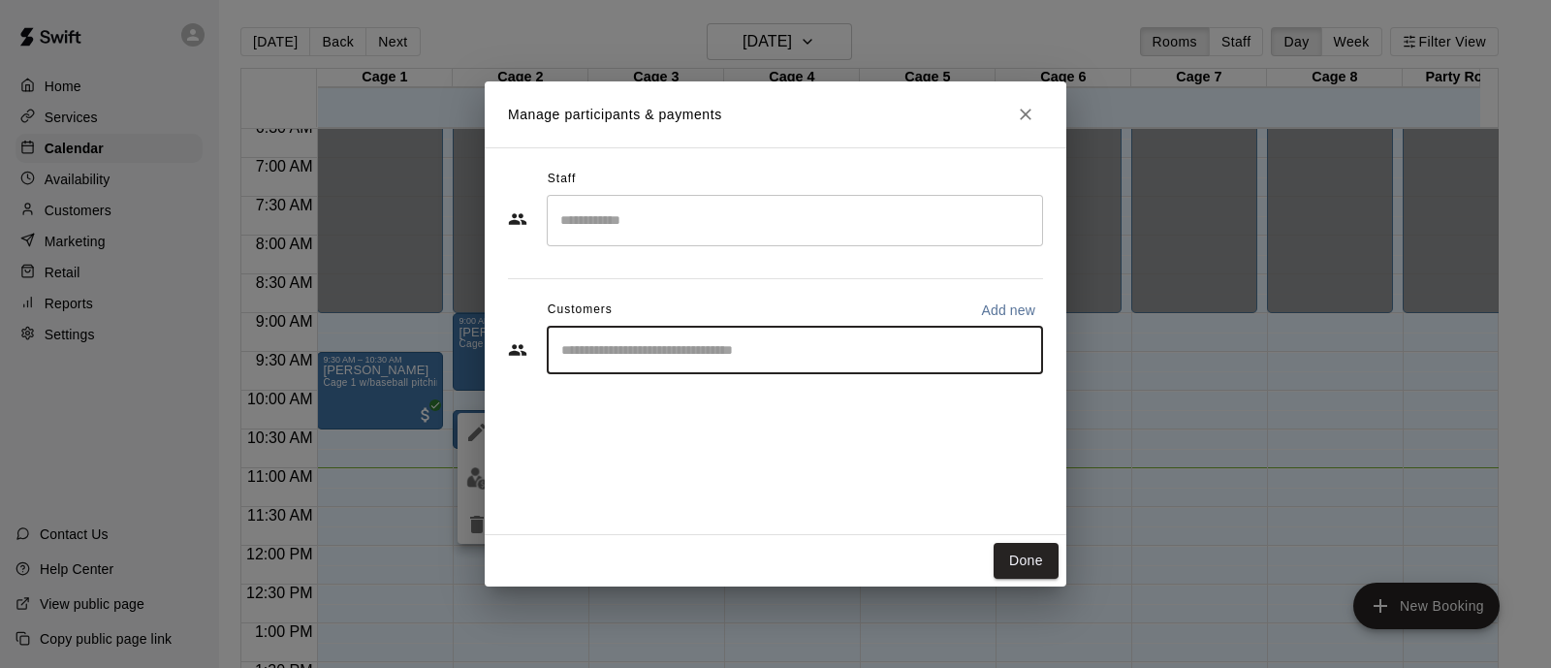
click at [819, 341] on input "Start typing to search customers..." at bounding box center [795, 349] width 479 height 19
type input "**********"
click at [755, 388] on div "[PERSON_NAME] [EMAIL_ADDRESS][DOMAIN_NAME]" at bounding box center [814, 405] width 427 height 42
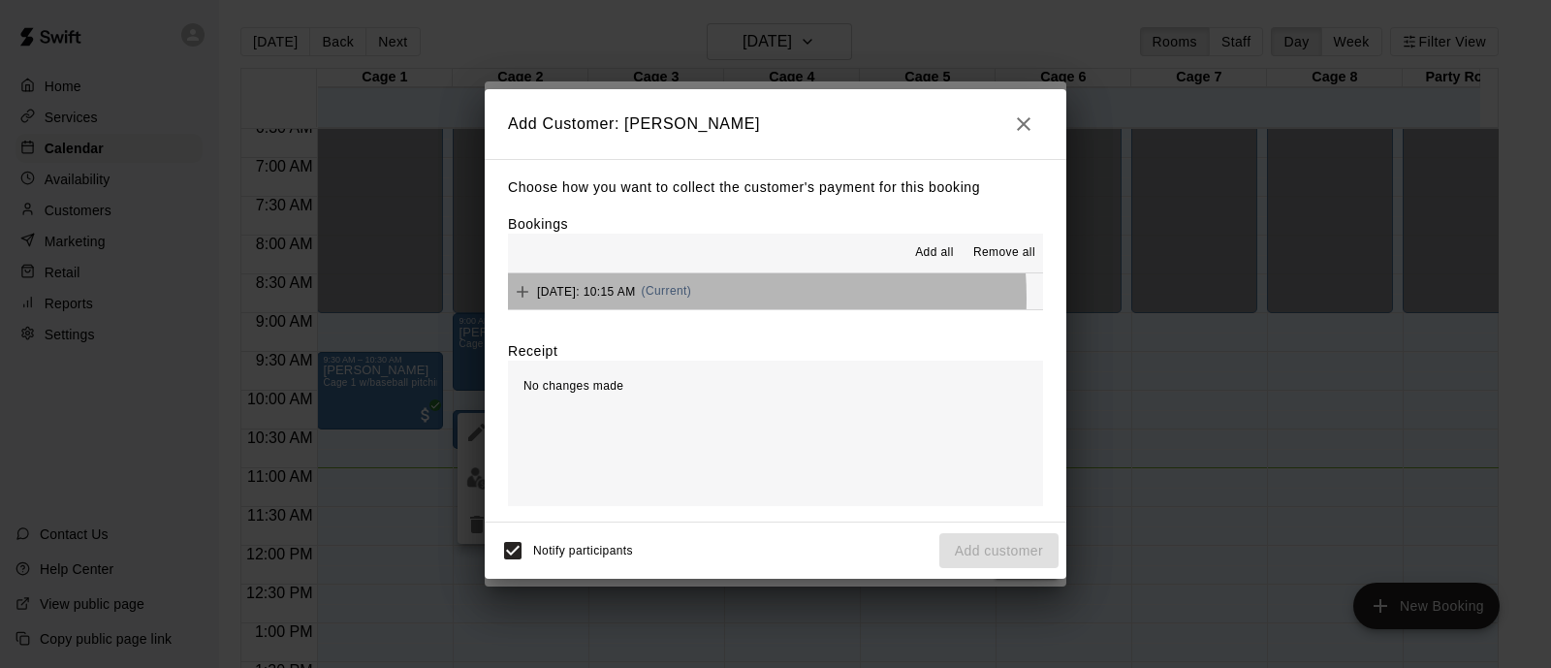
click at [688, 300] on div "[DATE]: 10:15 AM (Current)" at bounding box center [599, 291] width 183 height 29
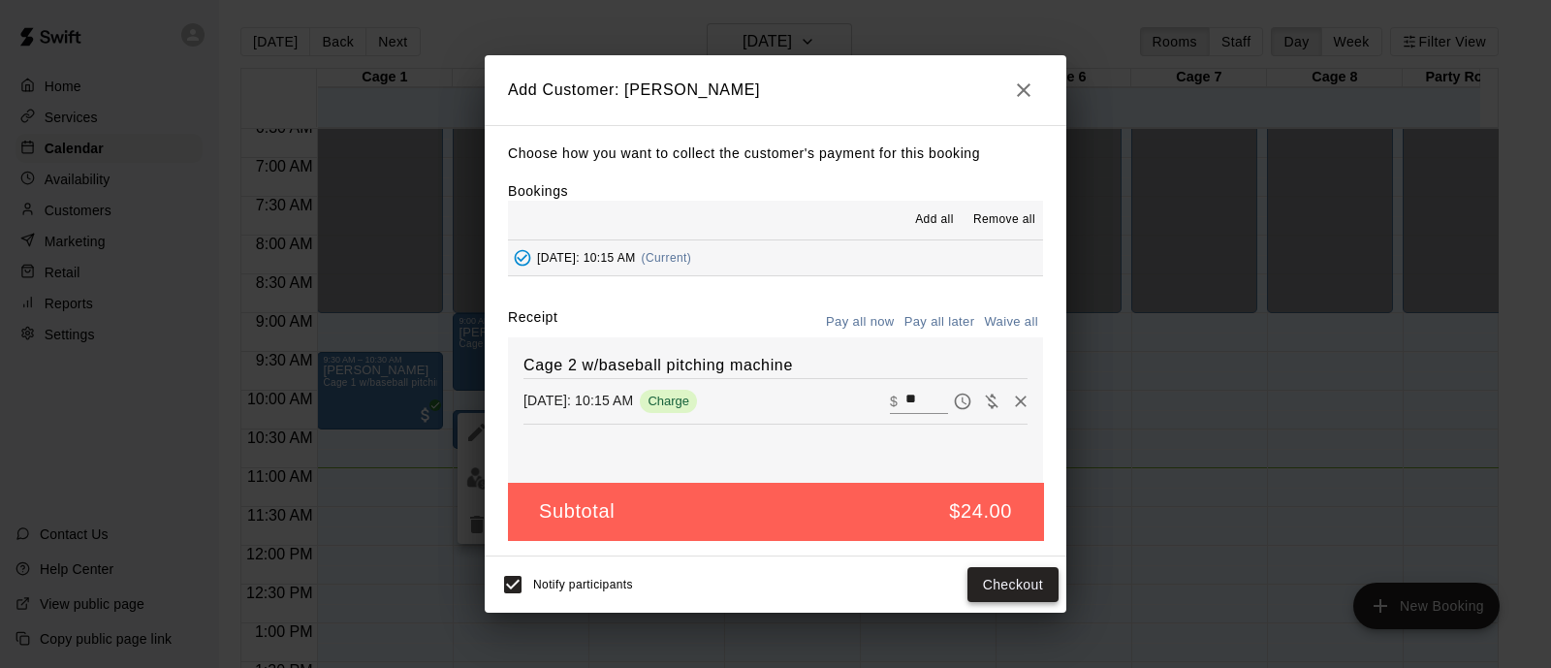
click at [1000, 584] on button "Checkout" at bounding box center [1013, 585] width 91 height 36
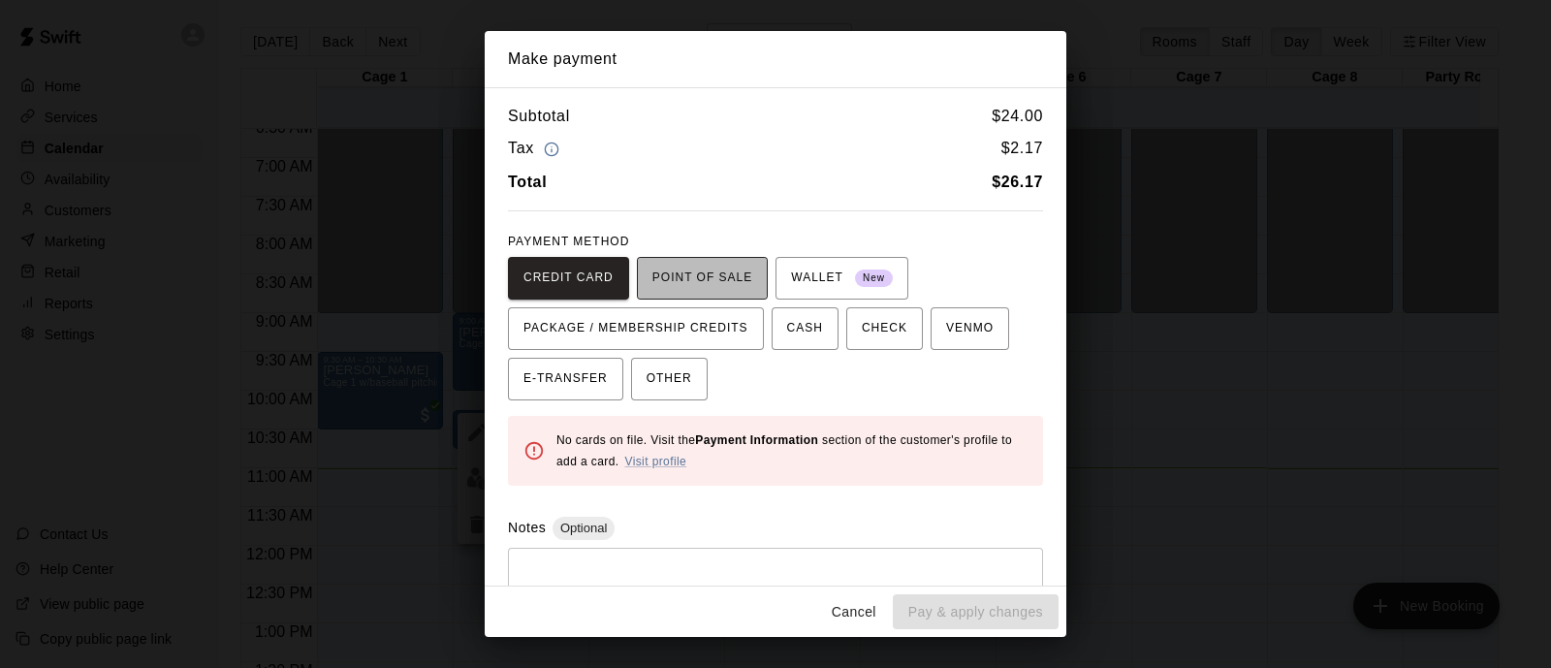
click at [707, 282] on span "POINT OF SALE" at bounding box center [703, 278] width 100 height 31
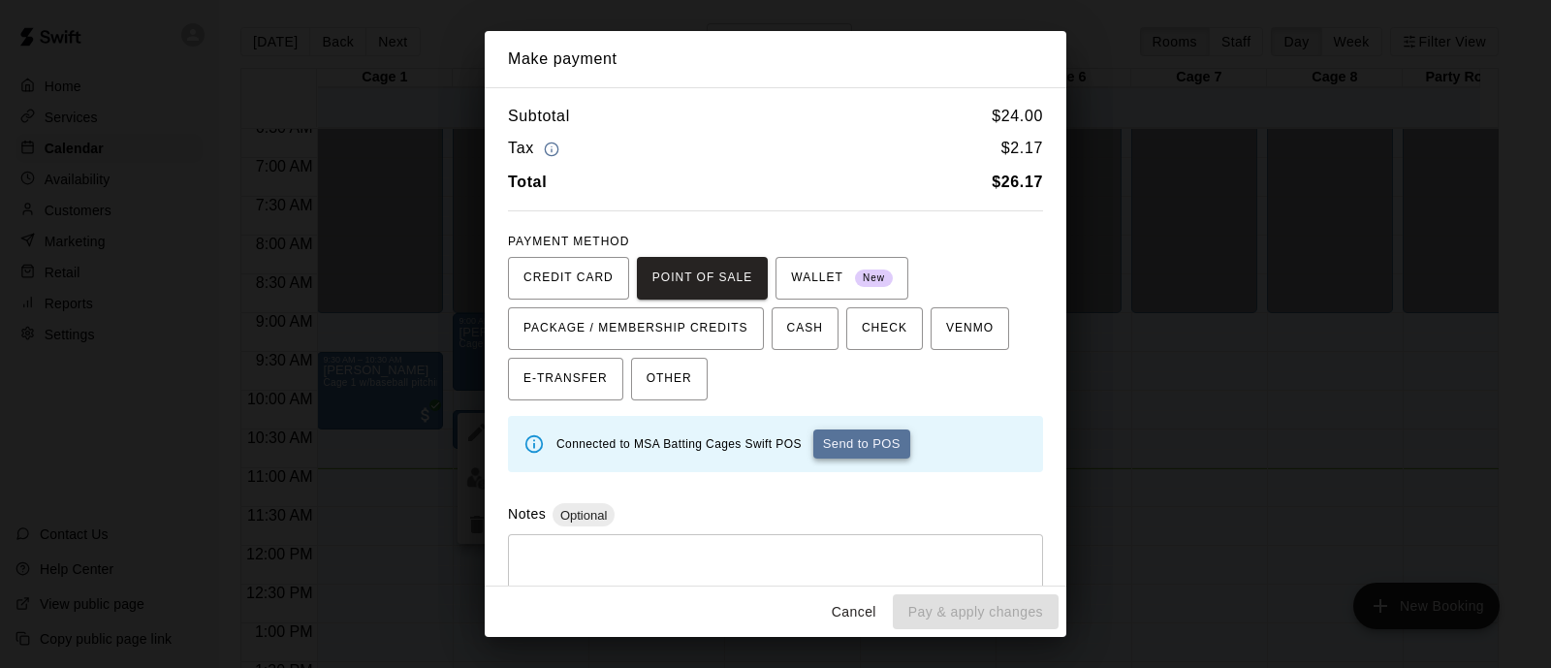
click at [831, 436] on button "Send to POS" at bounding box center [862, 444] width 97 height 29
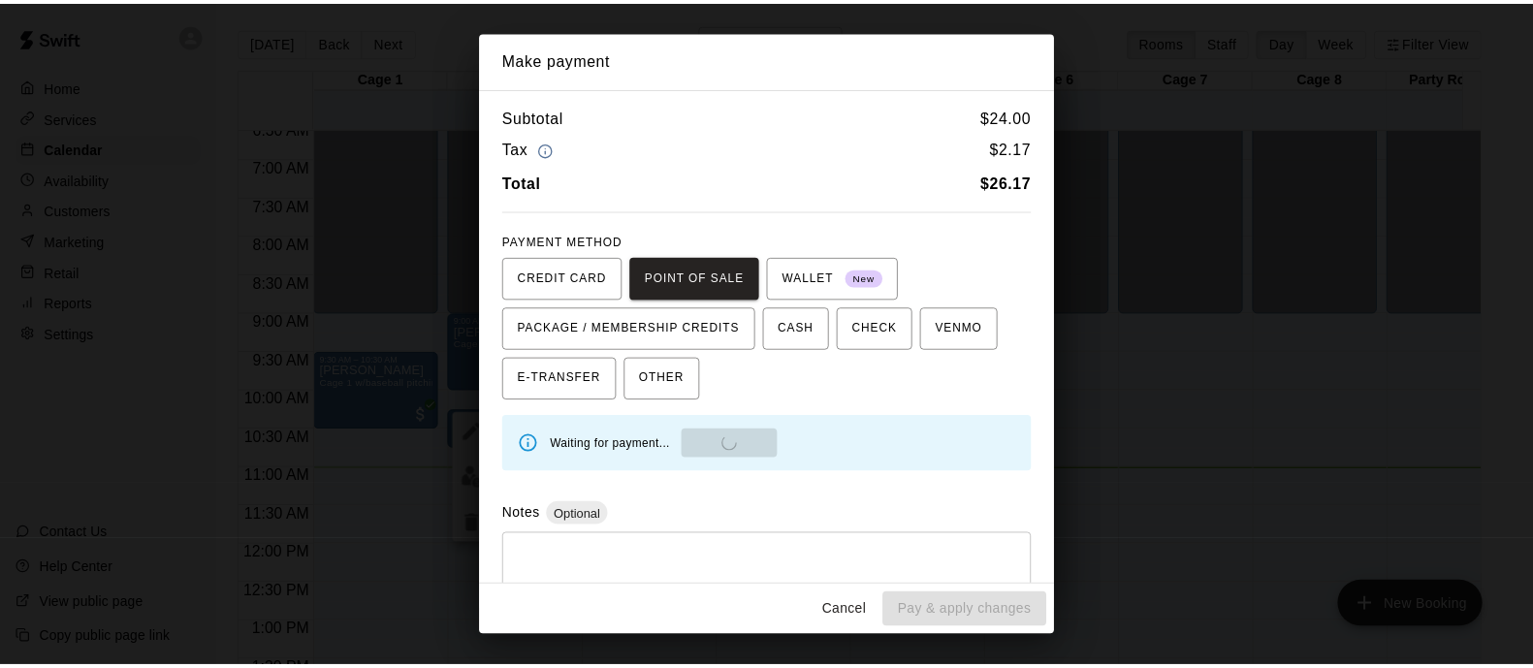
scroll to position [53, 0]
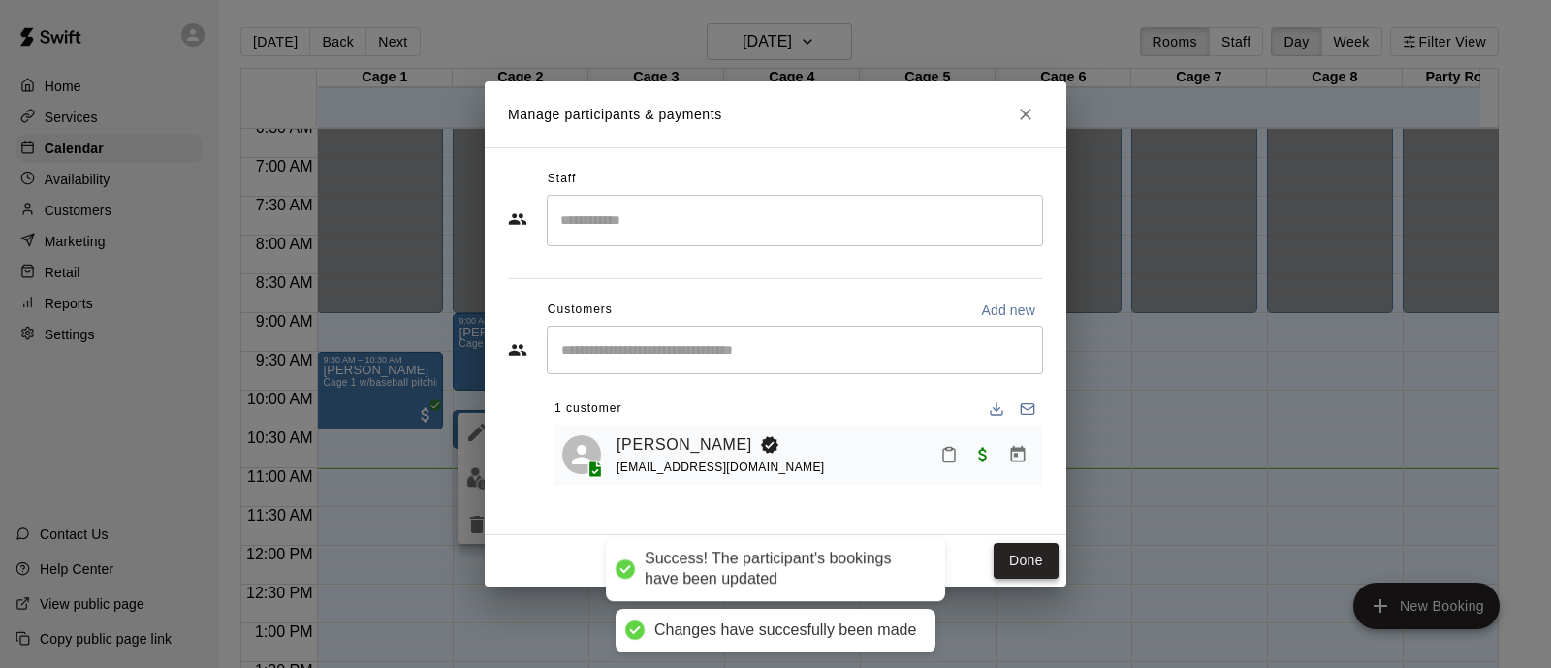
click at [1023, 559] on button "Done" at bounding box center [1026, 561] width 65 height 36
